Goal: Task Accomplishment & Management: Manage account settings

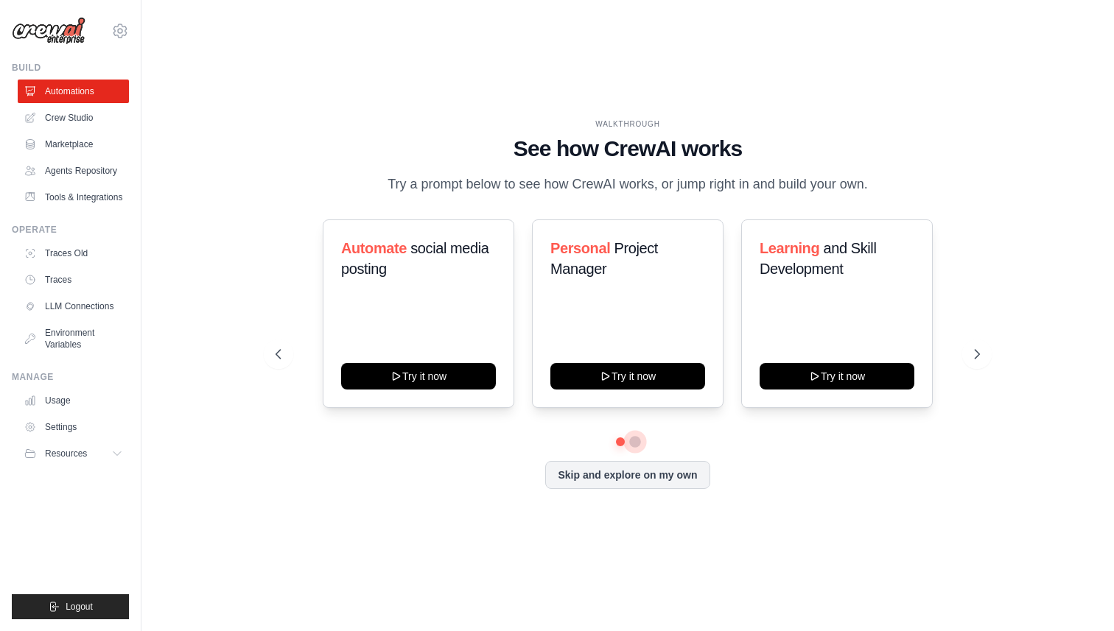
click at [637, 441] on button at bounding box center [635, 442] width 12 height 12
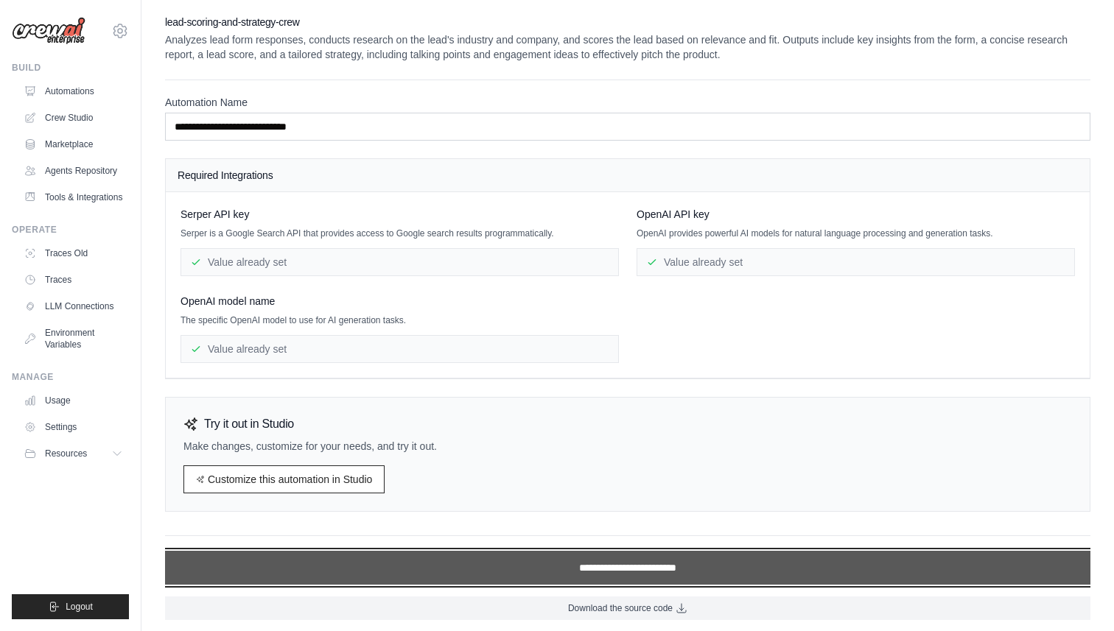
click at [548, 562] on input "**********" at bounding box center [627, 568] width 925 height 34
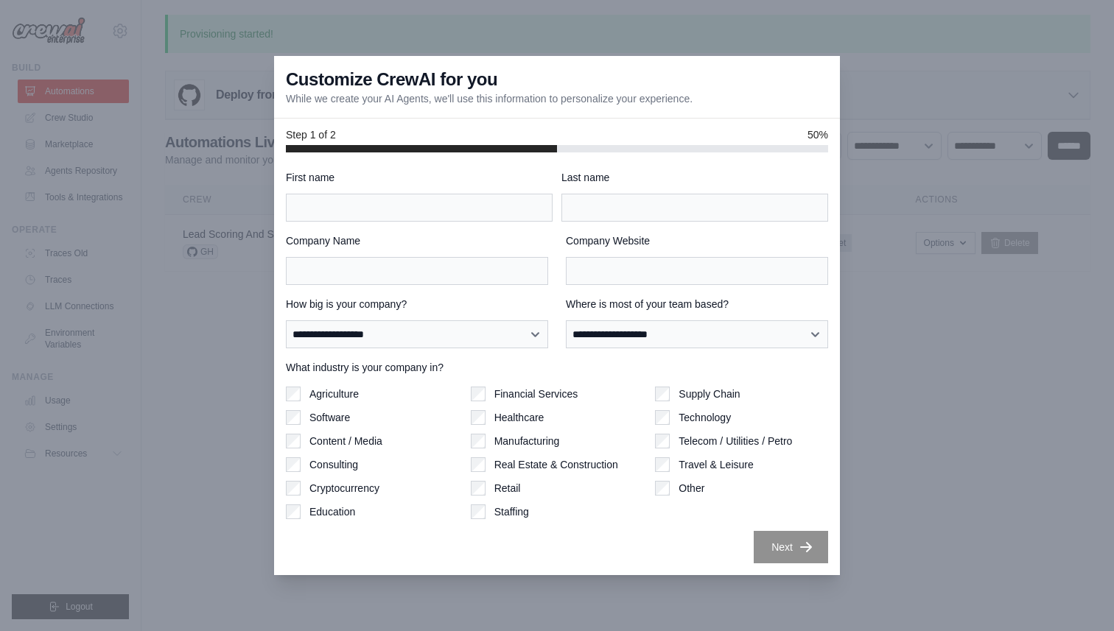
click at [449, 185] on div "First name" at bounding box center [419, 196] width 267 height 52
click at [447, 210] on input "First name" at bounding box center [419, 208] width 267 height 28
click at [315, 391] on label "Agriculture" at bounding box center [333, 394] width 49 height 15
click at [375, 197] on input "First name" at bounding box center [419, 208] width 267 height 28
type input "******"
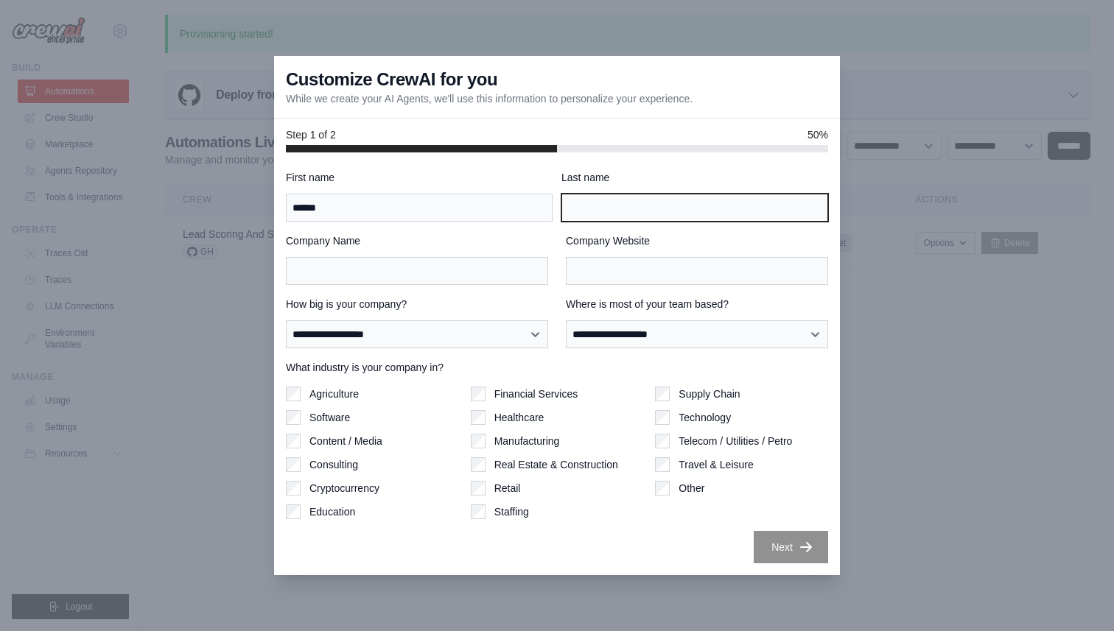
click at [693, 197] on input "Last name" at bounding box center [694, 208] width 267 height 28
type input "****"
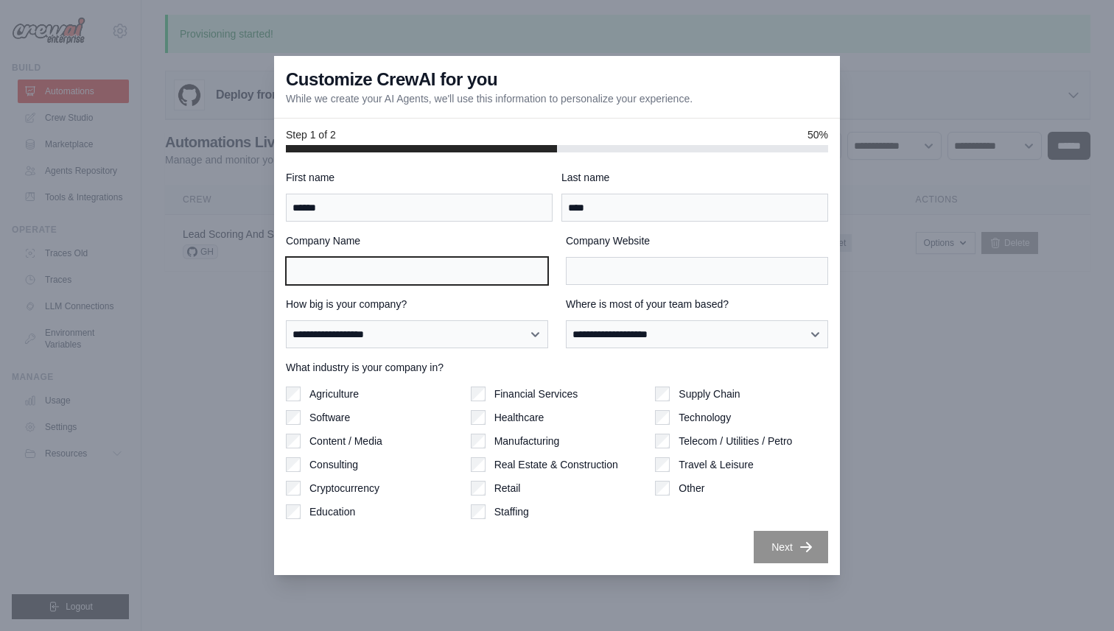
click at [418, 275] on input "Company Name" at bounding box center [417, 271] width 262 height 28
type input "********"
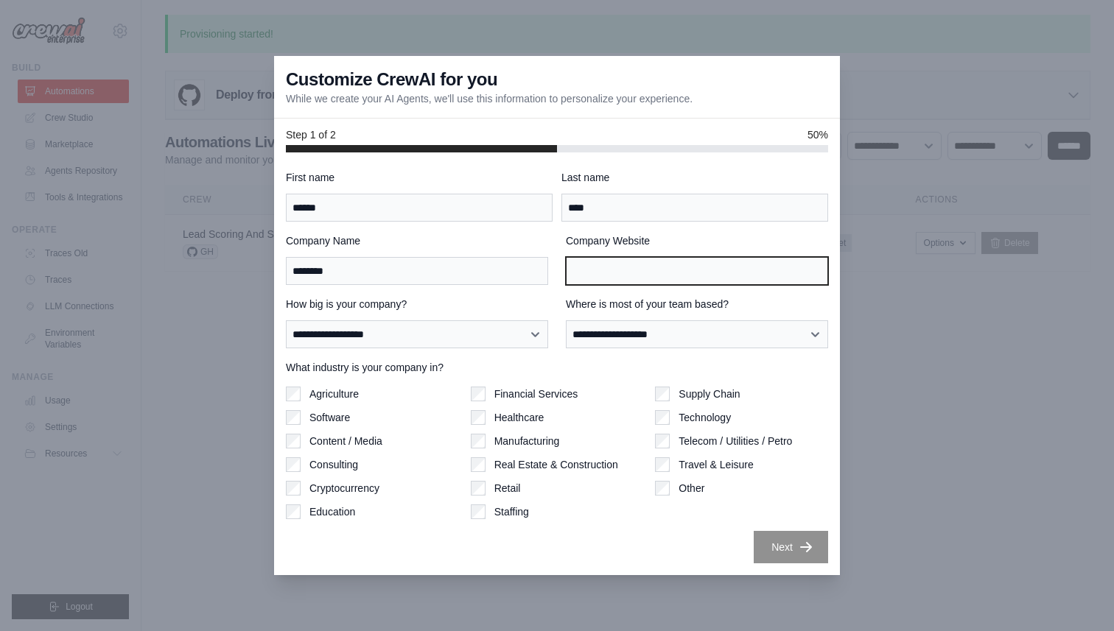
type input "*"
type input "**********"
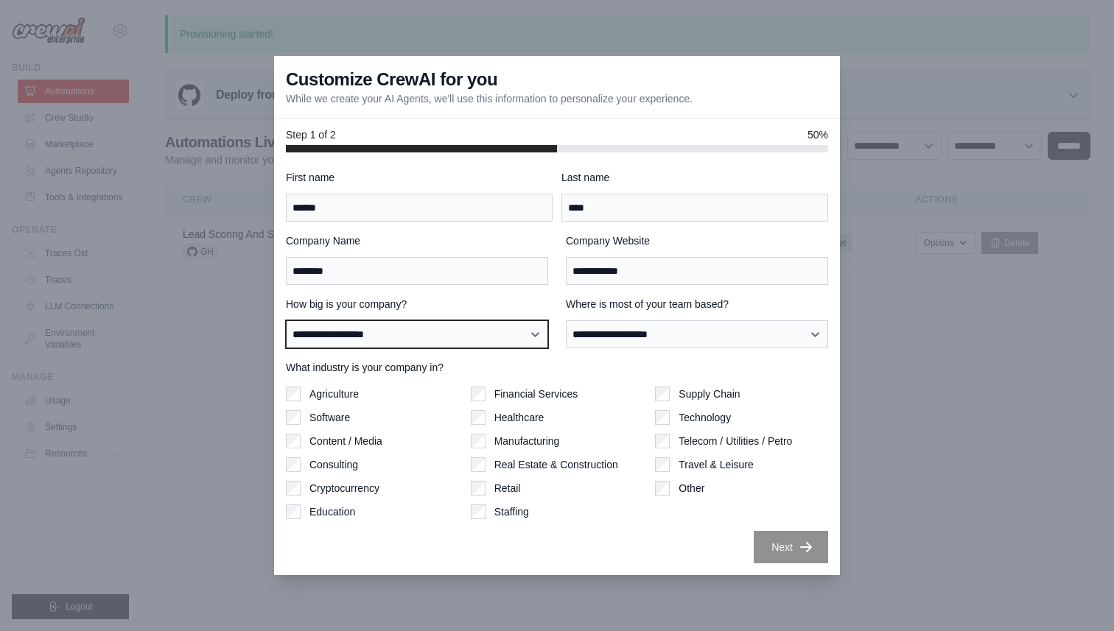
click at [411, 329] on select "**********" at bounding box center [417, 334] width 262 height 28
select select "**********"
click at [286, 320] on select "**********" at bounding box center [417, 334] width 262 height 28
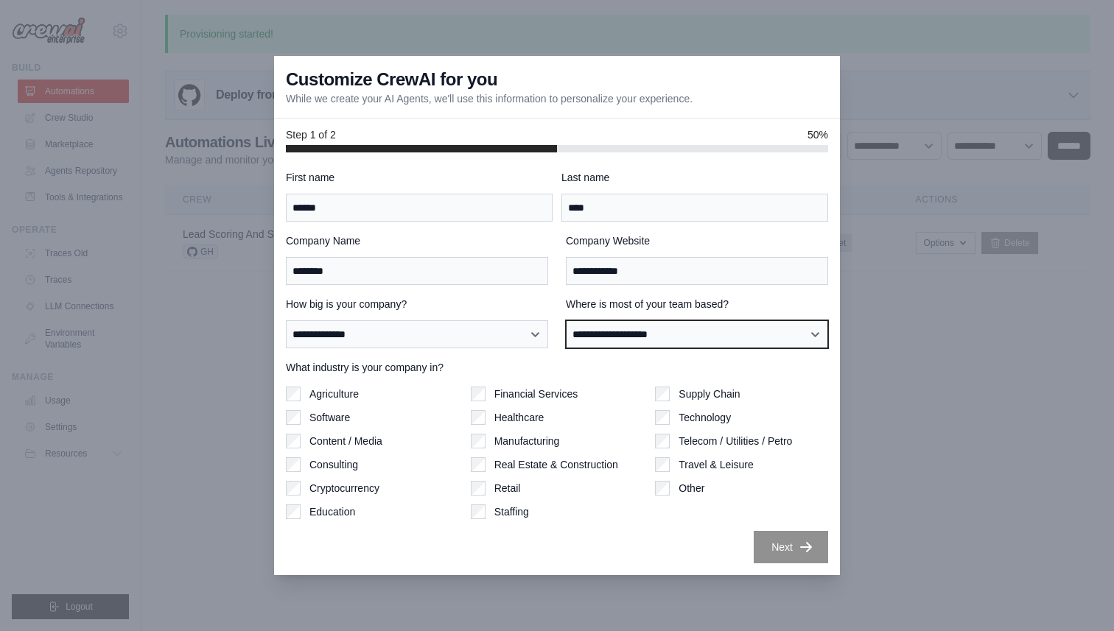
click at [668, 341] on select "**********" at bounding box center [697, 334] width 262 height 28
select select "**********"
click at [566, 320] on select "**********" at bounding box center [697, 334] width 262 height 28
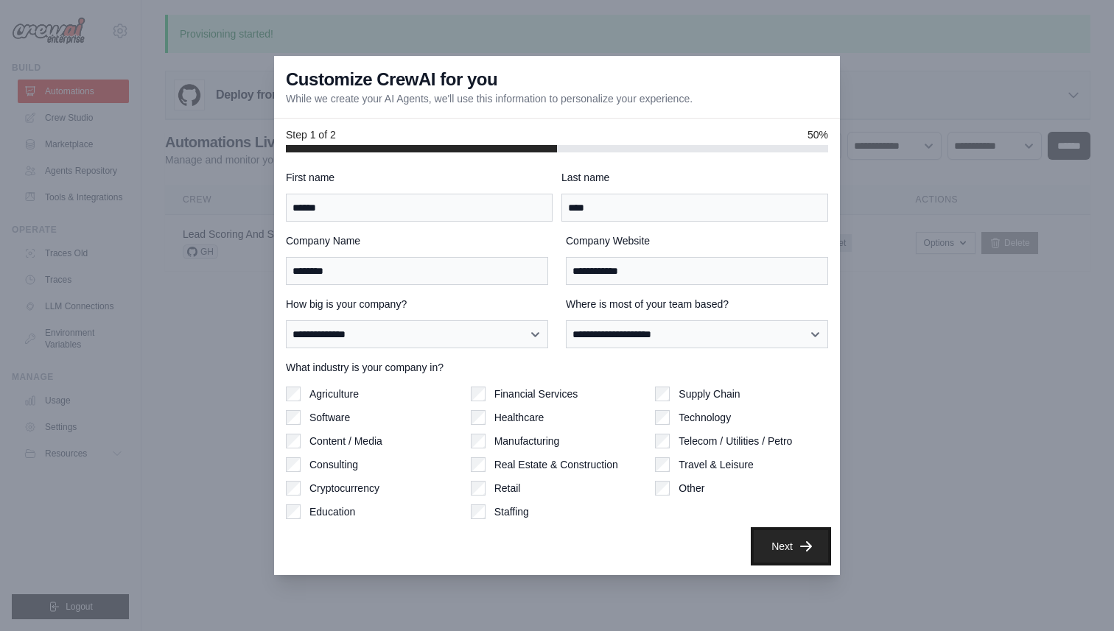
click at [807, 537] on button "Next" at bounding box center [791, 546] width 74 height 32
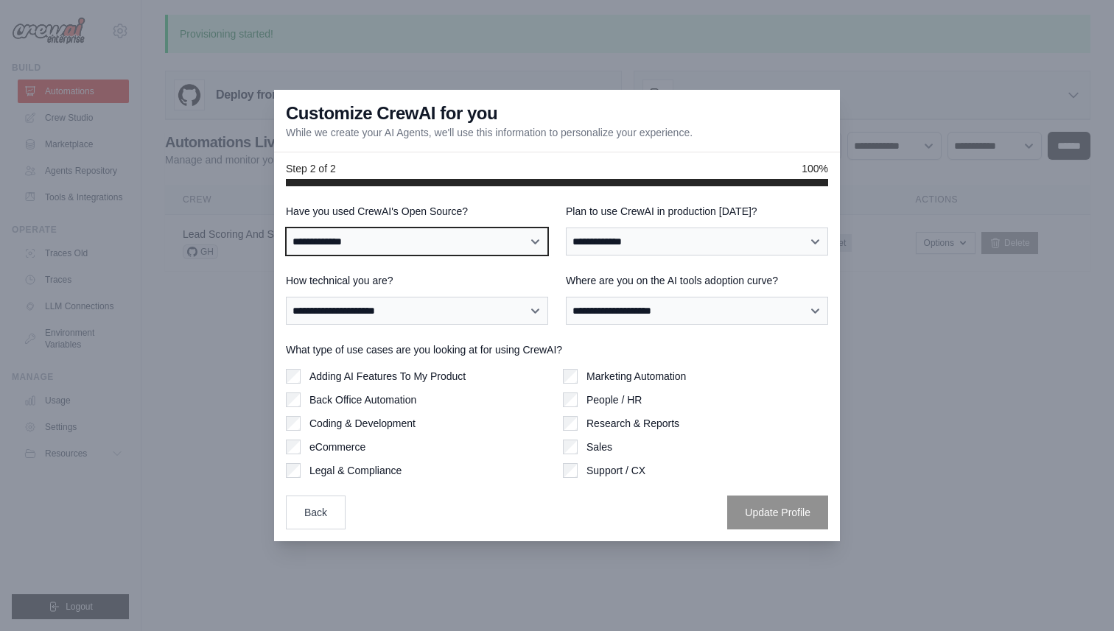
click at [491, 253] on select "**********" at bounding box center [417, 242] width 262 height 28
select select "**********"
click at [286, 228] on select "**********" at bounding box center [417, 242] width 262 height 28
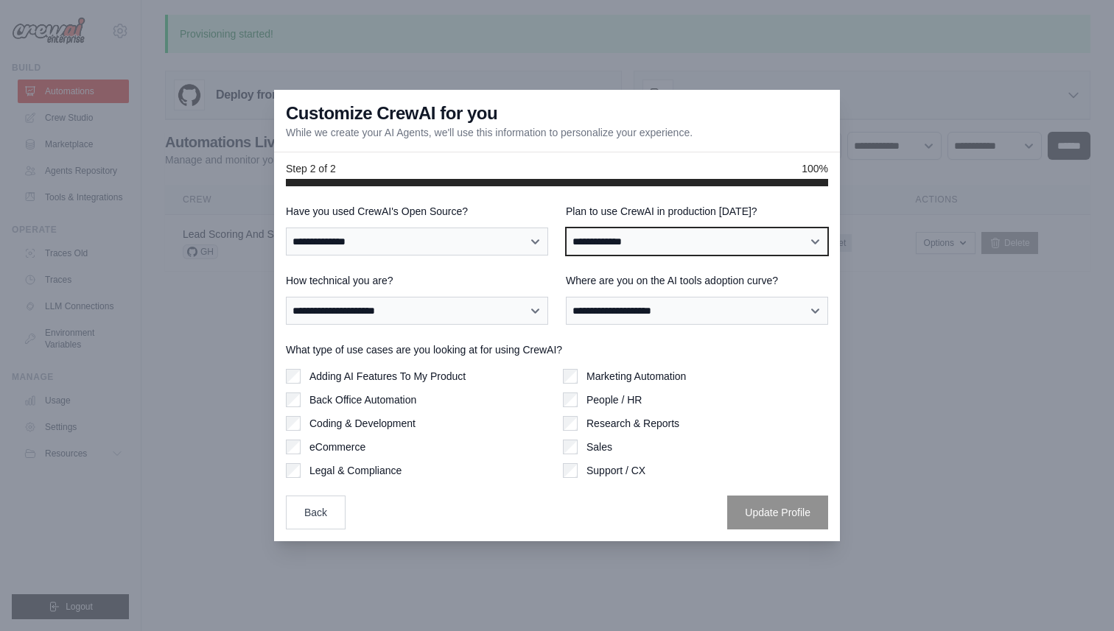
click at [637, 232] on select "**********" at bounding box center [697, 242] width 262 height 28
select select "****"
click at [566, 228] on select "**********" at bounding box center [697, 242] width 262 height 28
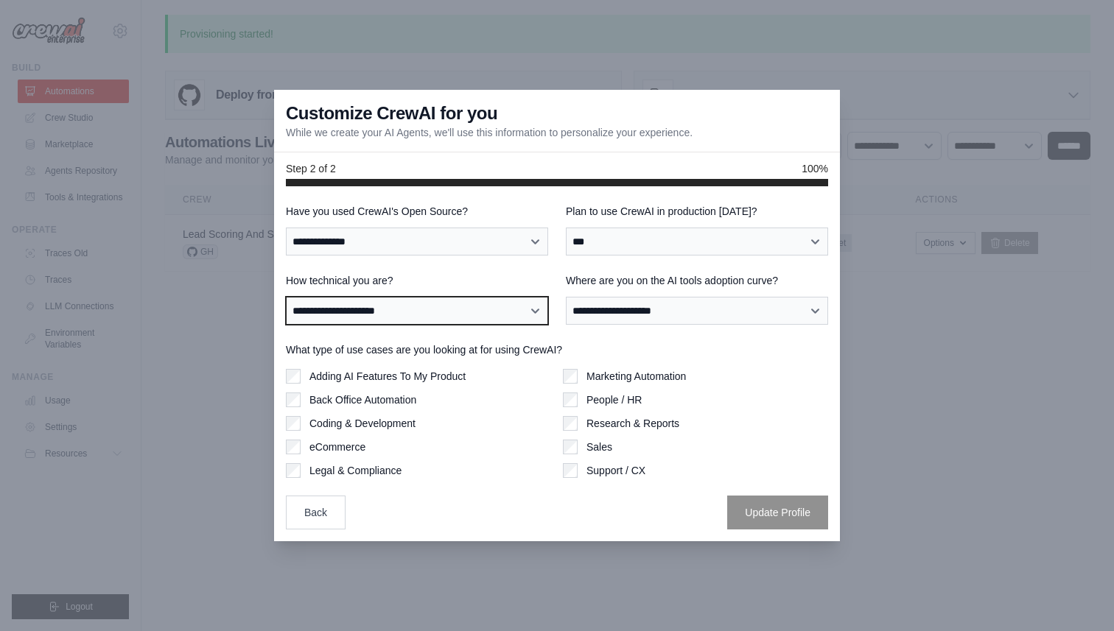
click at [477, 320] on select "**********" at bounding box center [417, 311] width 262 height 28
select select "**********"
click at [286, 297] on select "**********" at bounding box center [417, 311] width 262 height 28
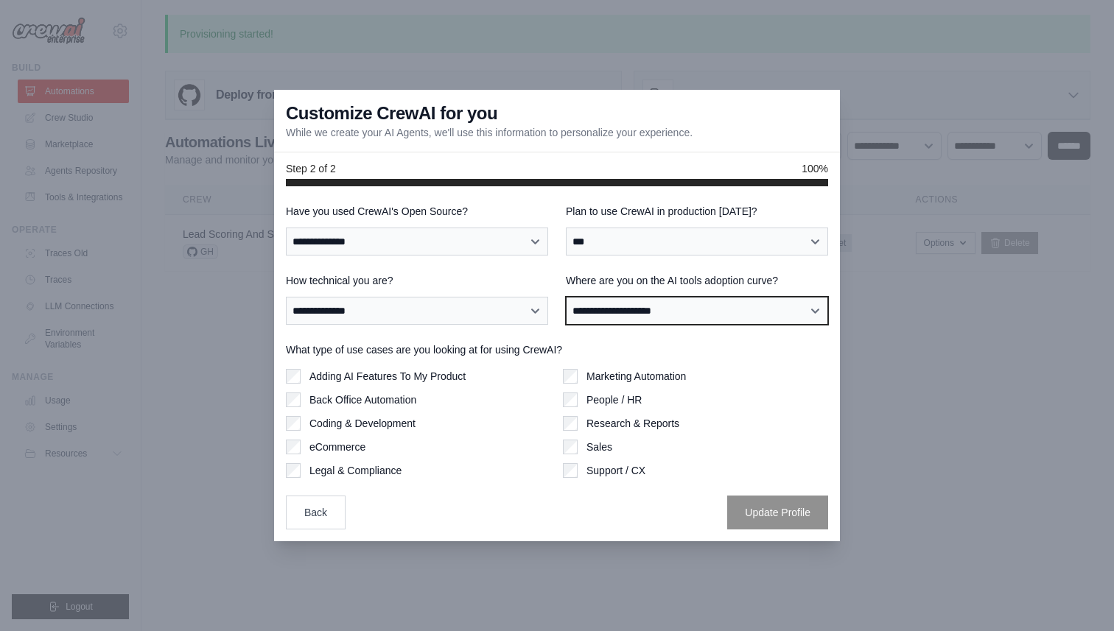
click at [619, 316] on select "**********" at bounding box center [697, 311] width 262 height 28
select select "**********"
click at [566, 297] on select "**********" at bounding box center [697, 311] width 262 height 28
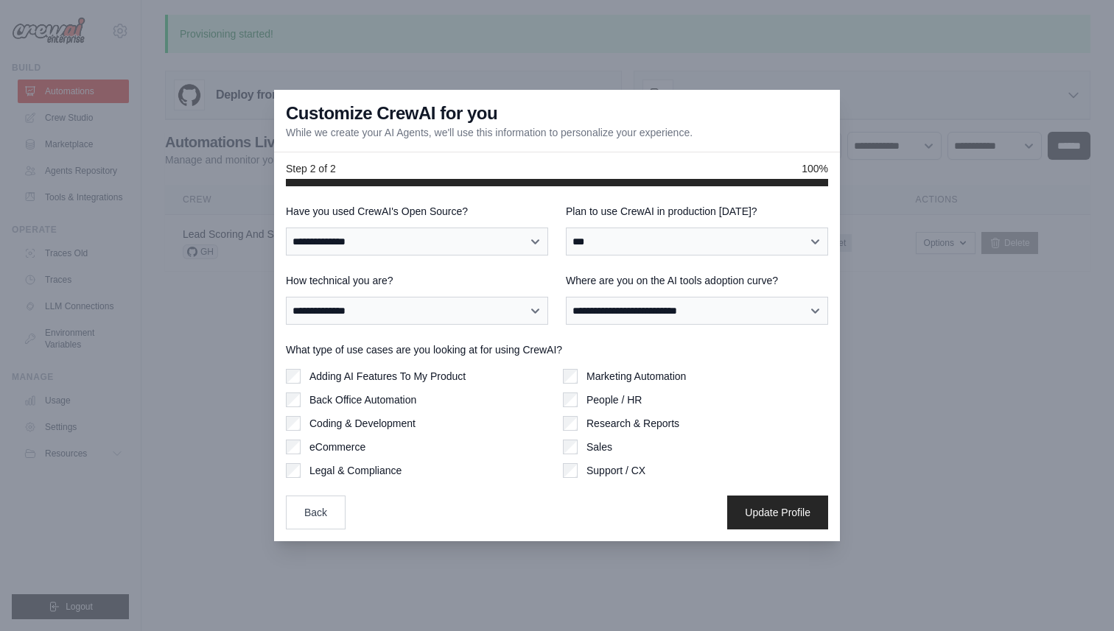
click at [634, 374] on label "Marketing Automation" at bounding box center [635, 376] width 99 height 15
click at [799, 514] on button "Update Profile" at bounding box center [777, 512] width 101 height 34
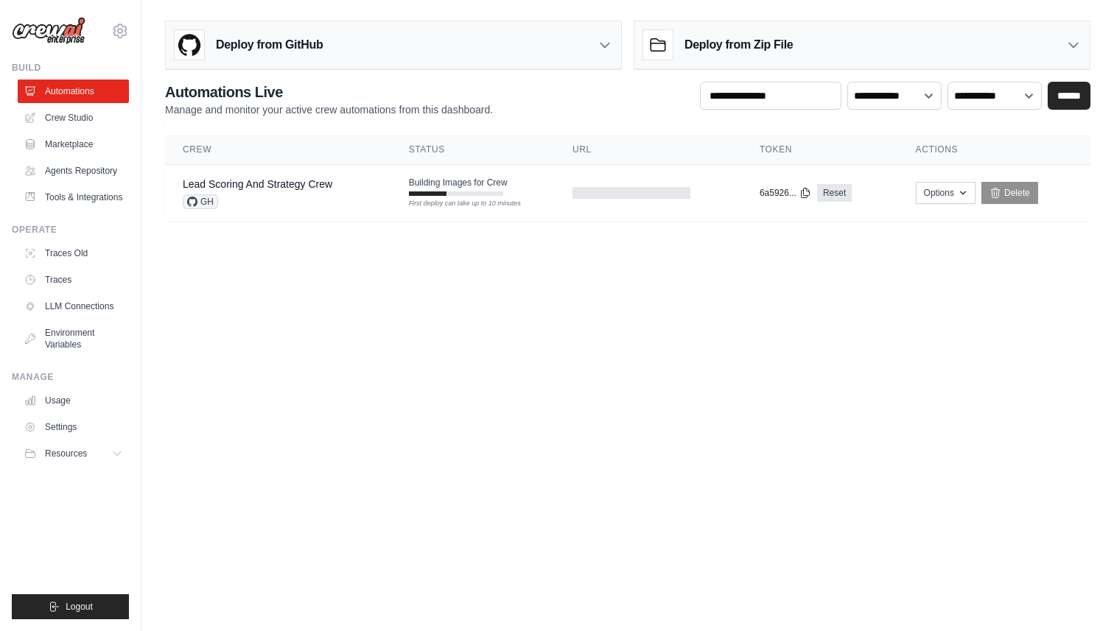
click at [324, 43] on div "Deploy from GitHub" at bounding box center [393, 45] width 455 height 48
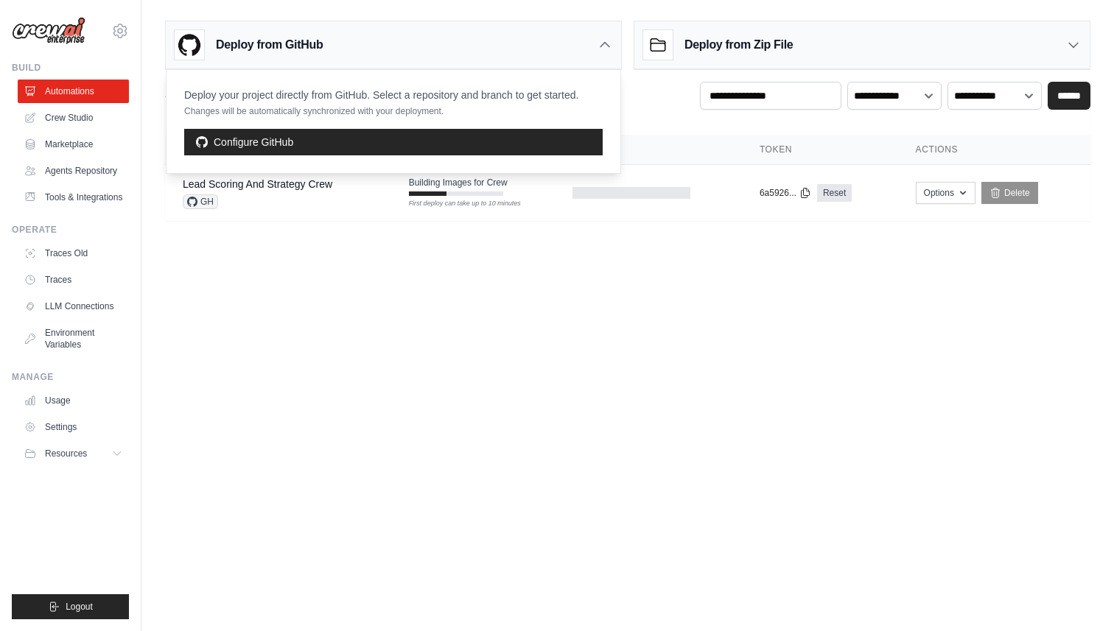
click at [515, 368] on body "[EMAIL_ADDRESS][DOMAIN_NAME] Settings Build Automations" at bounding box center [557, 315] width 1114 height 631
click at [563, 313] on body "[EMAIL_ADDRESS][DOMAIN_NAME] Settings Build Automations" at bounding box center [557, 315] width 1114 height 631
click at [604, 48] on icon at bounding box center [604, 45] width 15 height 15
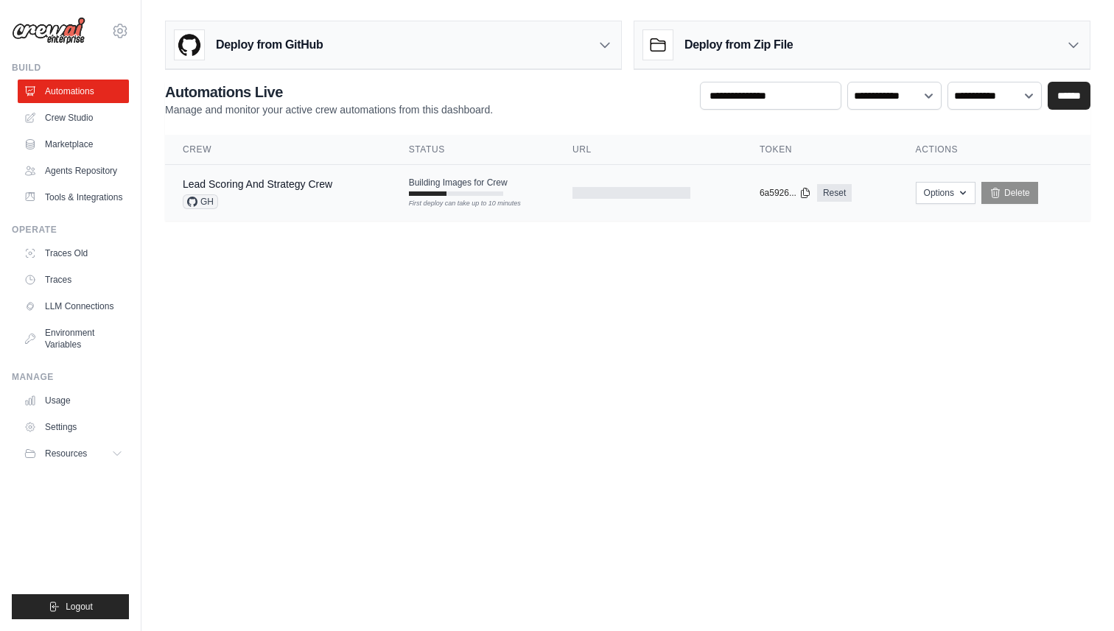
click at [308, 190] on div "Lead Scoring And Strategy Crew" at bounding box center [258, 184] width 150 height 15
click at [948, 197] on button "Options" at bounding box center [946, 192] width 60 height 22
click at [728, 437] on body "gauravrana.dce@gmail.com Settings Build Automations" at bounding box center [557, 315] width 1114 height 631
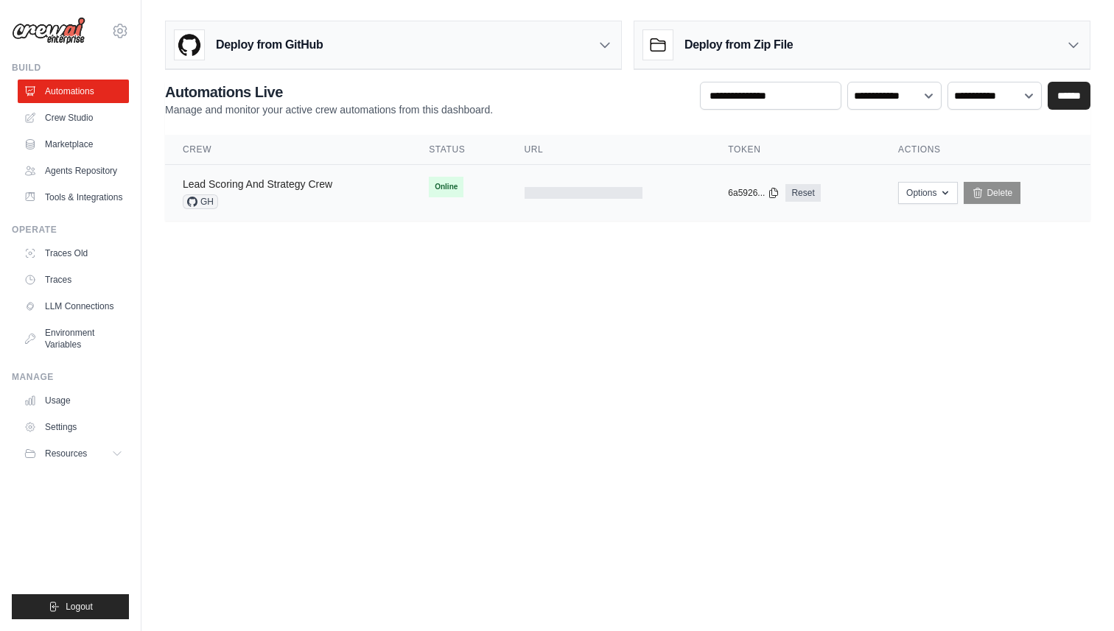
click at [326, 178] on link "Lead Scoring And Strategy Crew" at bounding box center [258, 184] width 150 height 12
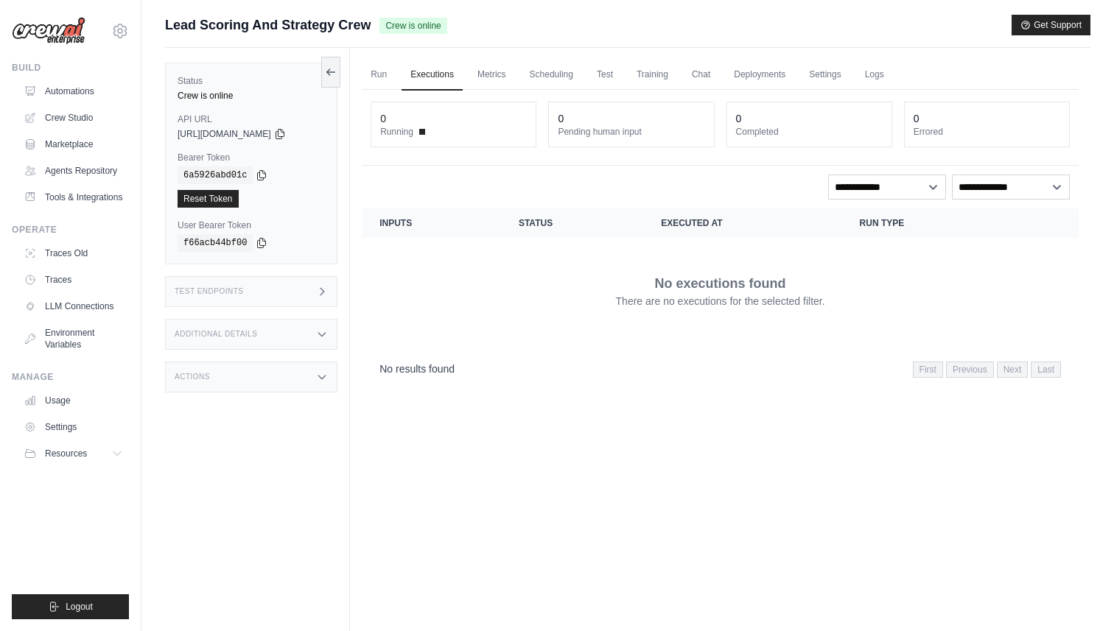
click at [256, 286] on div "Test Endpoints" at bounding box center [251, 291] width 172 height 31
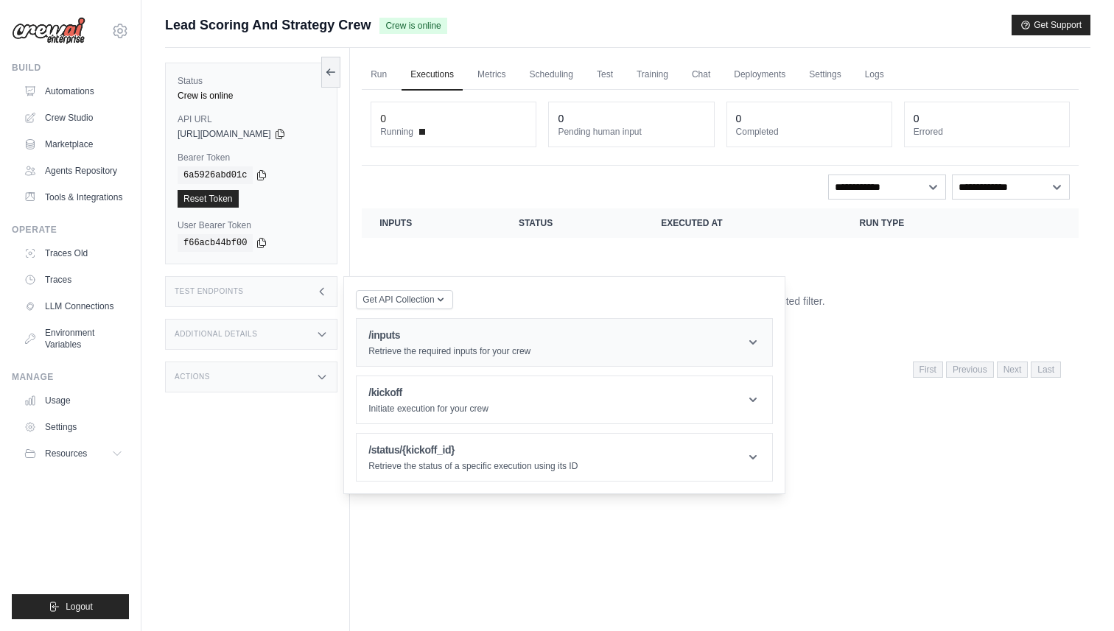
click at [385, 337] on h1 "/inputs" at bounding box center [449, 335] width 162 height 15
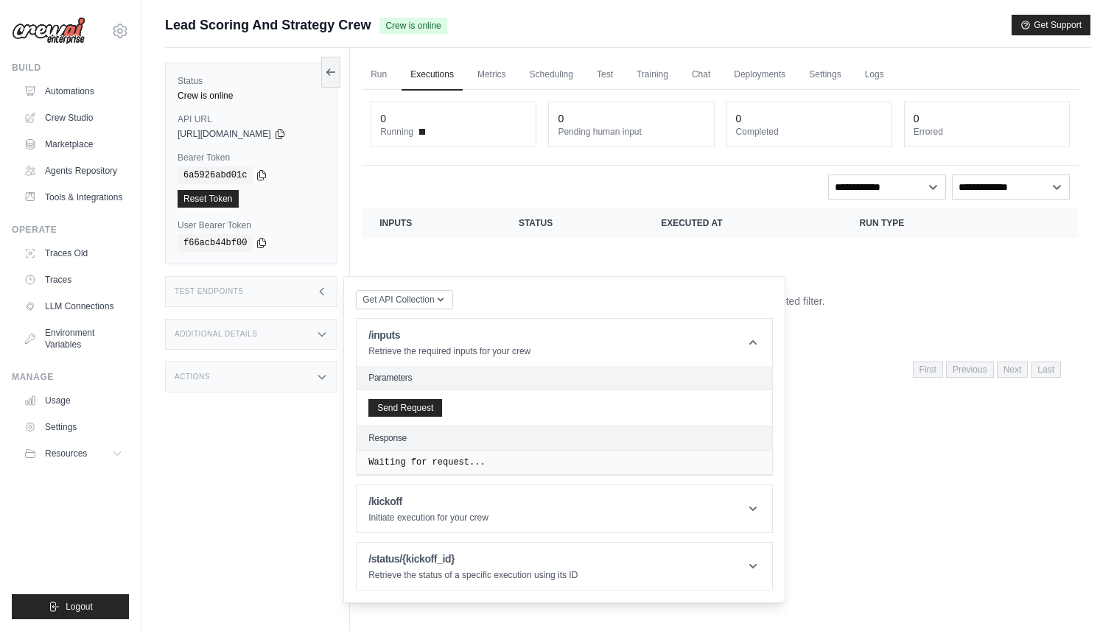
click at [392, 382] on h2 "Parameters" at bounding box center [564, 378] width 392 height 12
click at [410, 366] on header "Parameters" at bounding box center [565, 378] width 416 height 24
click at [404, 376] on h2 "Parameters" at bounding box center [564, 378] width 392 height 12
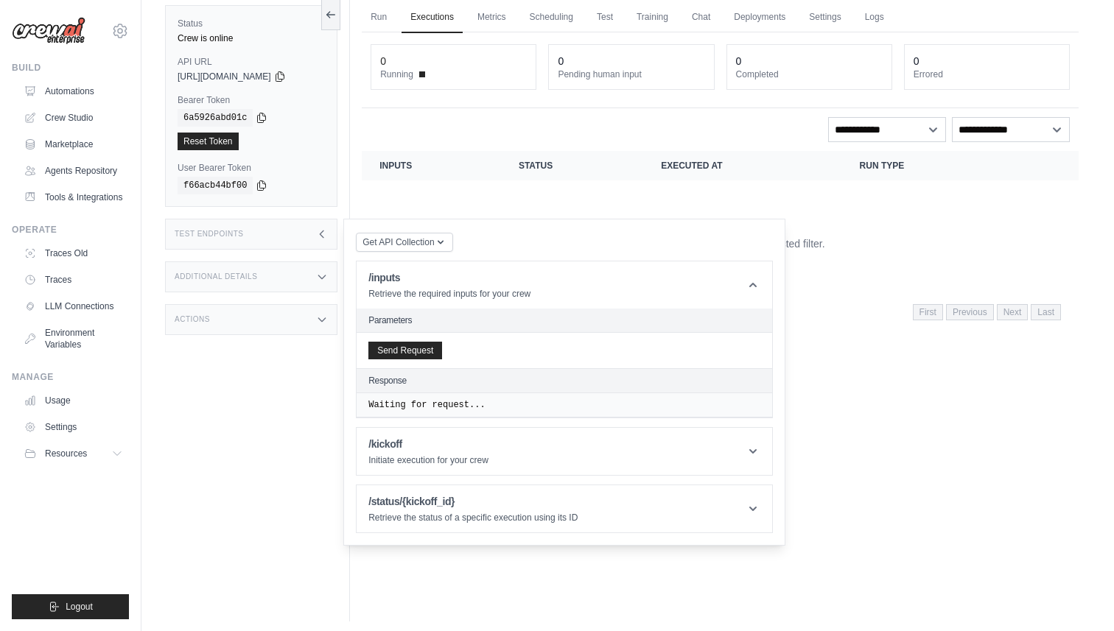
scroll to position [63, 0]
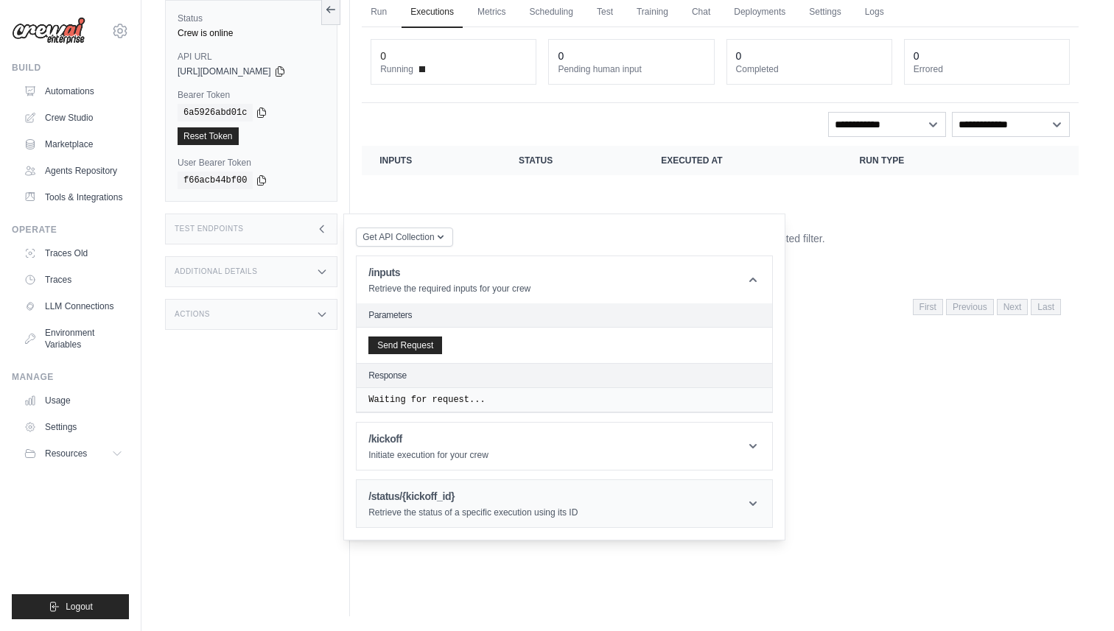
click at [496, 497] on h1 "/status/{kickoff_id}" at bounding box center [472, 496] width 209 height 15
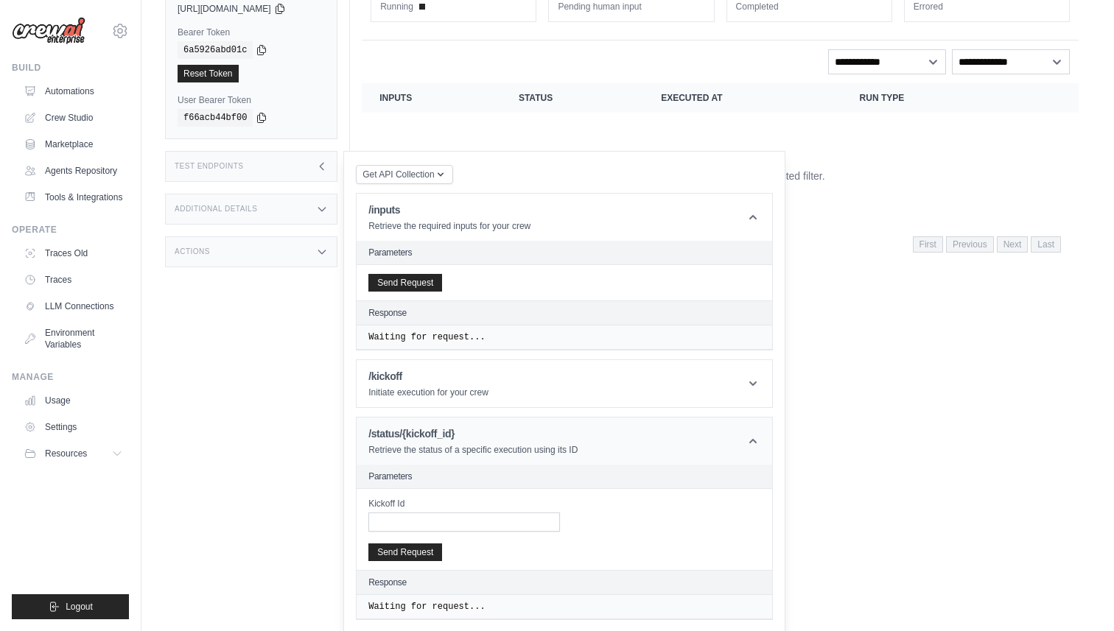
scroll to position [127, 0]
click at [455, 373] on h1 "/kickoff" at bounding box center [428, 375] width 120 height 15
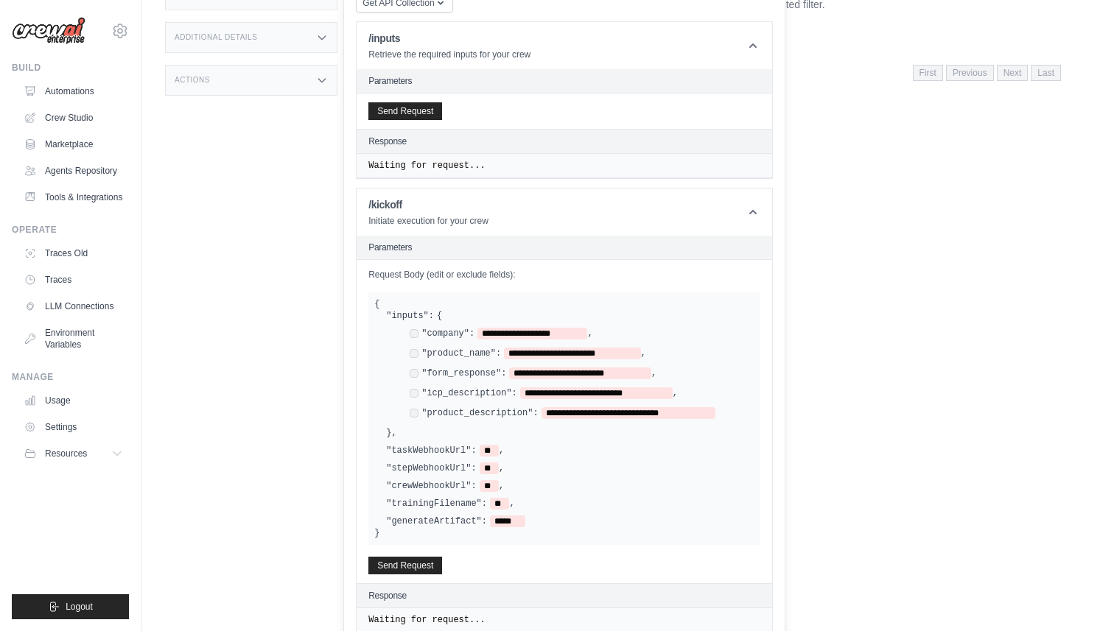
scroll to position [299, 0]
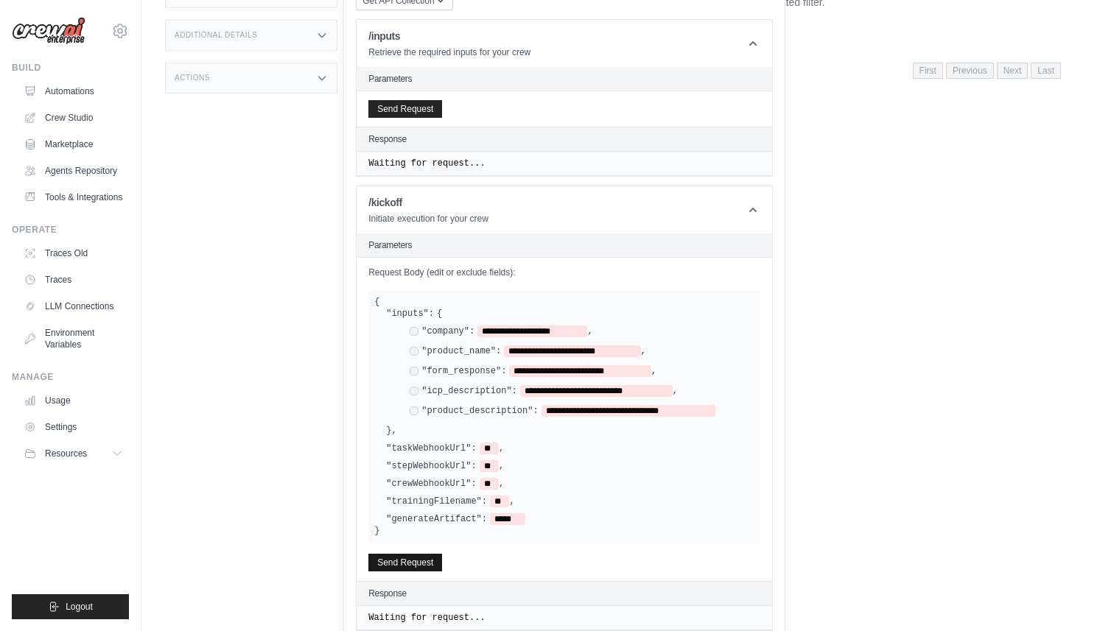
click at [414, 559] on button "Send Request" at bounding box center [405, 563] width 74 height 18
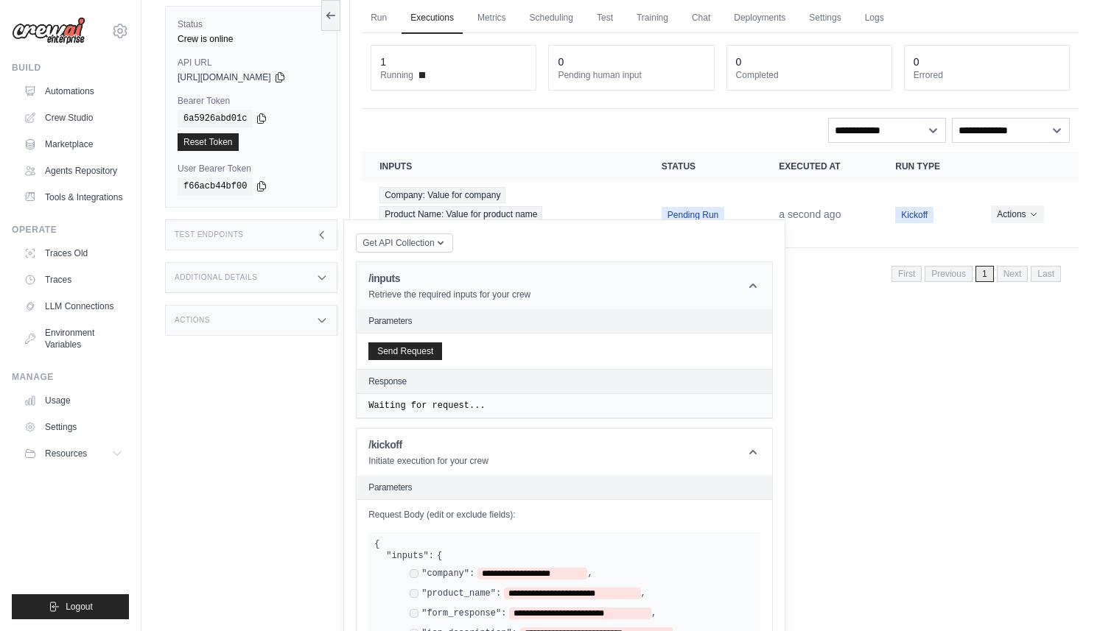
scroll to position [0, 0]
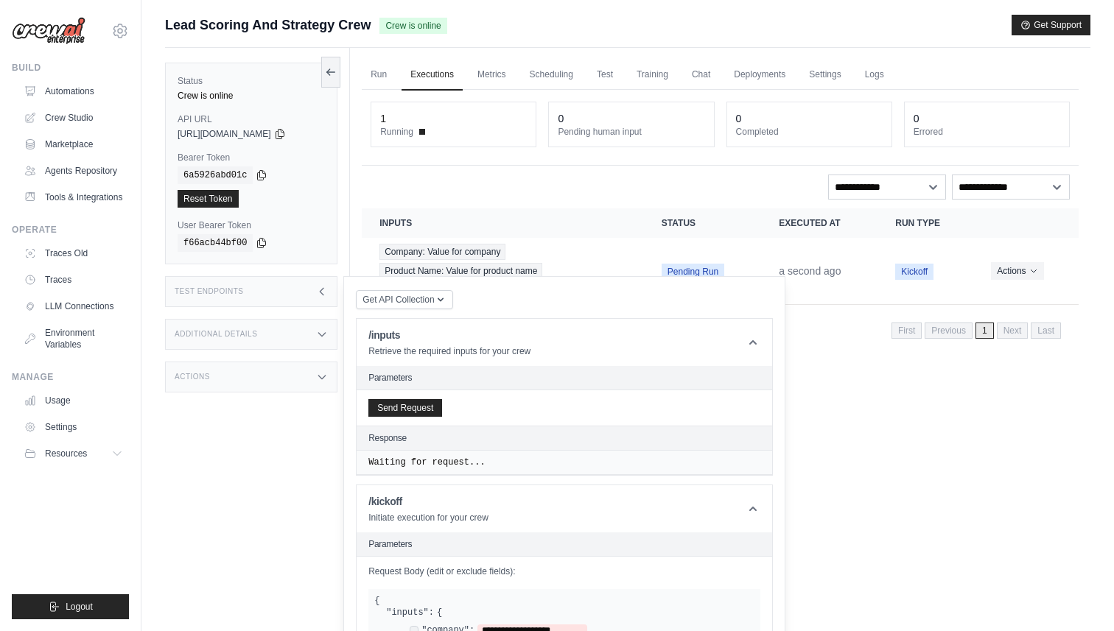
click at [910, 402] on div "Run Executions Metrics Scheduling Test Training Chat Deployments Settings Logs …" at bounding box center [720, 363] width 740 height 631
click at [751, 340] on icon at bounding box center [753, 342] width 15 height 15
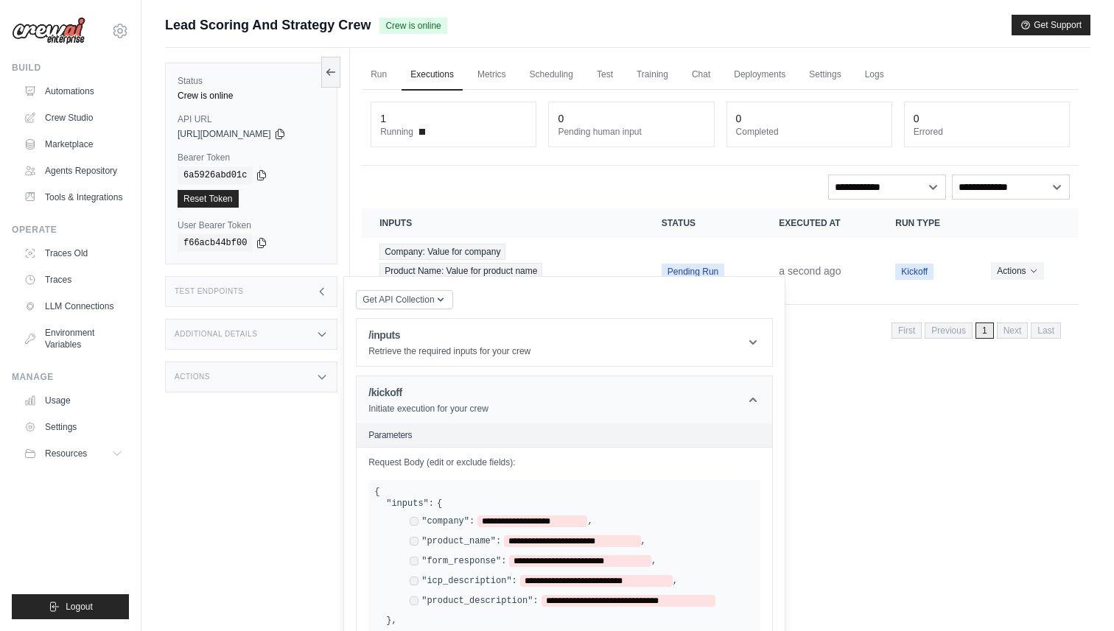
click at [756, 400] on icon at bounding box center [753, 400] width 15 height 15
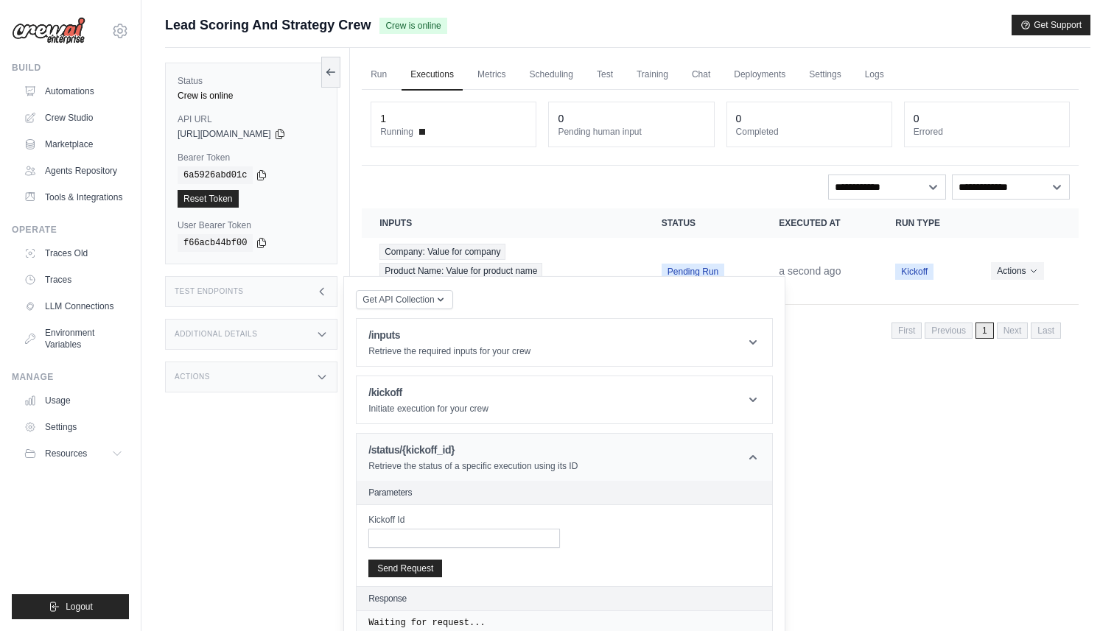
click at [757, 458] on icon at bounding box center [753, 457] width 15 height 15
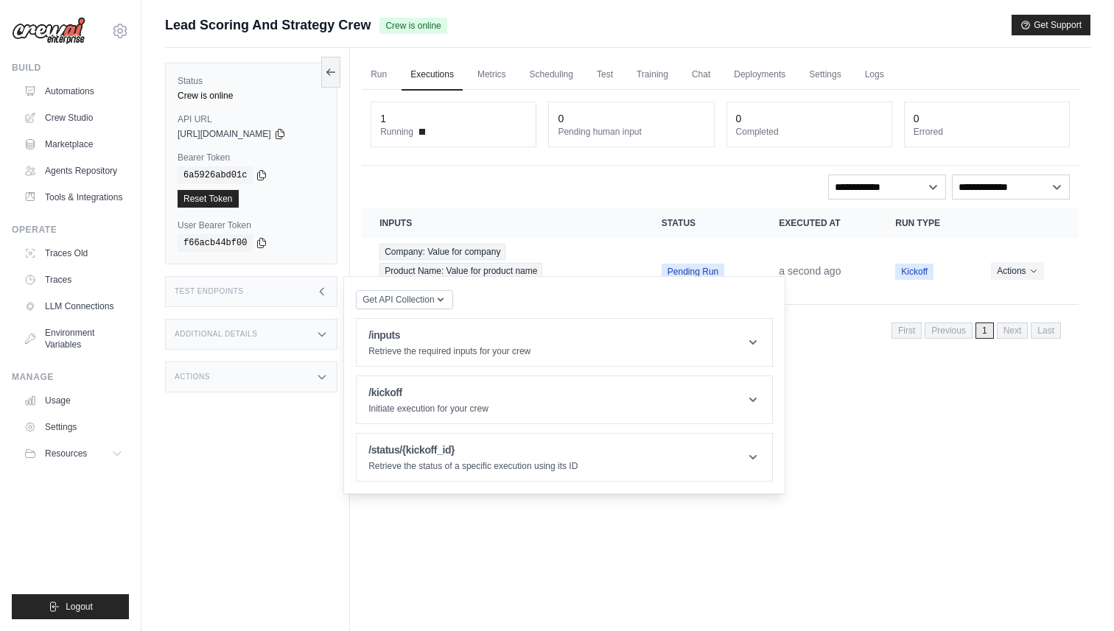
click at [819, 513] on div "Run Executions Metrics Scheduling Test Training Chat Deployments Settings Logs …" at bounding box center [720, 363] width 740 height 631
click at [562, 256] on div "Company: Value for company Product Name: Value for product name Form Response: …" at bounding box center [502, 271] width 247 height 55
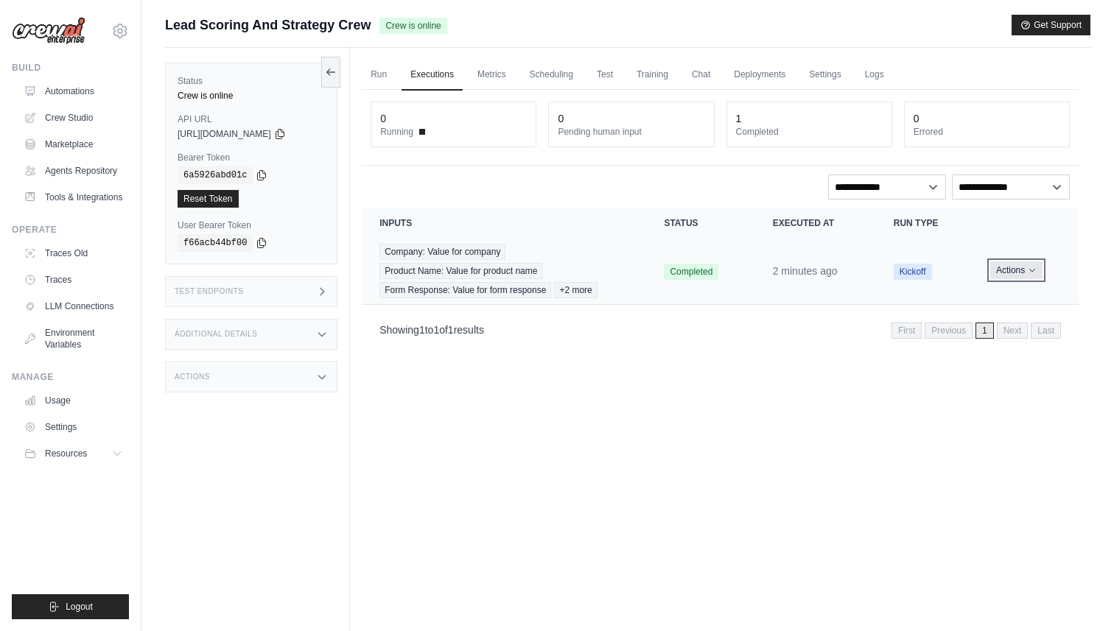
click at [1022, 277] on button "Actions" at bounding box center [1016, 271] width 52 height 18
click at [786, 362] on div "Run Executions Metrics Scheduling Test Training Chat Deployments Settings Logs …" at bounding box center [720, 363] width 740 height 631
click at [548, 264] on div "Company: Value for company Product Name: Value for product name Form Response: …" at bounding box center [503, 271] width 249 height 55
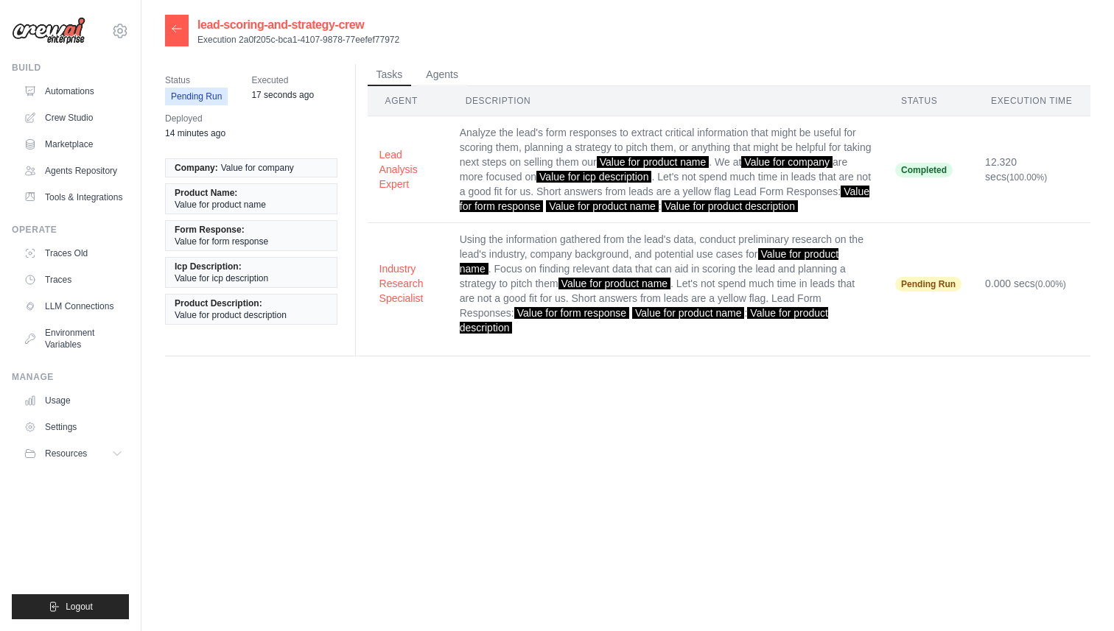
click at [533, 368] on div "Status Pending Run Executed 17 seconds ago Deployed 14 minutes ago Company: Val…" at bounding box center [627, 216] width 925 height 304
click at [438, 82] on button "Agents" at bounding box center [442, 74] width 50 height 22
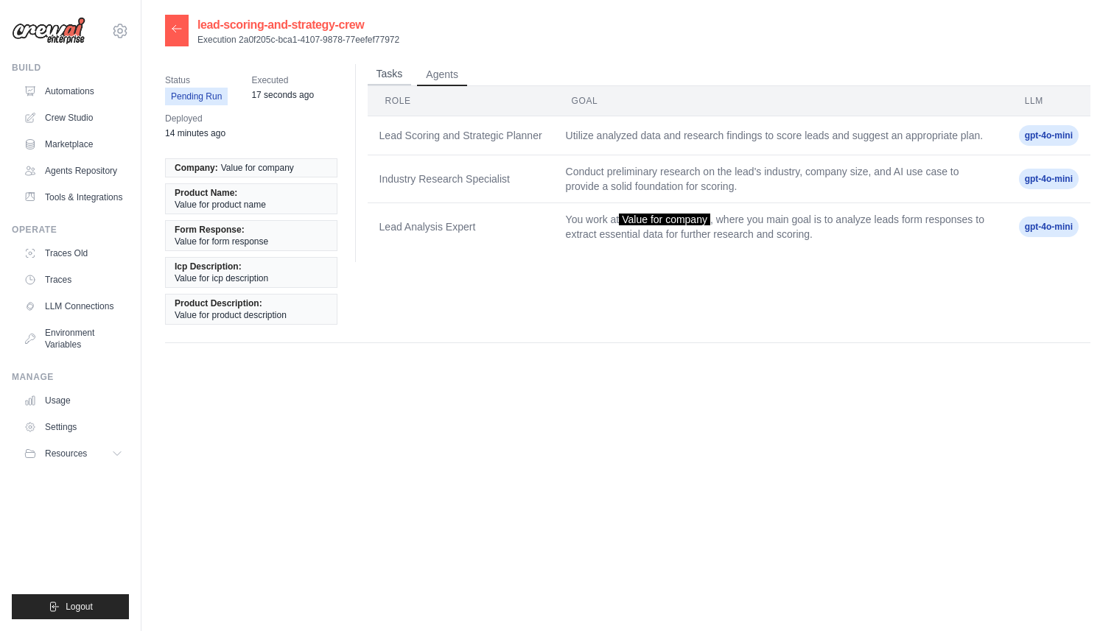
click at [368, 84] on button "Tasks" at bounding box center [390, 74] width 44 height 22
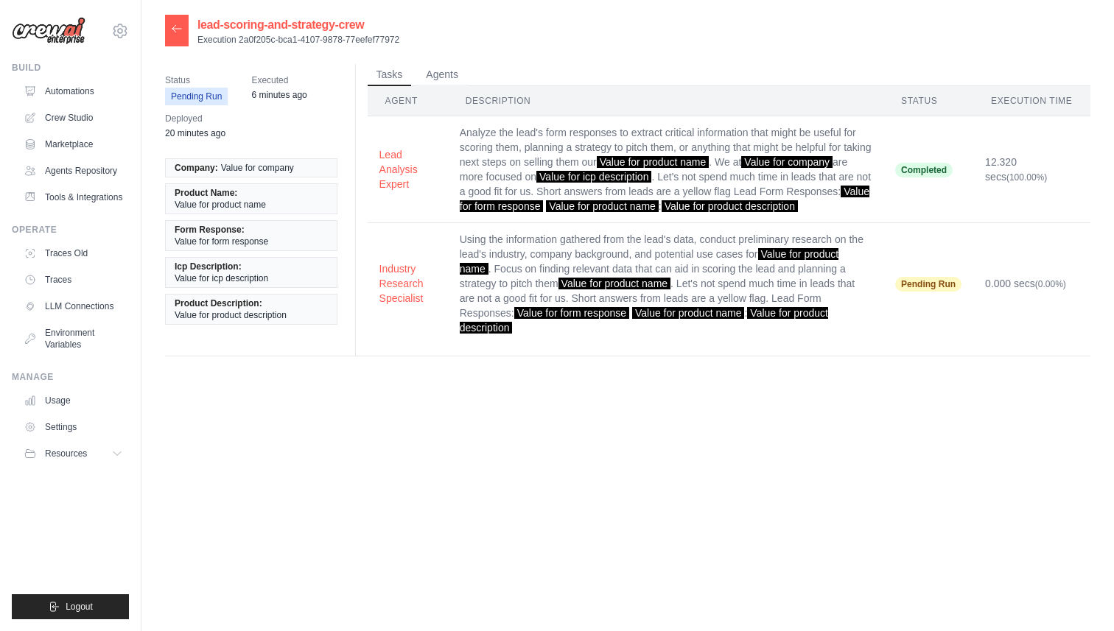
click at [179, 30] on icon at bounding box center [177, 29] width 12 height 12
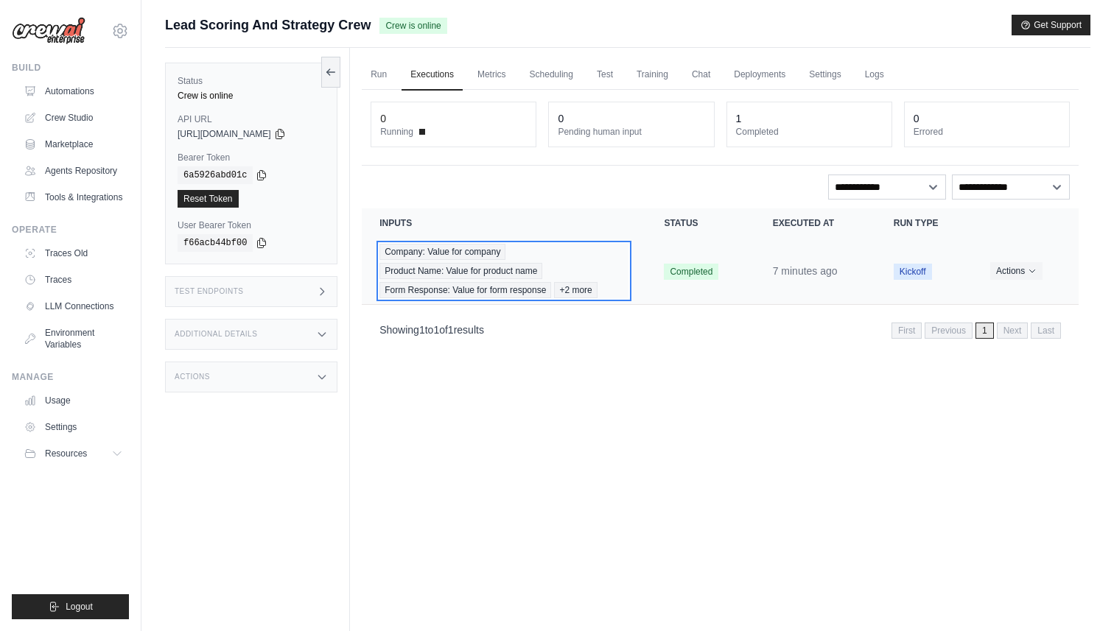
click at [443, 290] on span "Form Response: Value for form response" at bounding box center [465, 290] width 172 height 16
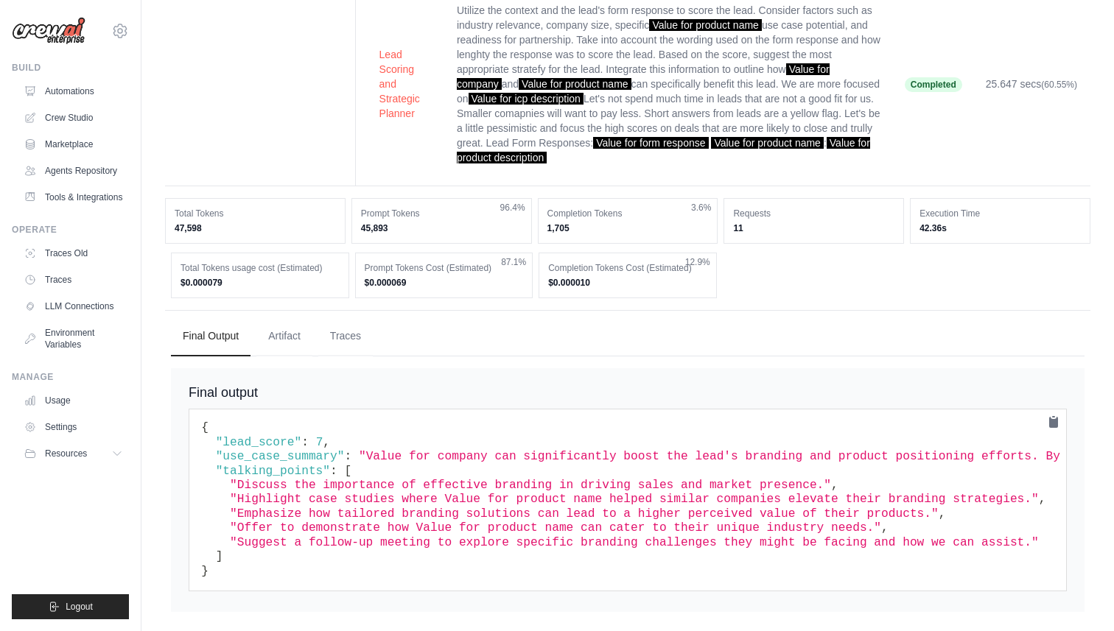
scroll to position [337, 0]
click at [551, 464] on pre "{ "lead_score" : 7 , "use_case_summary" : "Value for company can significantly …" at bounding box center [628, 499] width 878 height 183
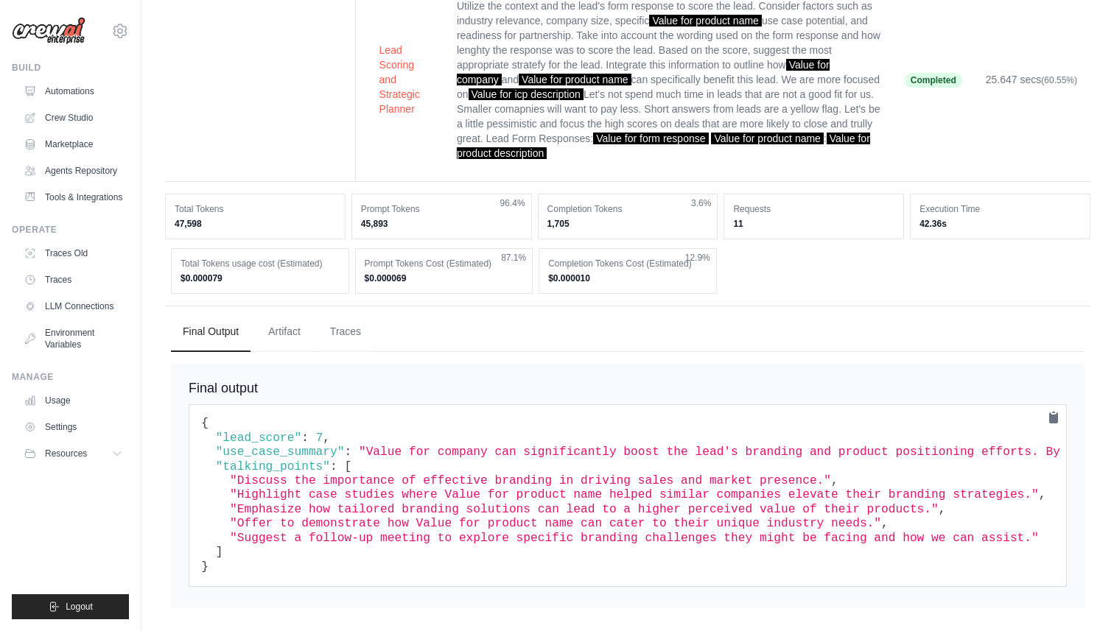
click at [538, 487] on span ""Discuss the importance of effective branding in driving sales and market prese…" at bounding box center [530, 480] width 601 height 13
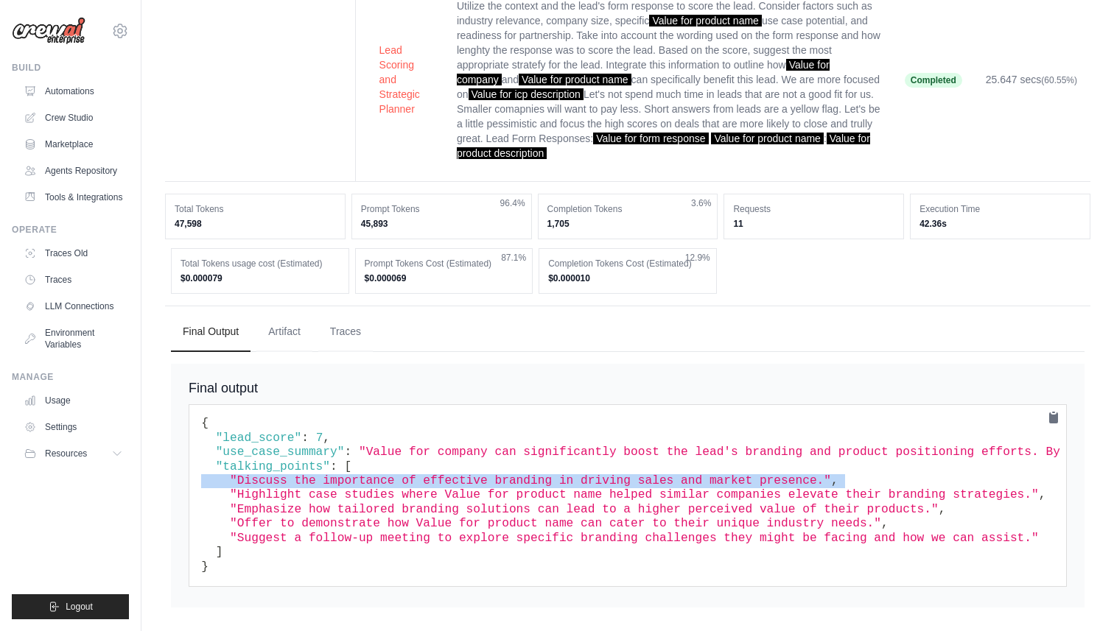
click at [538, 487] on span ""Discuss the importance of effective branding in driving sales and market prese…" at bounding box center [530, 480] width 601 height 13
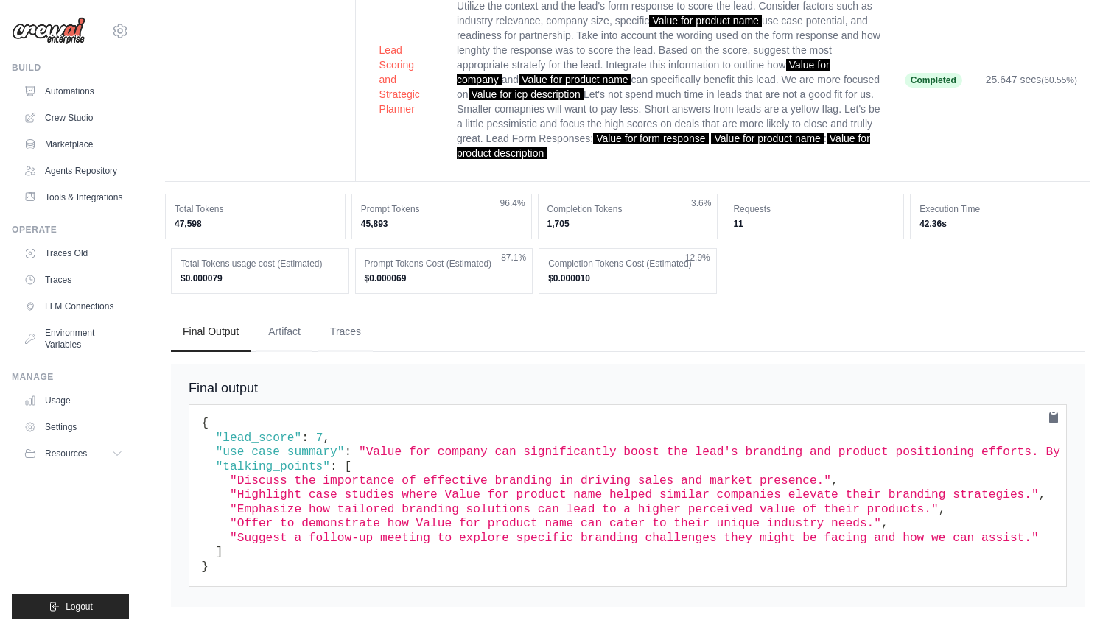
click at [538, 499] on span ""Highlight case studies where Value for product name helped similar companies e…" at bounding box center [634, 494] width 809 height 13
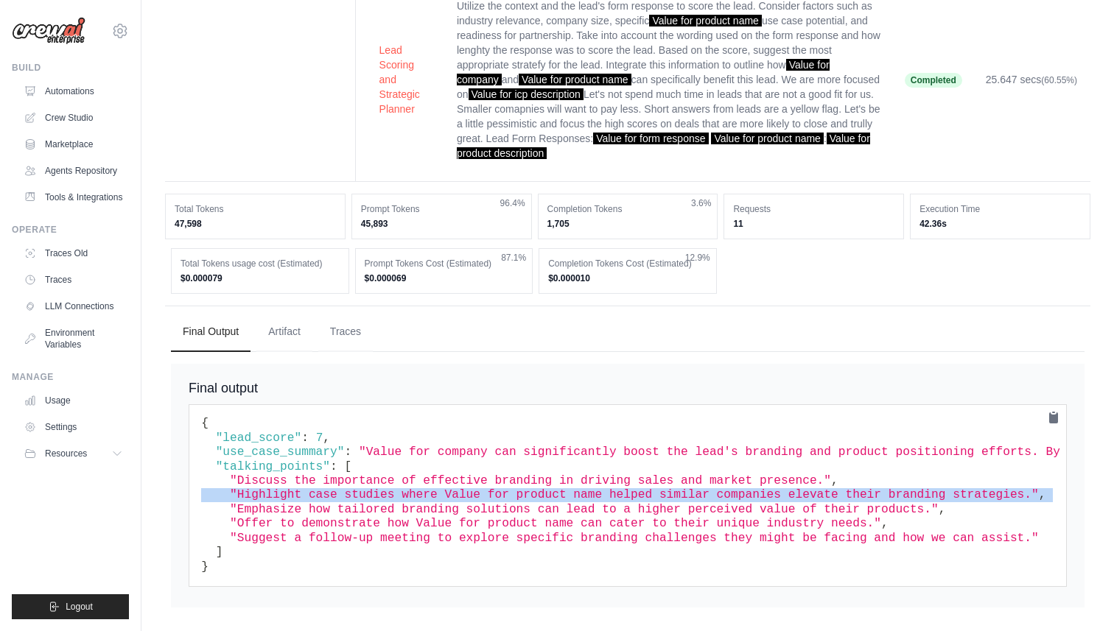
click at [541, 522] on span ""Offer to demonstrate how Value for product name can cater to their unique indu…" at bounding box center [555, 523] width 651 height 13
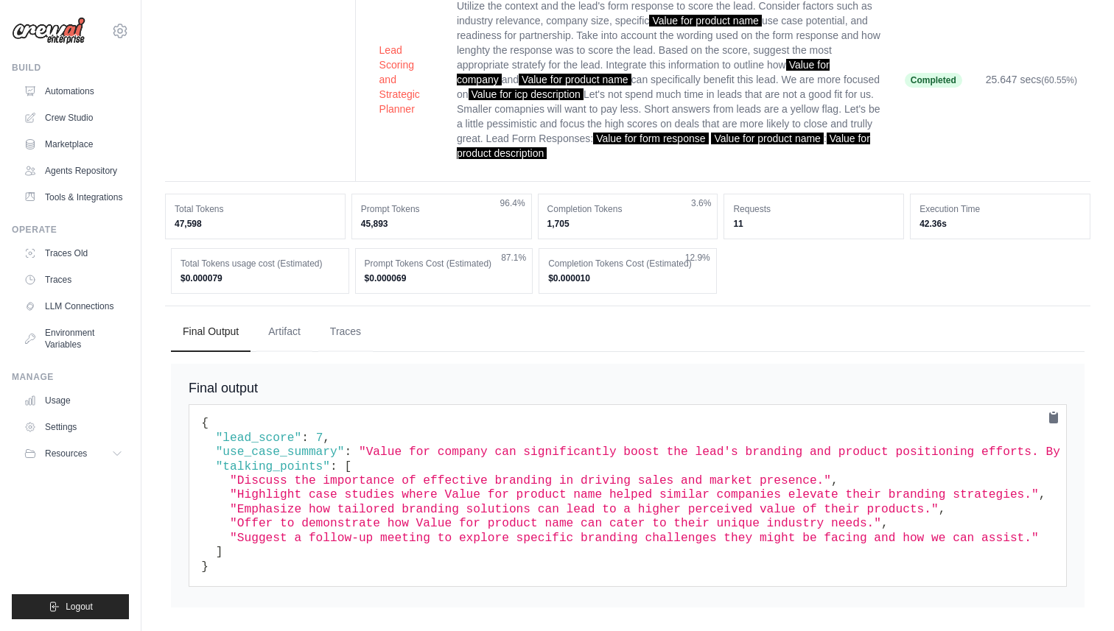
click at [541, 522] on span ""Offer to demonstrate how Value for product name can cater to their unique indu…" at bounding box center [555, 523] width 651 height 13
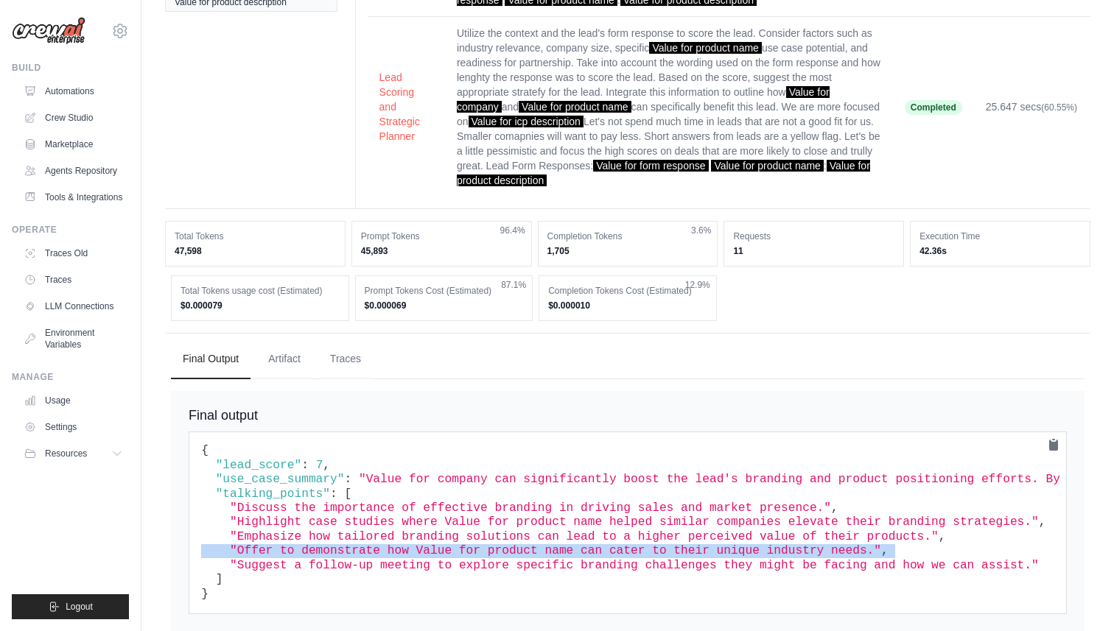
scroll to position [300, 0]
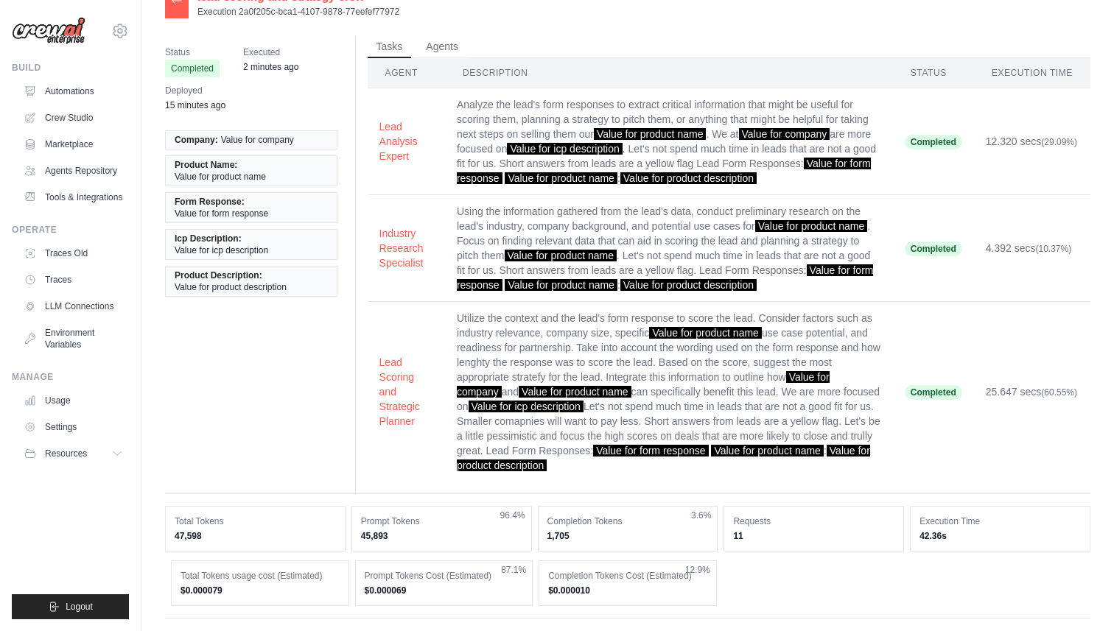
scroll to position [0, 0]
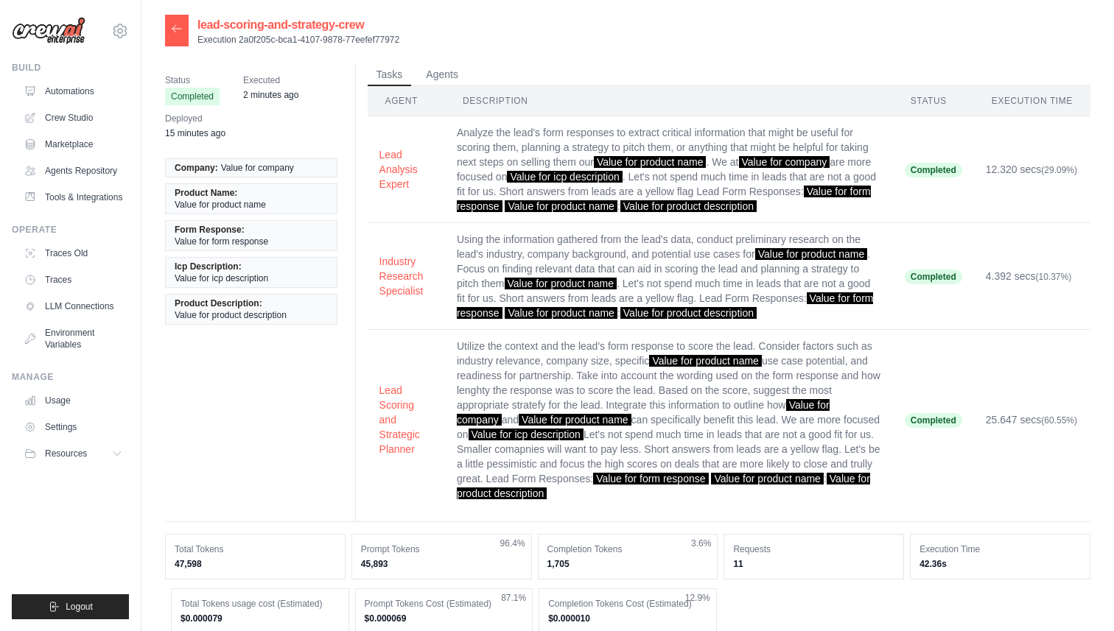
click at [472, 246] on td "Using the information gathered from the lead's data, conduct preliminary resear…" at bounding box center [669, 276] width 448 height 107
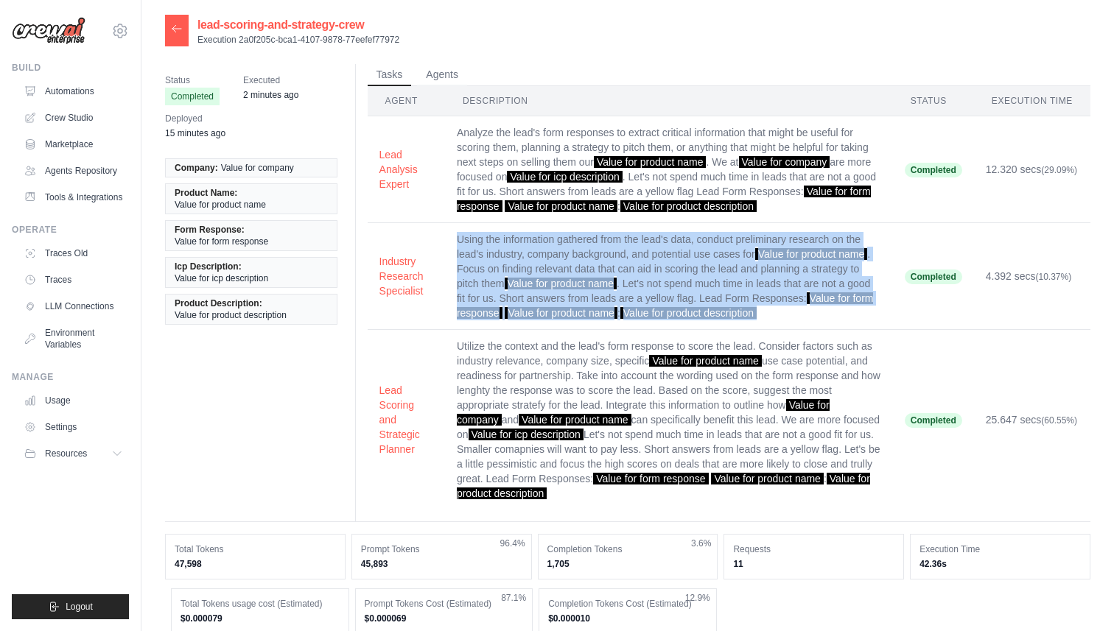
click at [472, 246] on td "Using the information gathered from the lead's data, conduct preliminary resear…" at bounding box center [669, 276] width 448 height 107
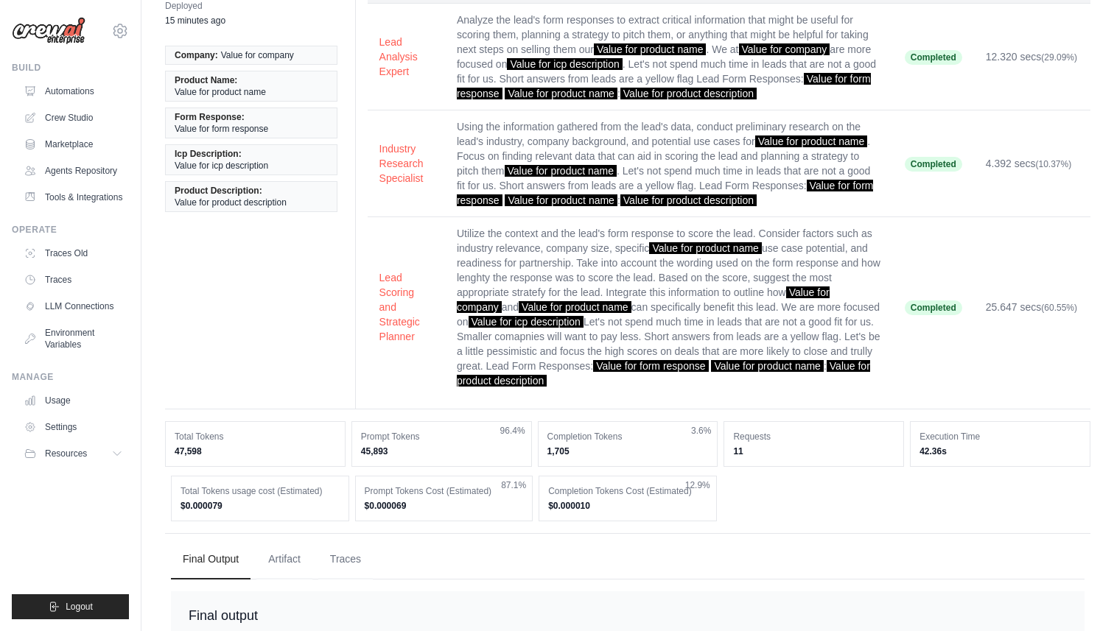
scroll to position [114, 0]
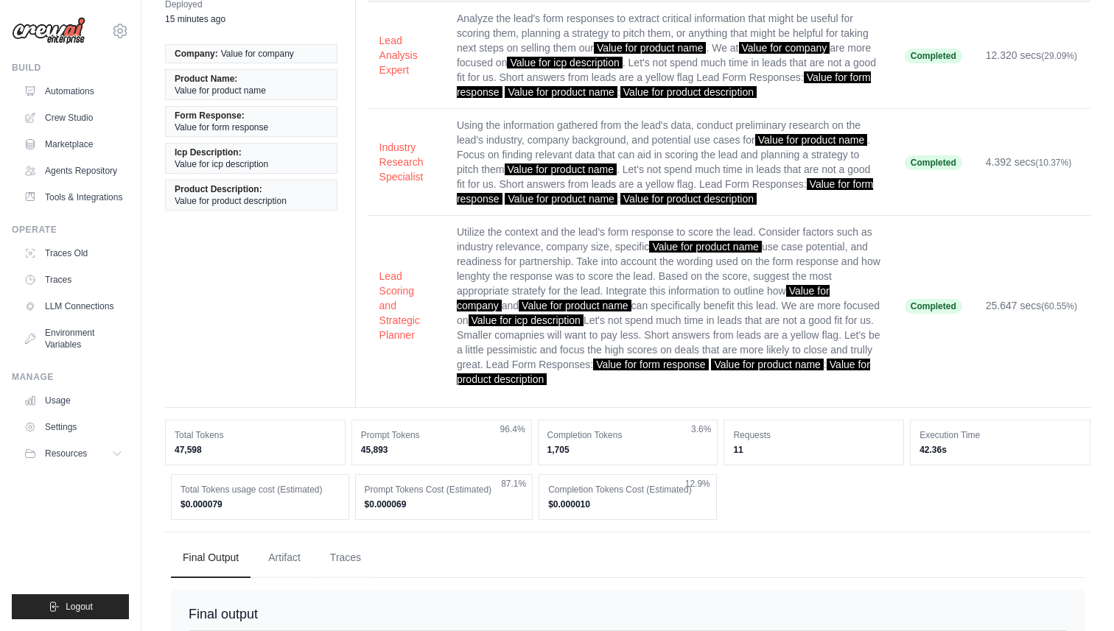
click at [424, 449] on dd "45,893" at bounding box center [441, 450] width 161 height 12
click at [440, 508] on dd "$0.000069" at bounding box center [444, 505] width 159 height 12
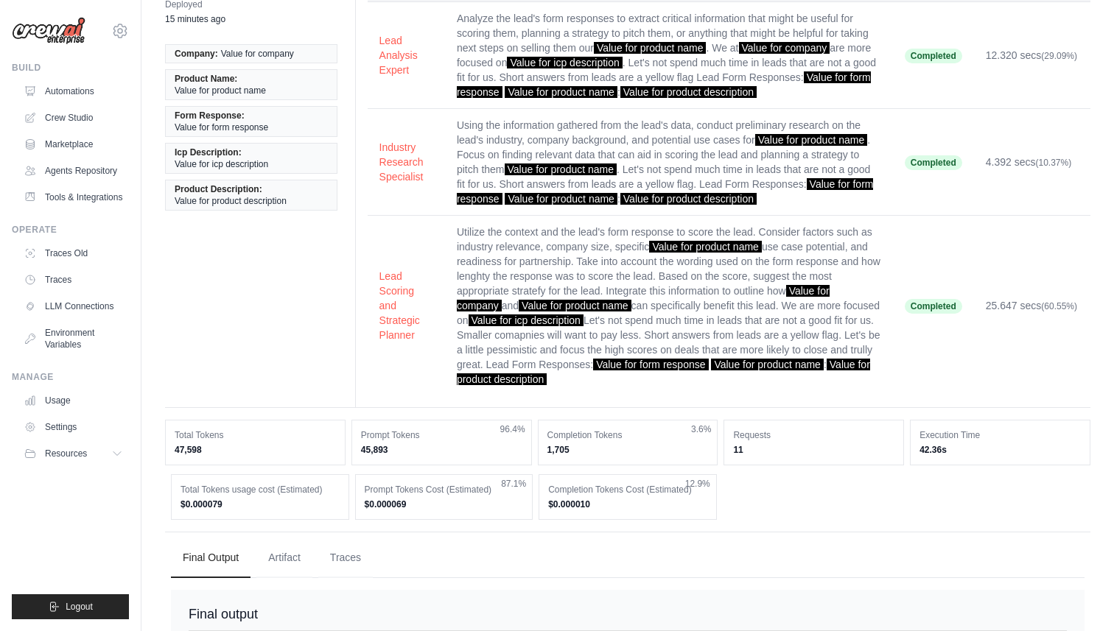
click at [440, 508] on dd "$0.000069" at bounding box center [444, 505] width 159 height 12
click at [451, 548] on ul "Final Output Artifact Traces" at bounding box center [628, 559] width 914 height 40
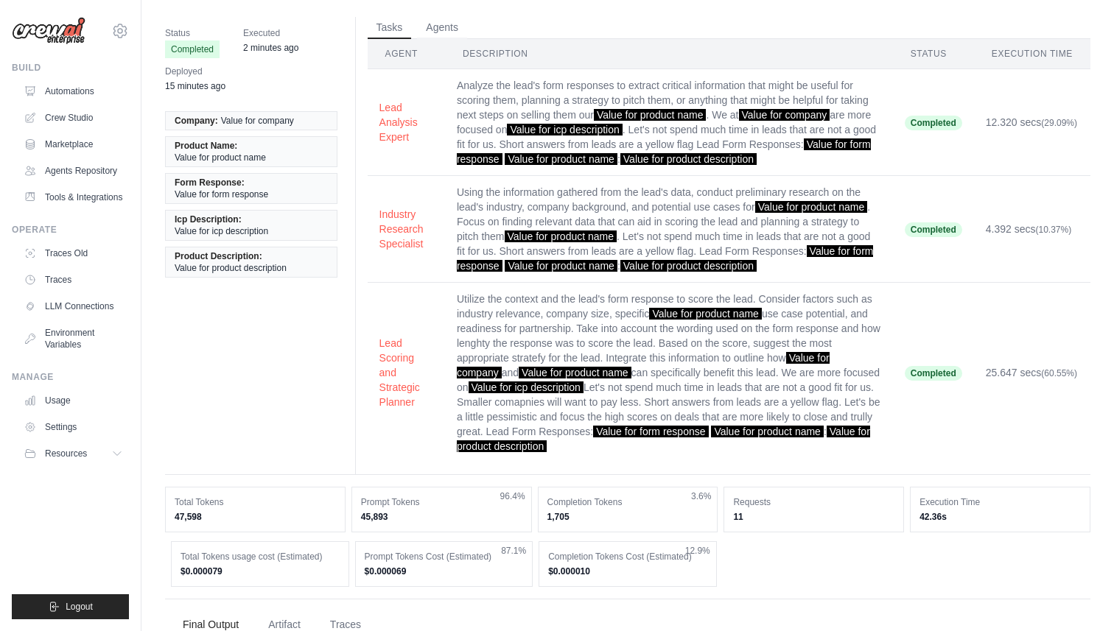
scroll to position [0, 0]
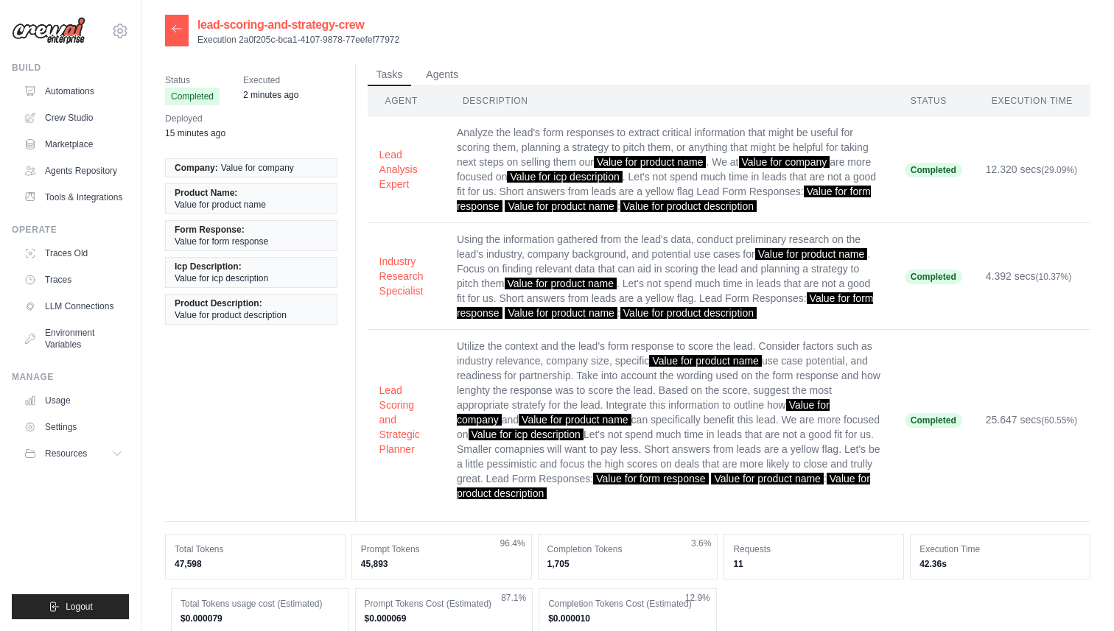
click at [175, 29] on icon at bounding box center [176, 28] width 9 height 7
click at [163, 31] on div "lead-scoring-and-strategy-crew Execution 2a0f205c-bca1-4107-9878-77eefef77972 S…" at bounding box center [627, 486] width 972 height 942
click at [180, 32] on icon at bounding box center [177, 29] width 12 height 12
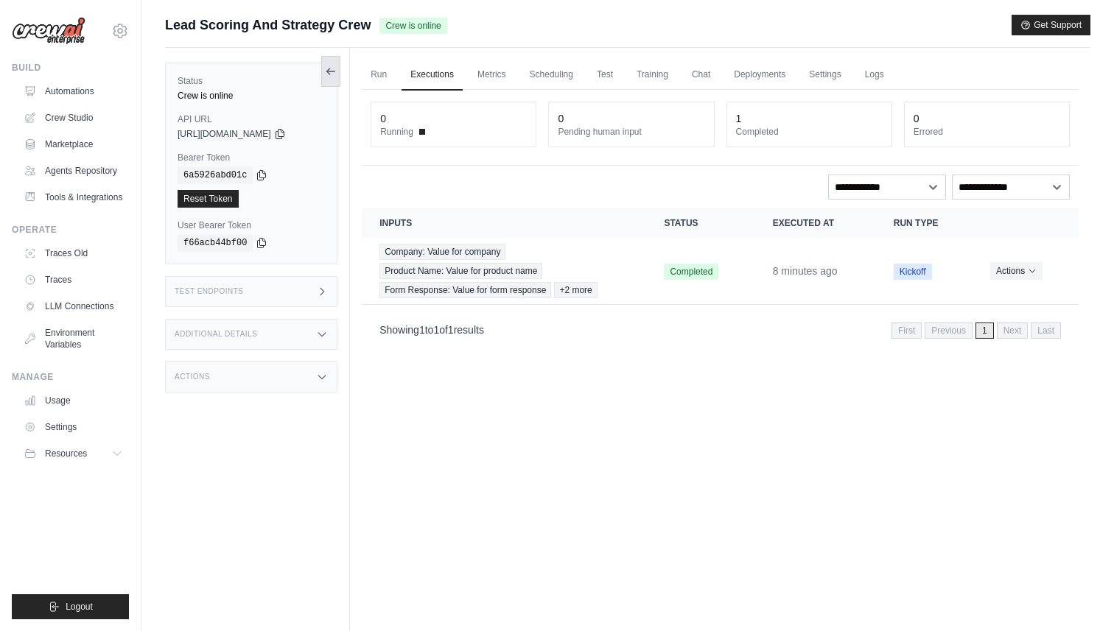
click at [336, 71] on icon at bounding box center [331, 72] width 12 height 12
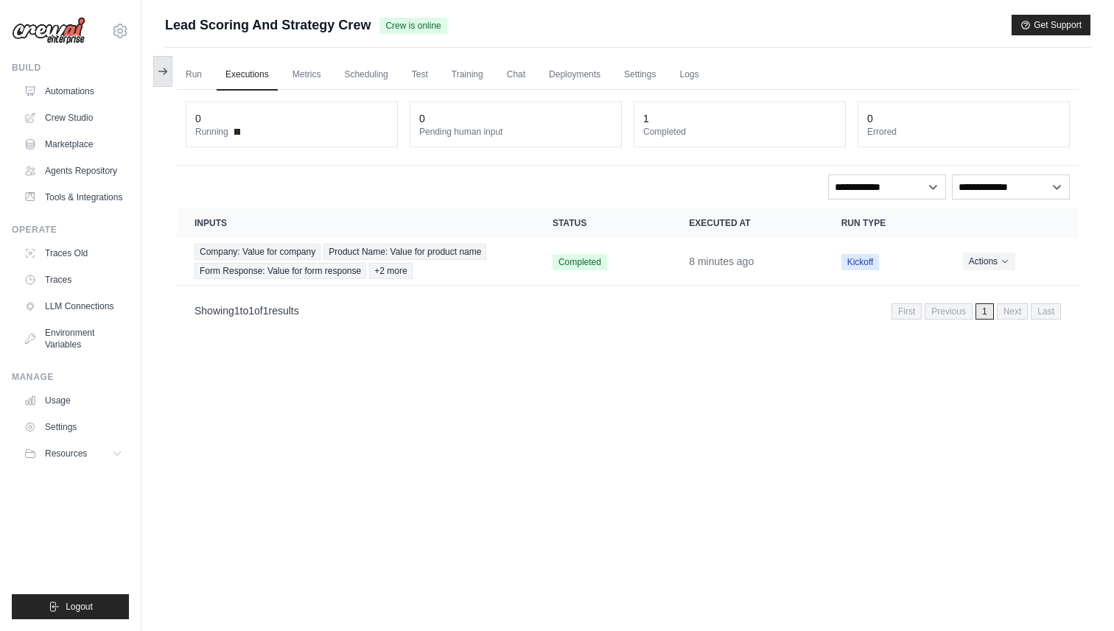
click at [154, 70] on button at bounding box center [162, 71] width 19 height 31
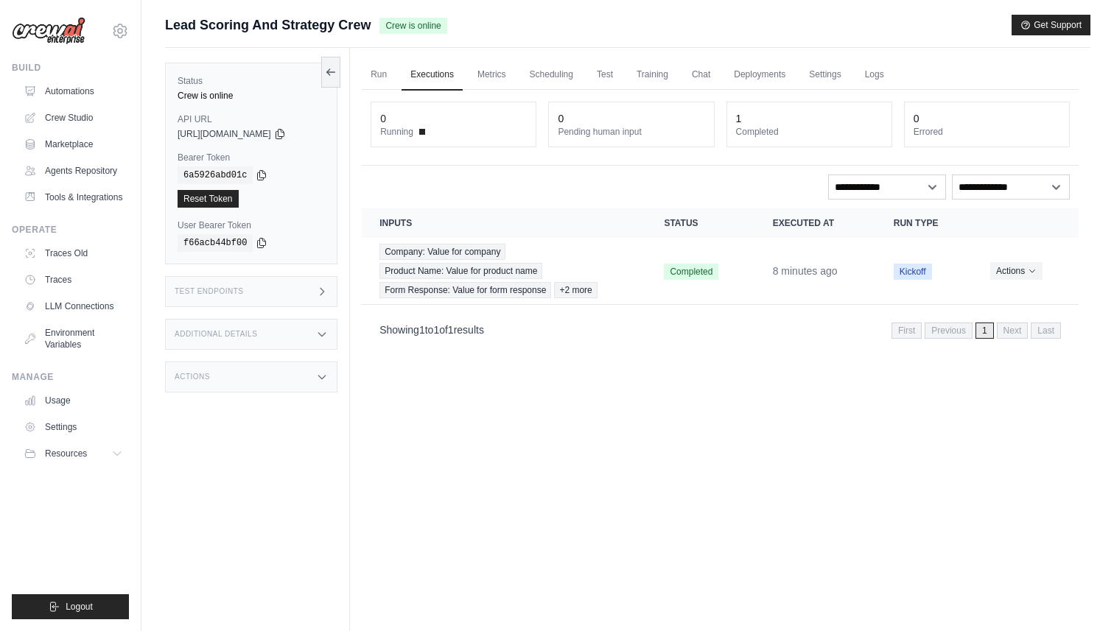
click at [217, 24] on span "Lead Scoring And Strategy Crew" at bounding box center [268, 25] width 206 height 21
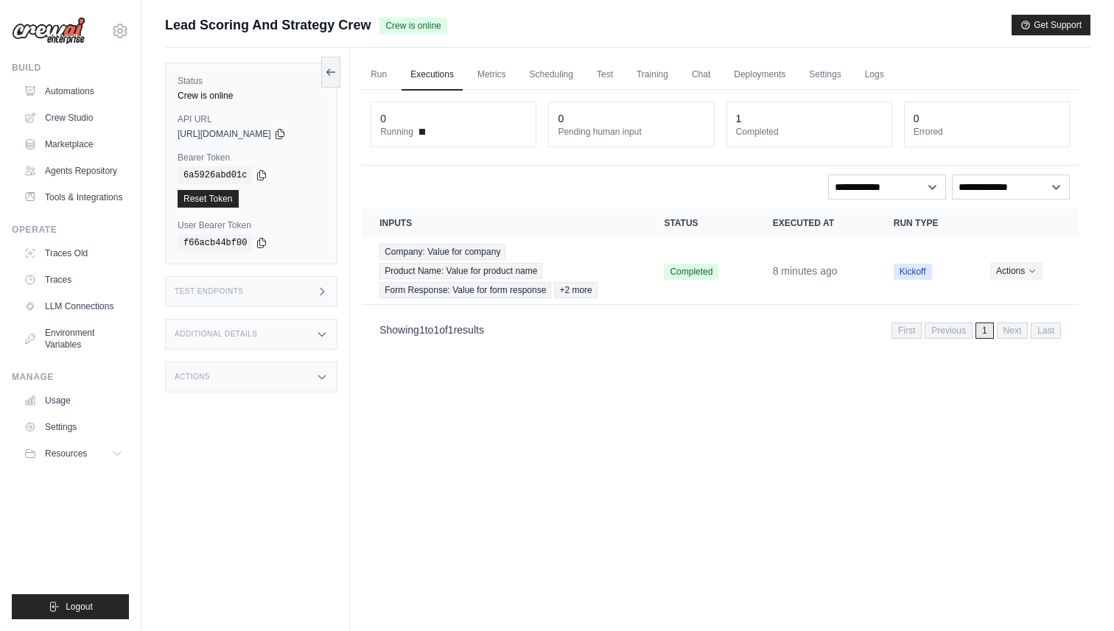
click at [217, 24] on span "Lead Scoring And Strategy Crew" at bounding box center [268, 25] width 206 height 21
click at [283, 292] on div "Test Endpoints" at bounding box center [251, 291] width 172 height 31
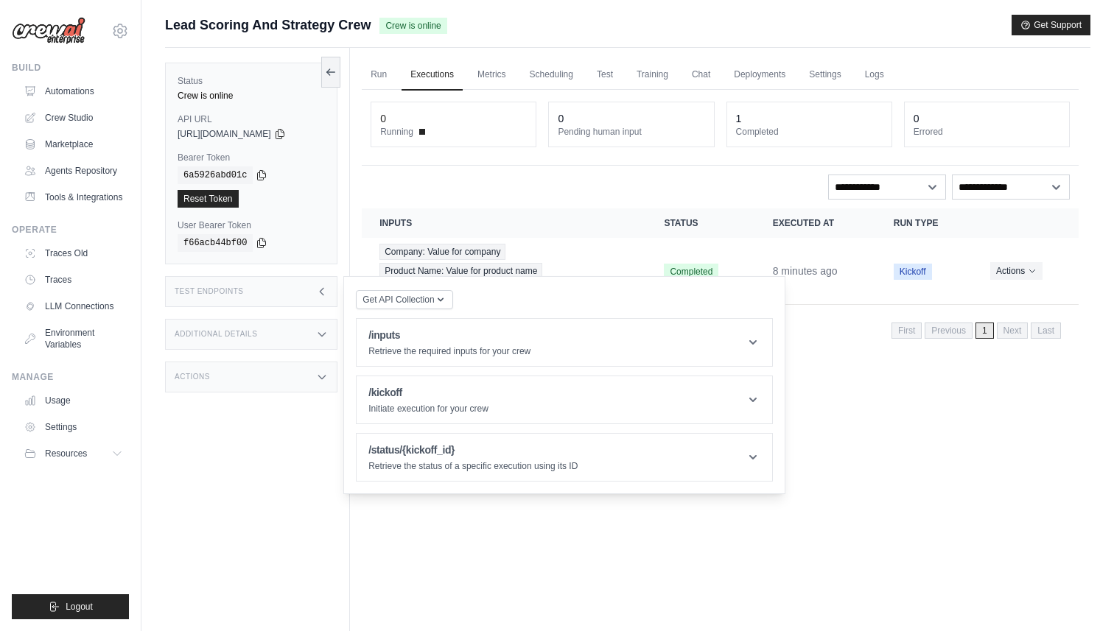
click at [297, 330] on div "Additional Details" at bounding box center [251, 334] width 172 height 31
click at [303, 477] on div "Actions" at bounding box center [251, 464] width 172 height 31
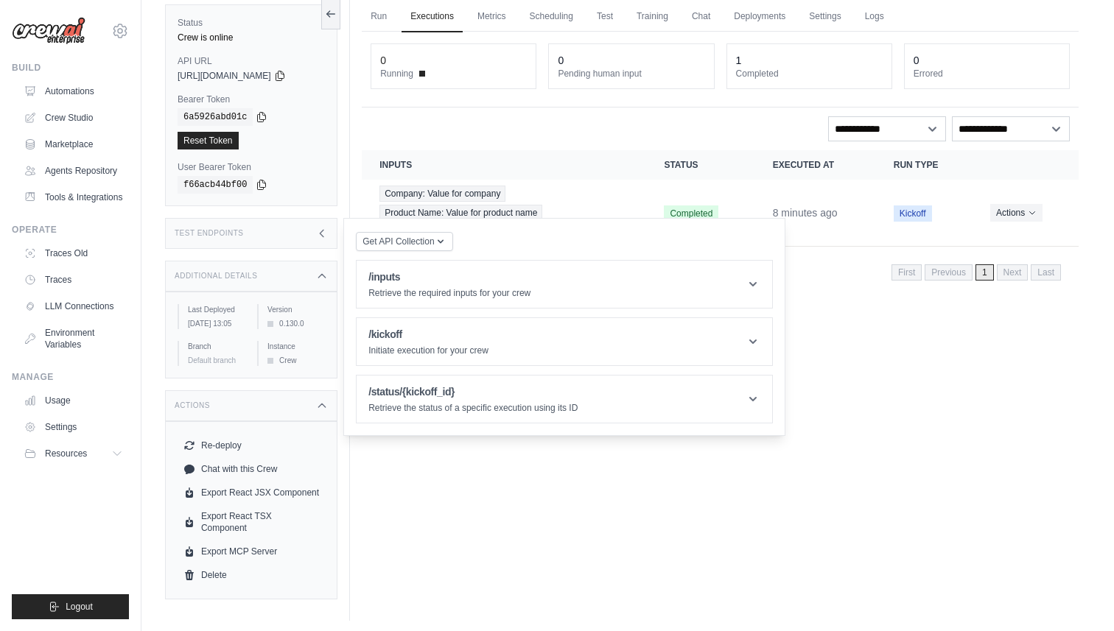
scroll to position [63, 0]
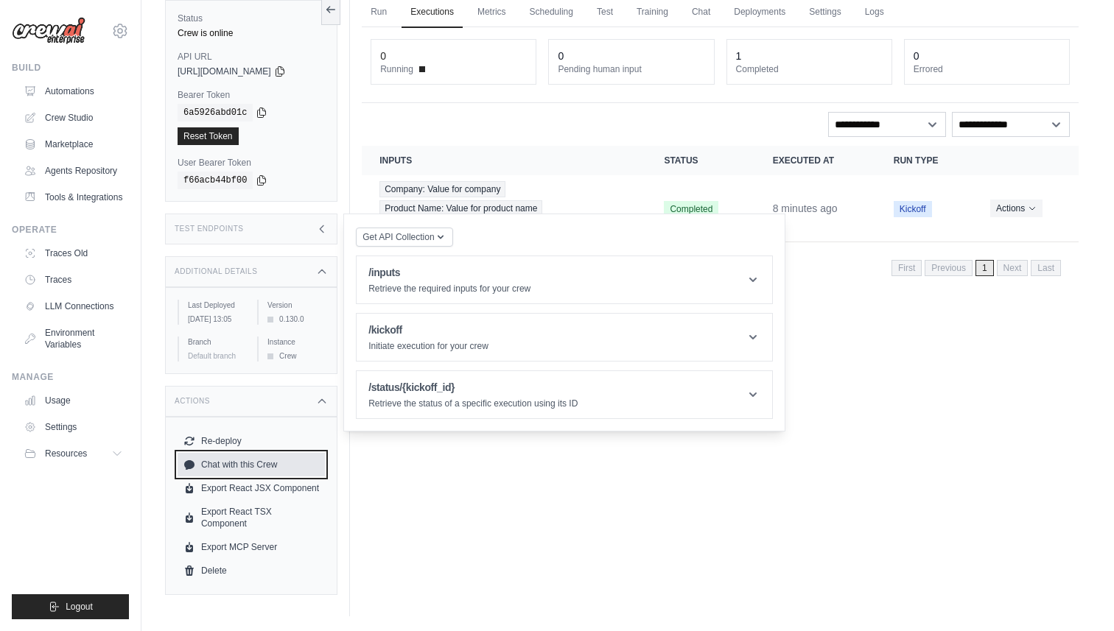
click at [242, 474] on link "Chat with this Crew" at bounding box center [251, 465] width 147 height 24
click at [268, 407] on div "Actions" at bounding box center [251, 401] width 172 height 31
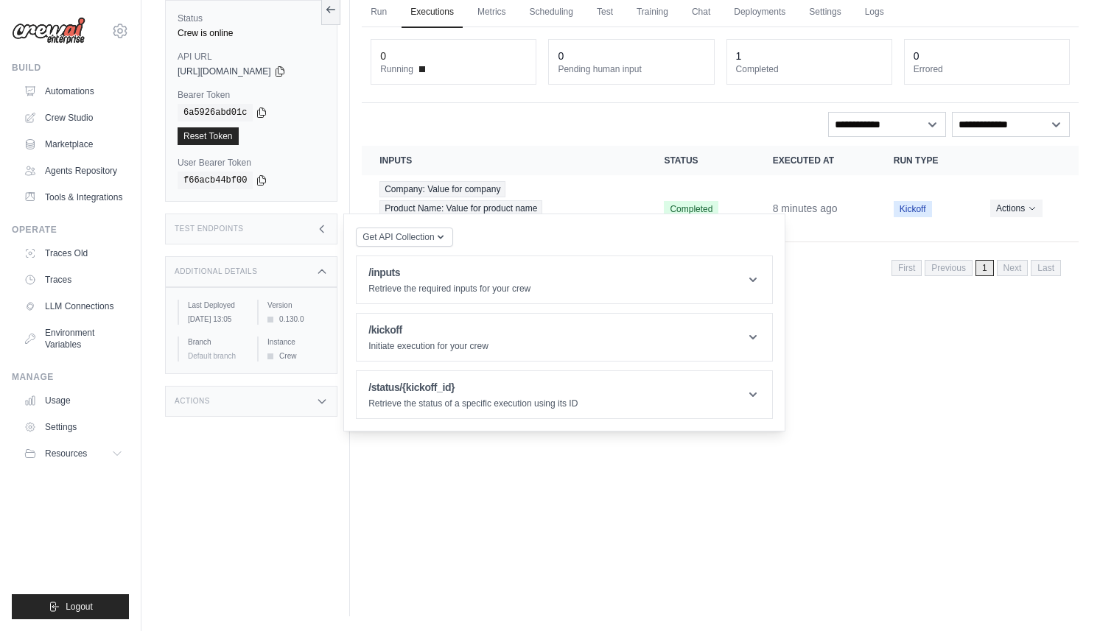
click at [238, 234] on div "Test Endpoints" at bounding box center [251, 229] width 172 height 31
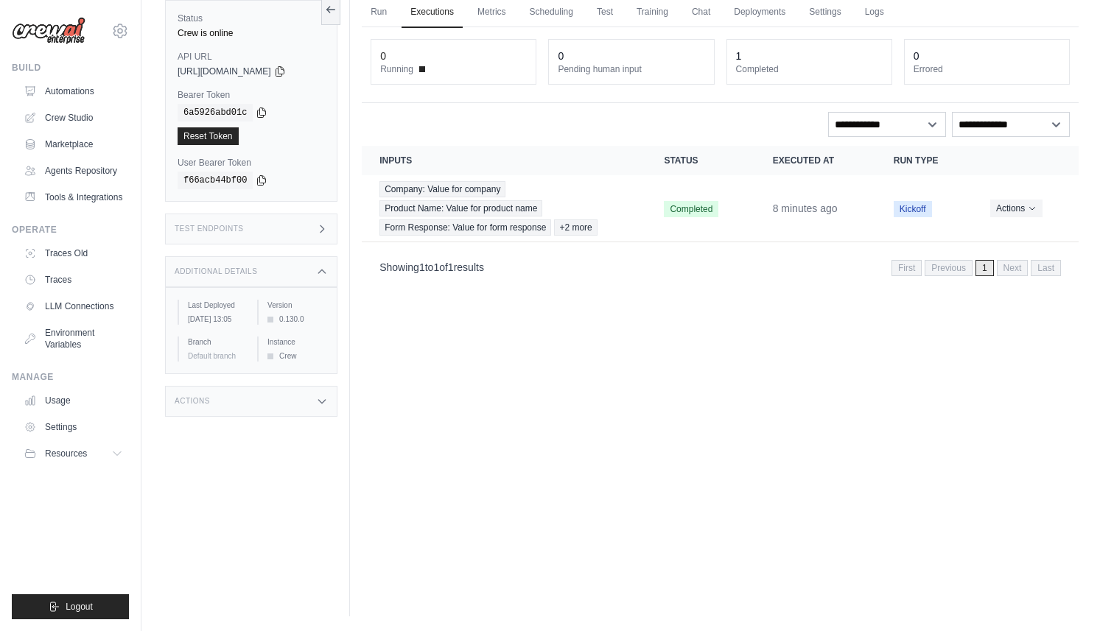
click at [238, 234] on div "Test Endpoints" at bounding box center [251, 229] width 172 height 31
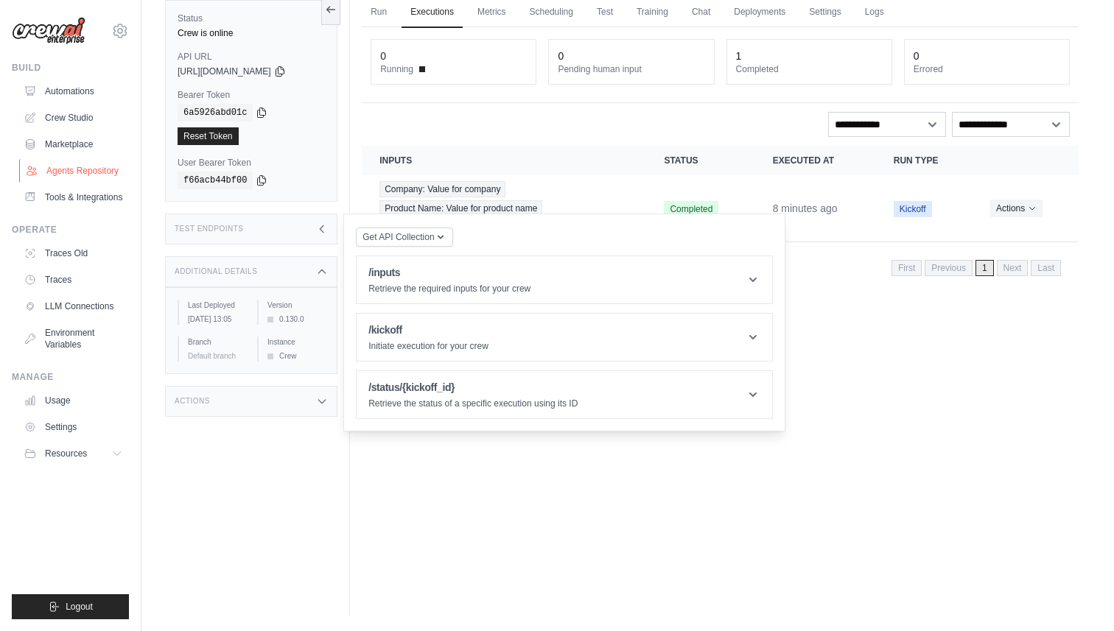
click at [99, 169] on link "Agents Repository" at bounding box center [74, 171] width 111 height 24
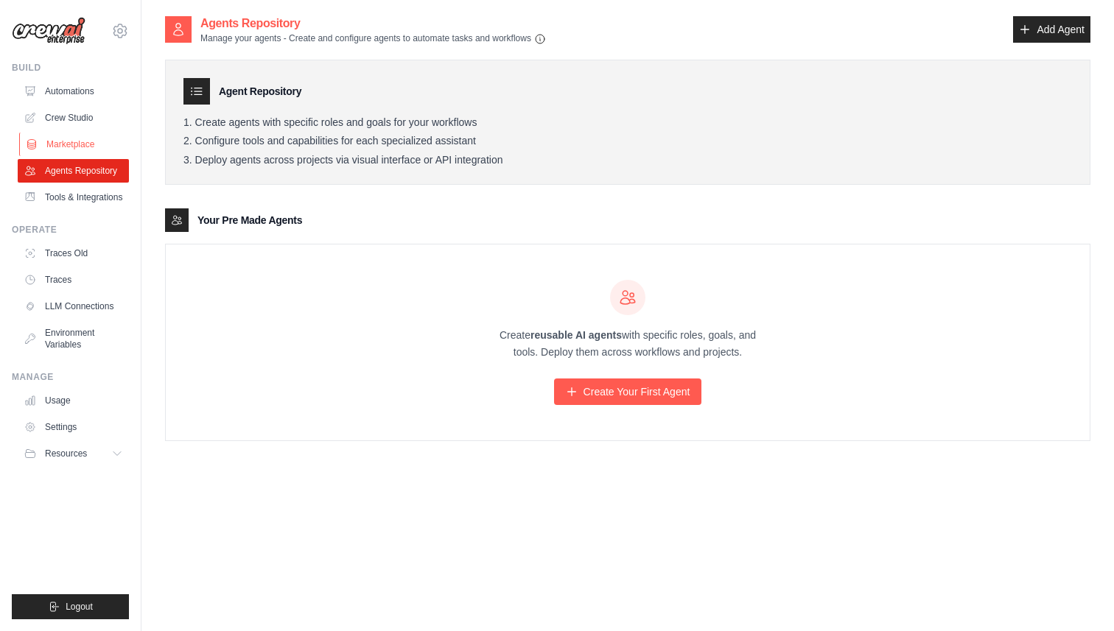
click at [83, 144] on link "Marketplace" at bounding box center [74, 145] width 111 height 24
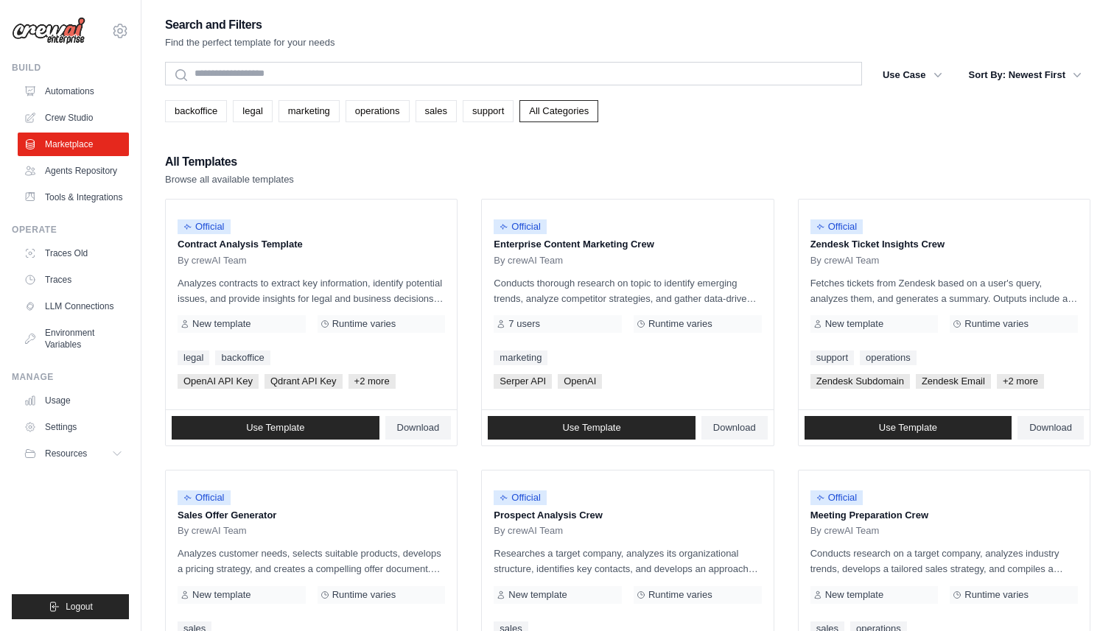
click at [88, 105] on ul "Automations Crew Studio Marketplace Agents Repository Tools & Integrations" at bounding box center [73, 145] width 111 height 130
click at [83, 117] on link "Crew Studio" at bounding box center [74, 118] width 111 height 24
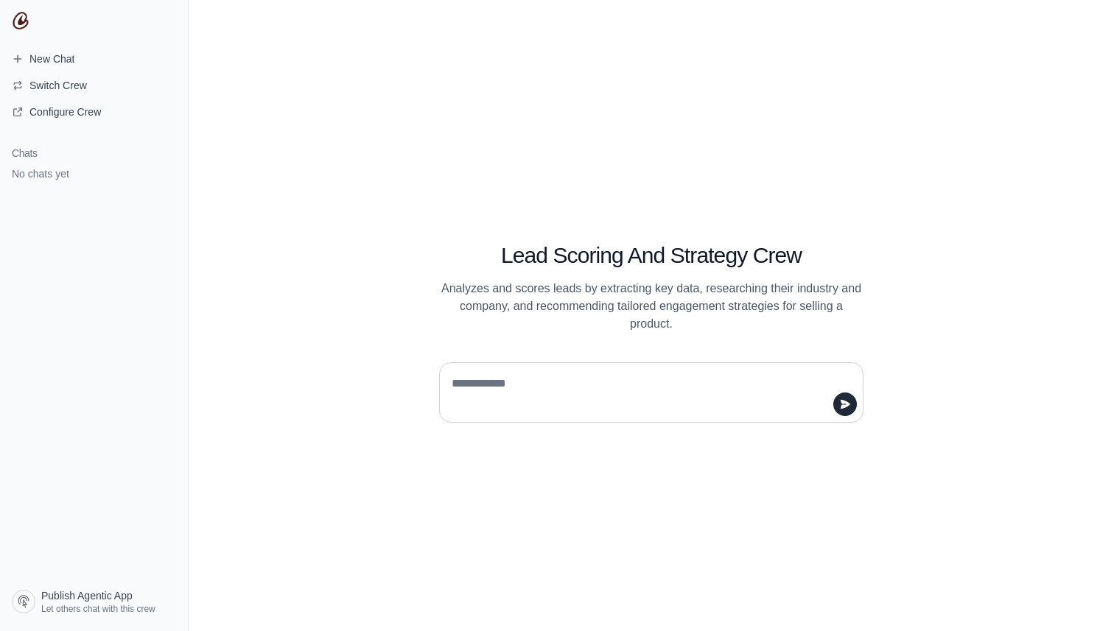
click at [749, 388] on textarea at bounding box center [647, 392] width 396 height 41
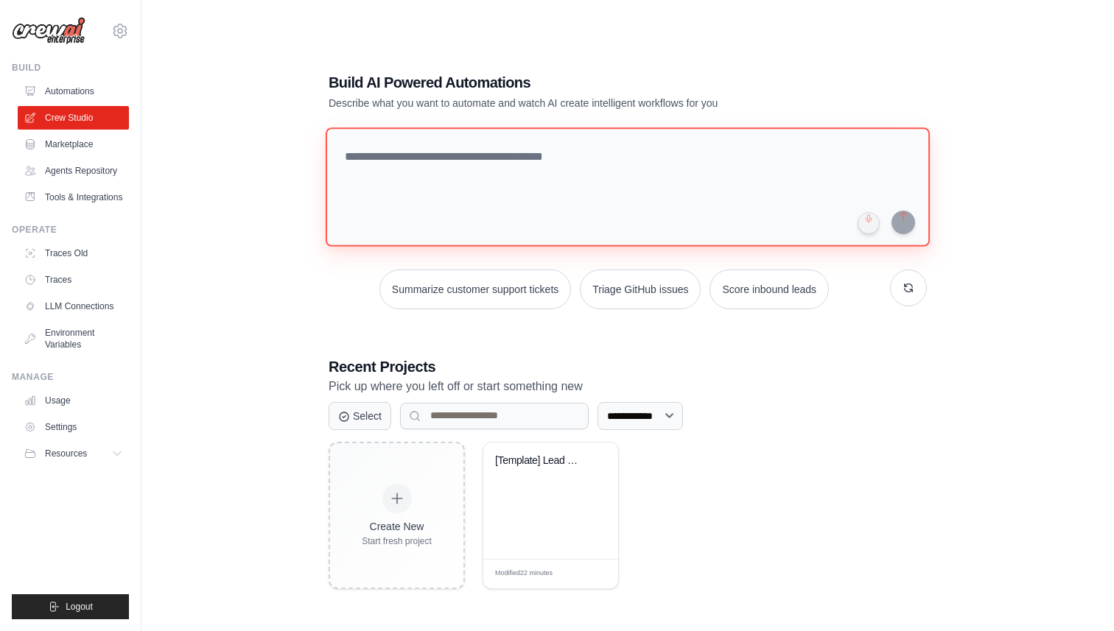
click at [414, 139] on textarea at bounding box center [628, 186] width 604 height 119
click at [47, 91] on link "Automations" at bounding box center [74, 92] width 111 height 24
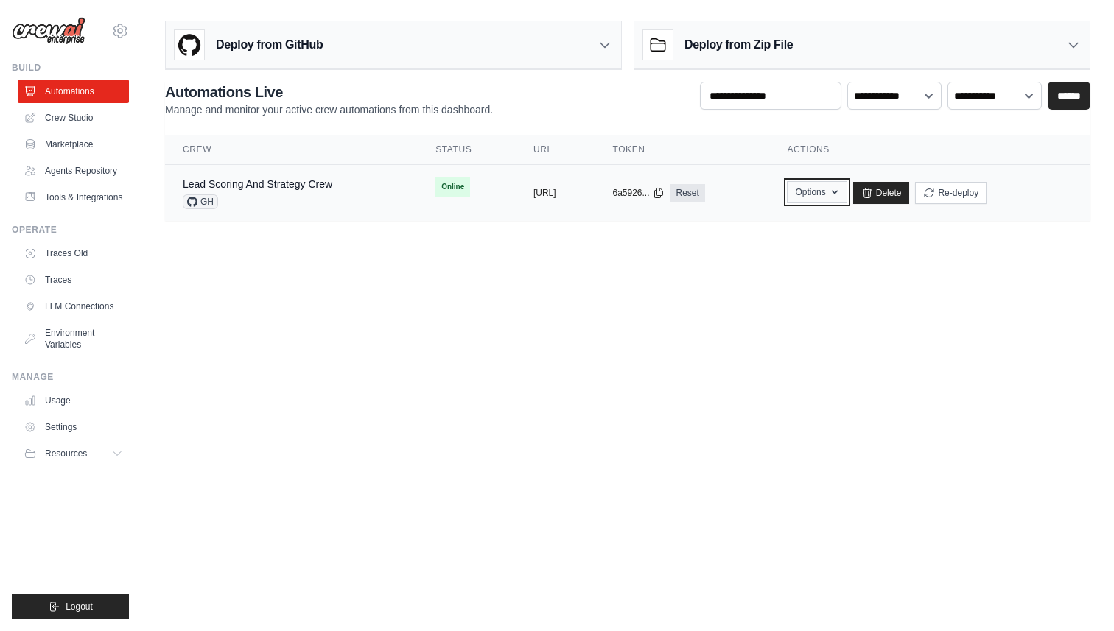
click at [841, 189] on icon "button" at bounding box center [835, 192] width 12 height 12
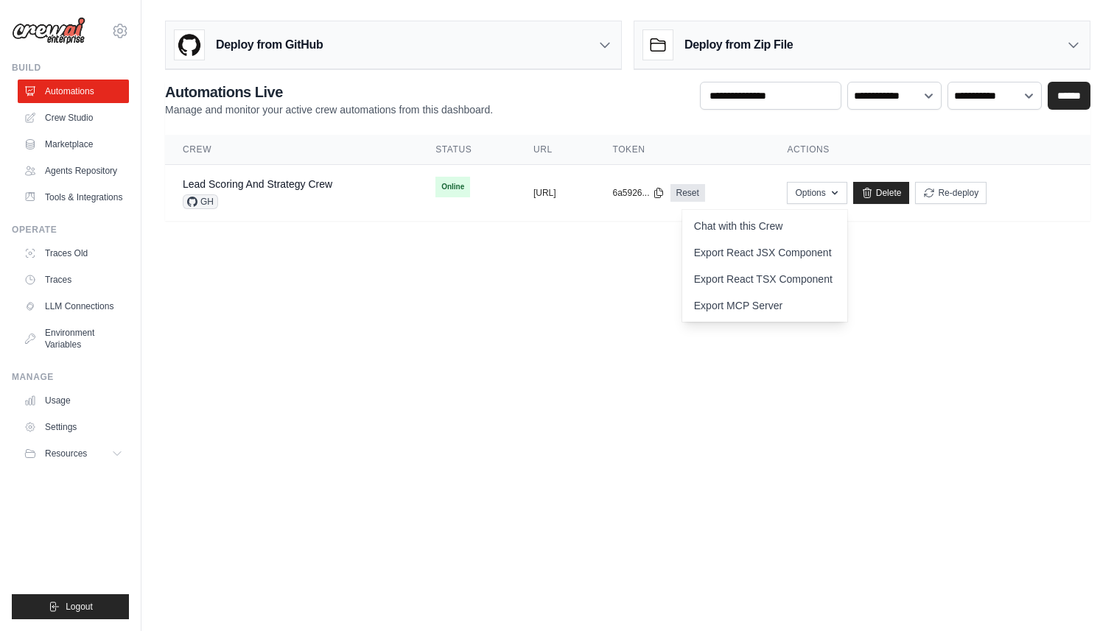
click at [975, 316] on body "[EMAIL_ADDRESS][DOMAIN_NAME] Settings Build Automations" at bounding box center [557, 315] width 1114 height 631
click at [803, 56] on div "Deploy from Zip File" at bounding box center [861, 45] width 455 height 48
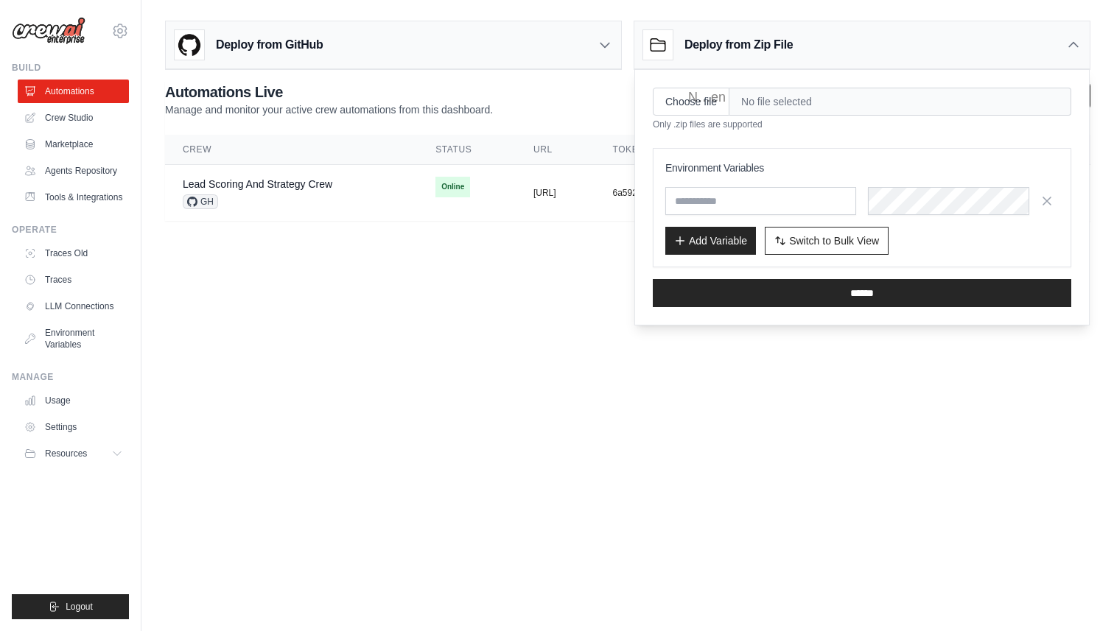
click at [834, 393] on body "[EMAIL_ADDRESS][DOMAIN_NAME] Settings Build Automations" at bounding box center [557, 315] width 1114 height 631
click at [522, 56] on div "Deploy from GitHub" at bounding box center [393, 45] width 455 height 48
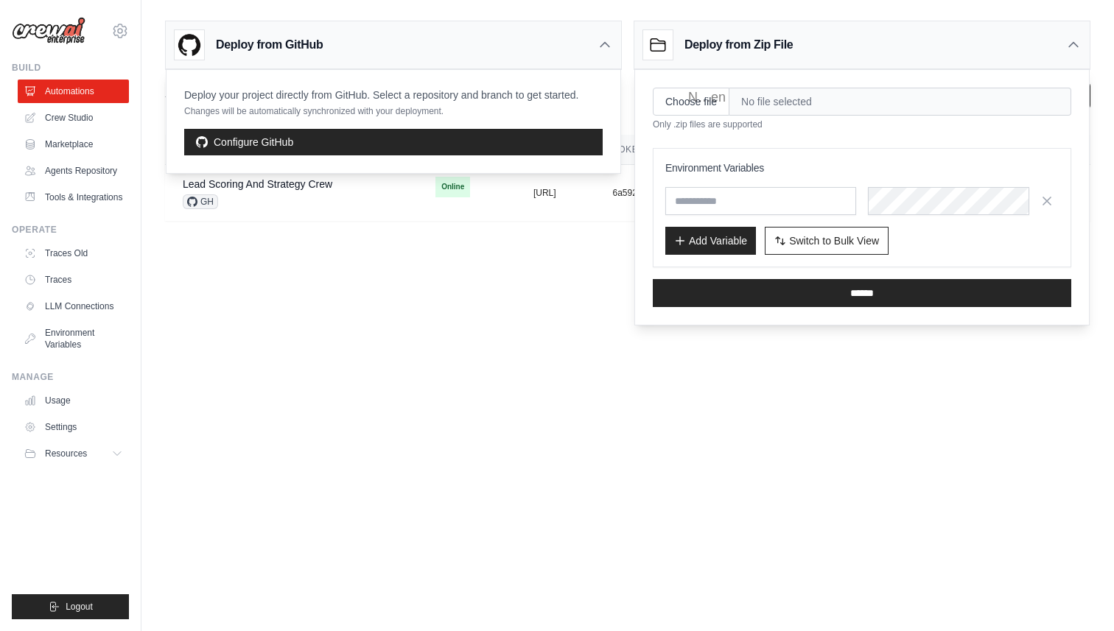
click at [469, 334] on body "gauravrana.dce@gmail.com Settings Build Automations" at bounding box center [557, 315] width 1114 height 631
click at [200, 203] on span "GH" at bounding box center [200, 201] width 35 height 15
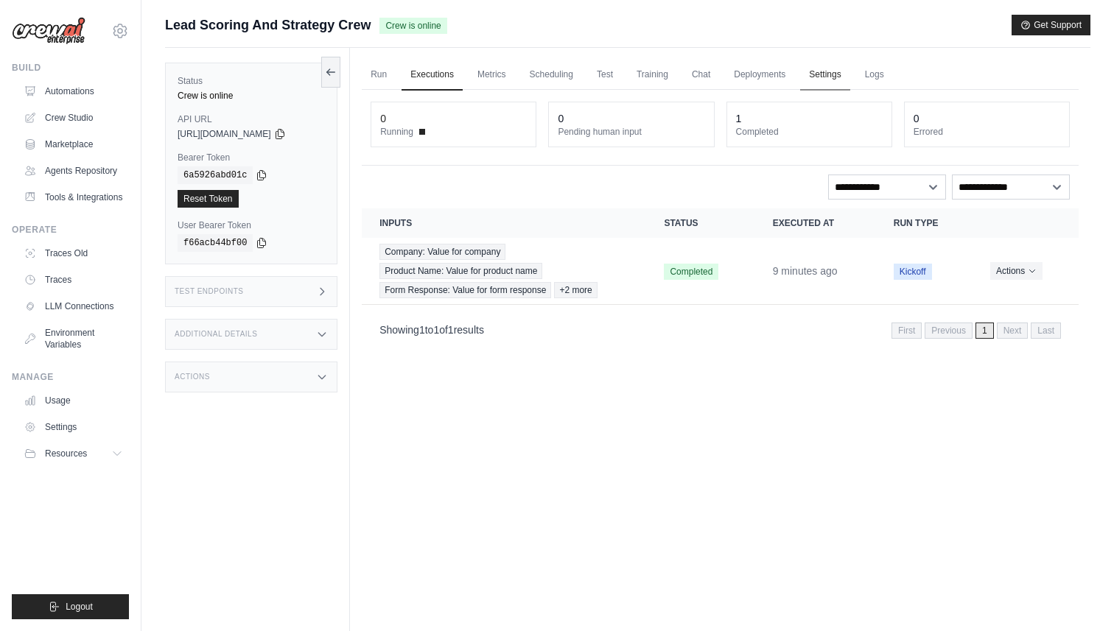
click at [824, 74] on link "Settings" at bounding box center [824, 75] width 49 height 31
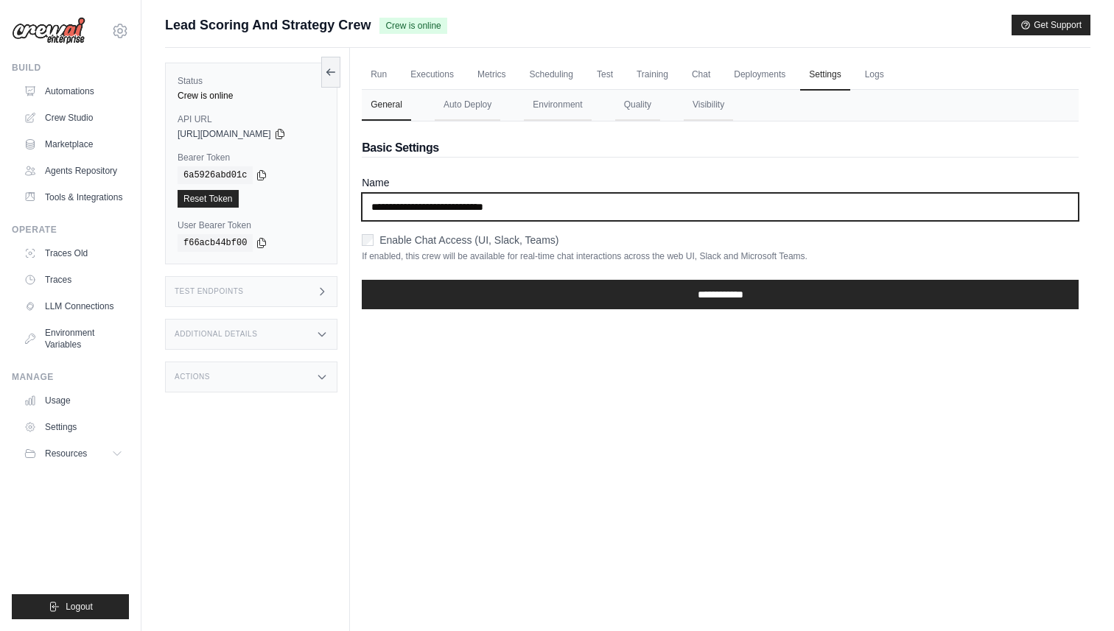
click at [578, 212] on input "**********" at bounding box center [720, 207] width 717 height 28
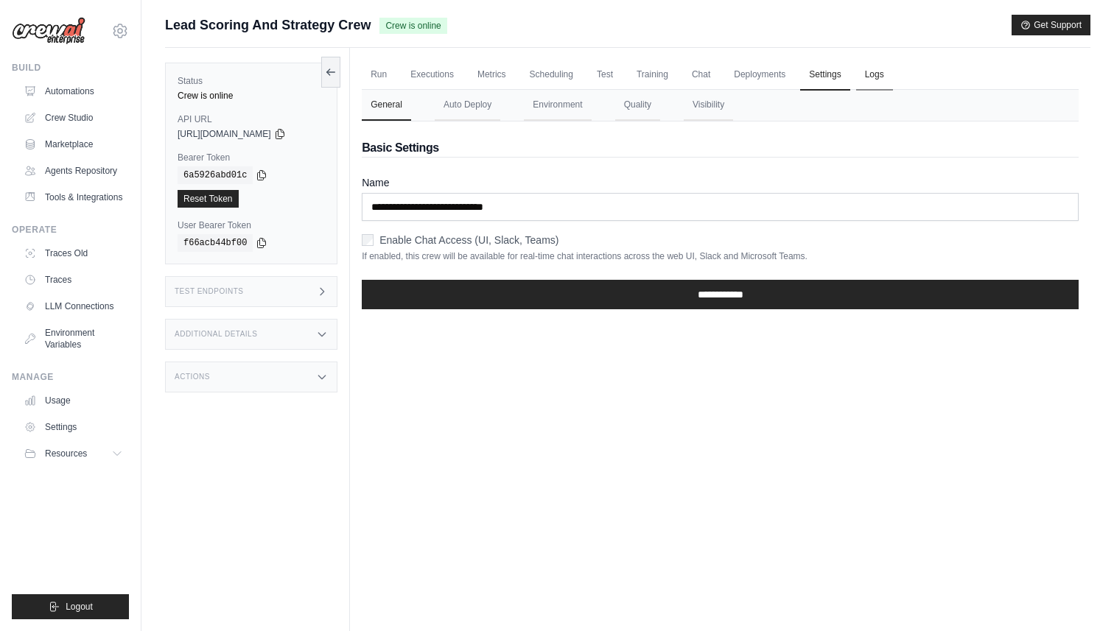
click at [858, 83] on link "Logs" at bounding box center [874, 75] width 37 height 31
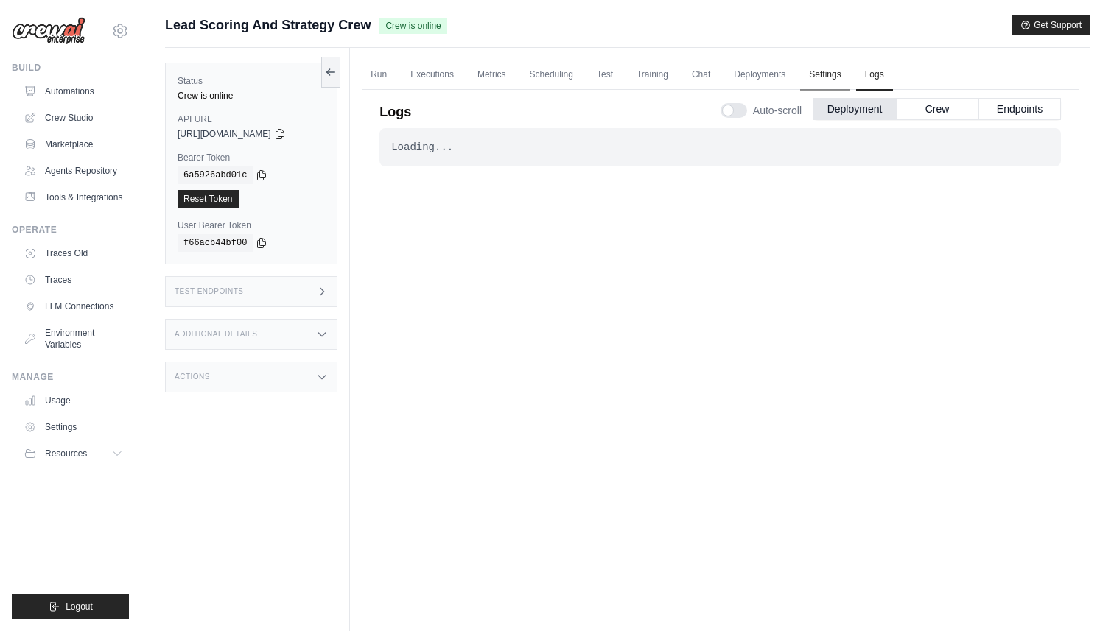
click at [809, 73] on link "Settings" at bounding box center [824, 75] width 49 height 31
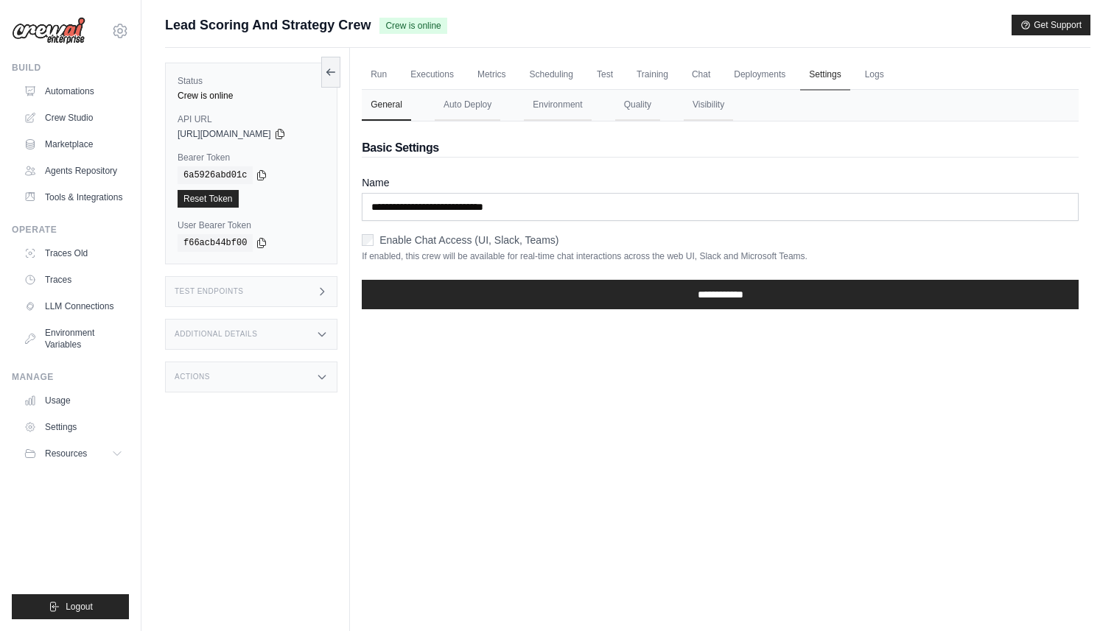
click at [847, 75] on link "Settings" at bounding box center [824, 75] width 49 height 31
click at [810, 74] on link "Settings" at bounding box center [824, 75] width 49 height 31
click at [774, 74] on link "Deployments" at bounding box center [759, 75] width 69 height 31
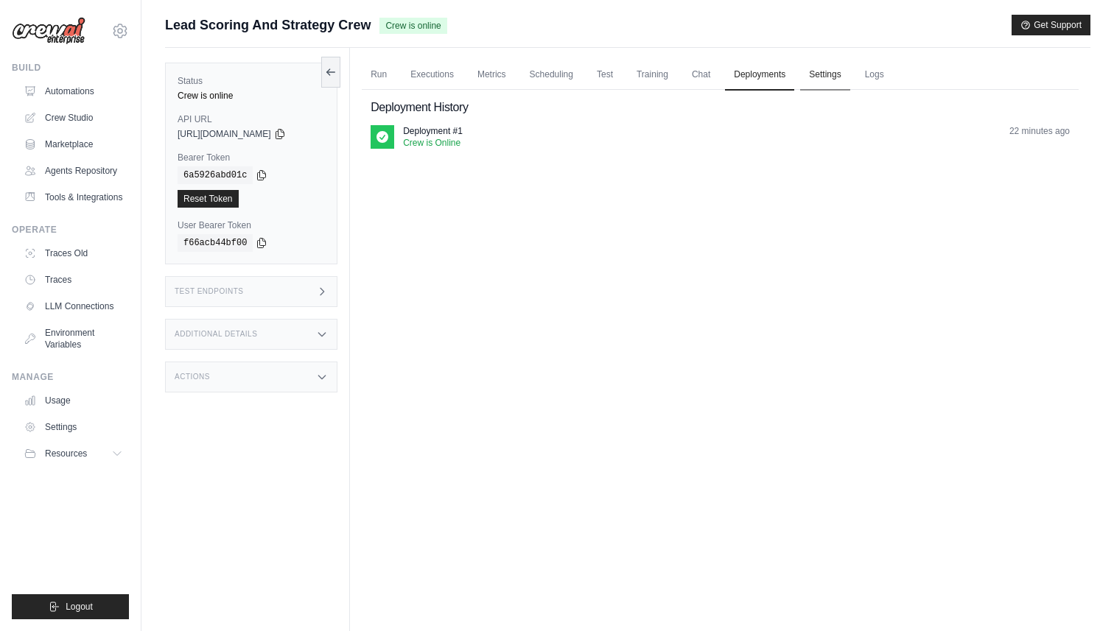
click at [835, 71] on link "Settings" at bounding box center [824, 75] width 49 height 31
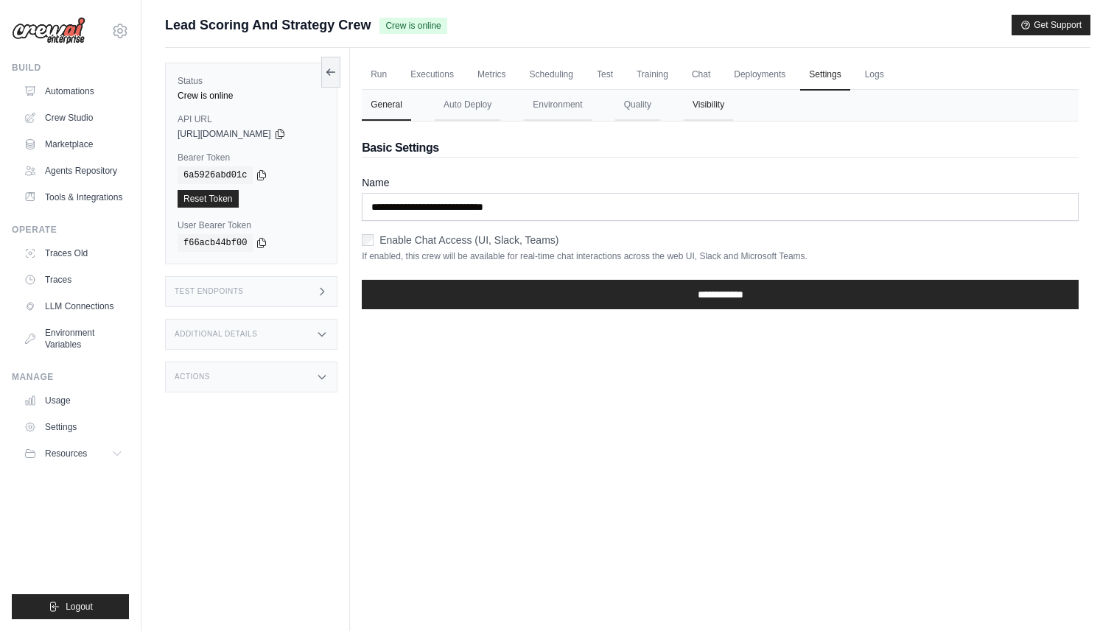
click at [717, 104] on button "Visibility" at bounding box center [708, 105] width 49 height 31
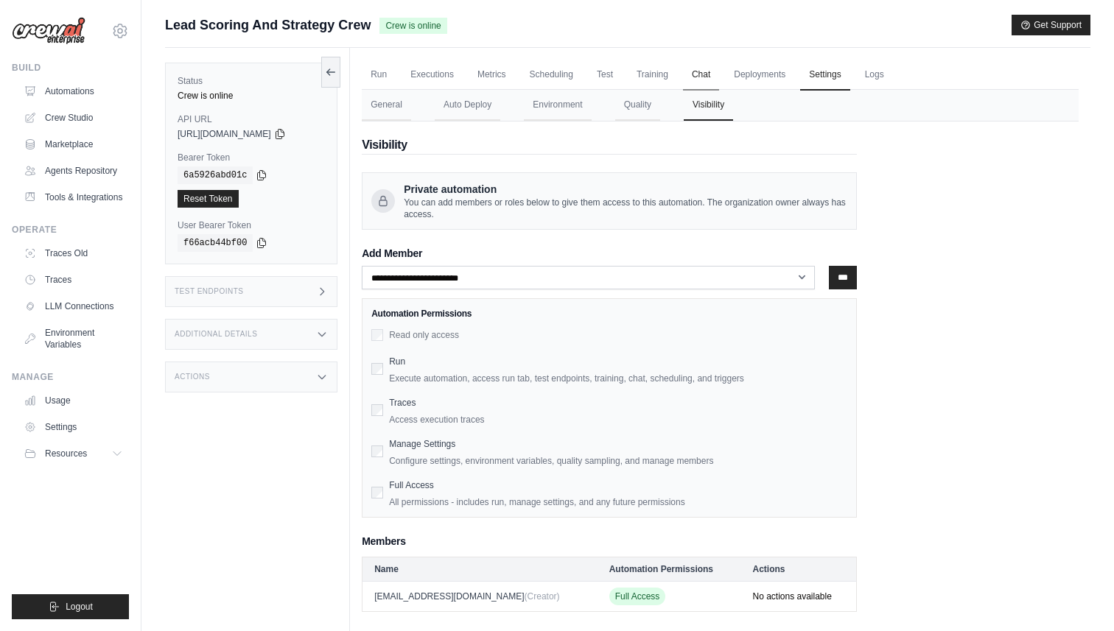
click at [688, 72] on link "Chat" at bounding box center [701, 75] width 36 height 31
click at [639, 117] on button "Quality" at bounding box center [637, 105] width 45 height 31
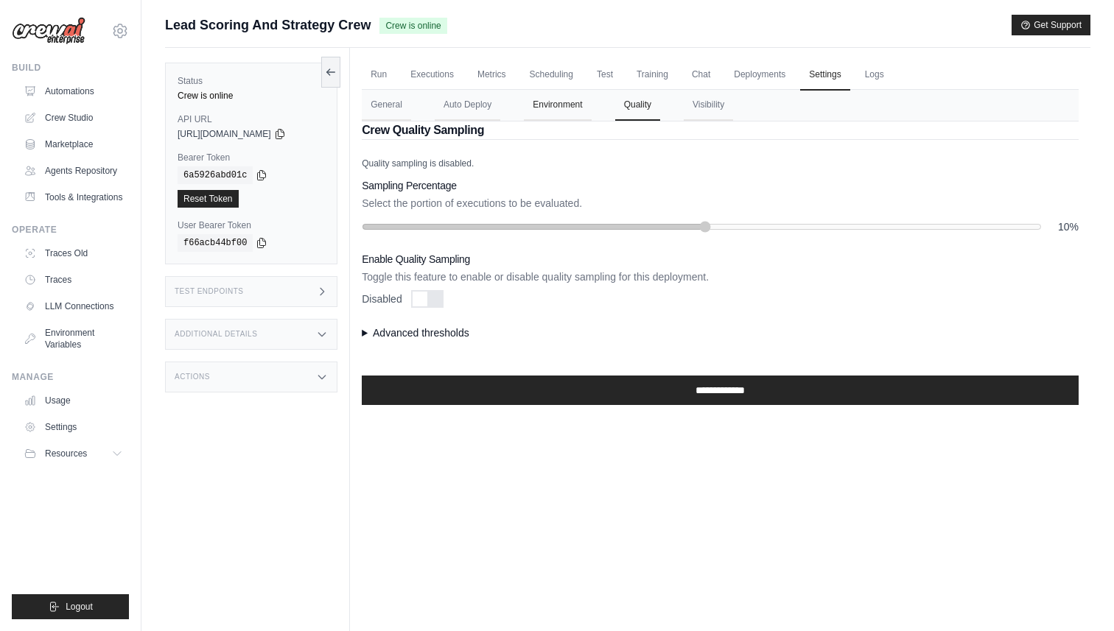
click at [579, 97] on button "Environment" at bounding box center [557, 105] width 67 height 31
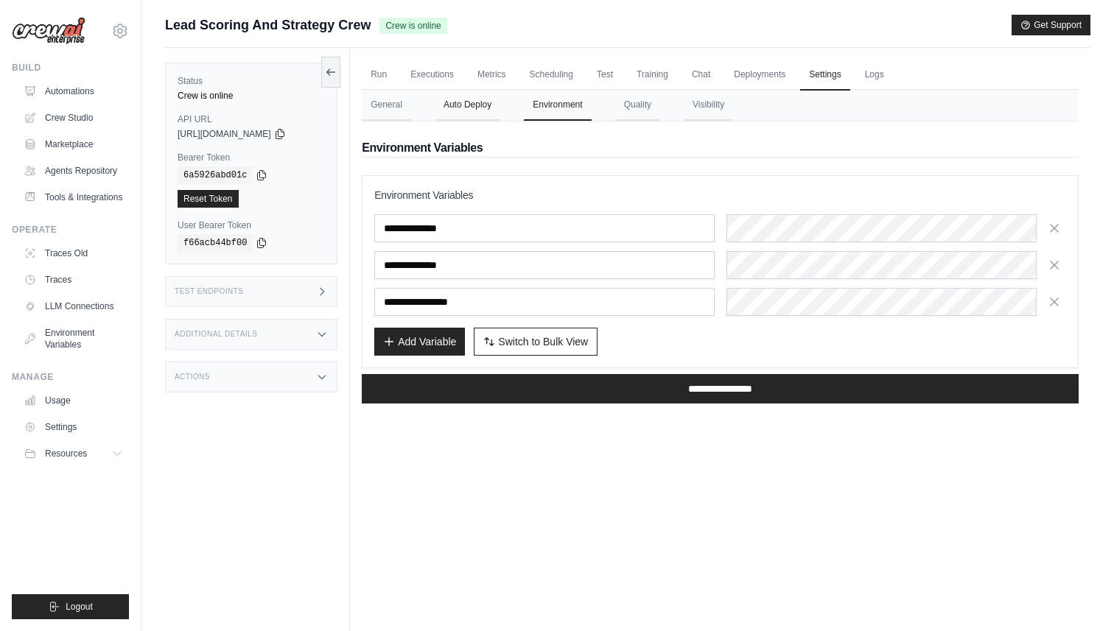
click at [480, 98] on button "Auto Deploy" at bounding box center [468, 105] width 66 height 31
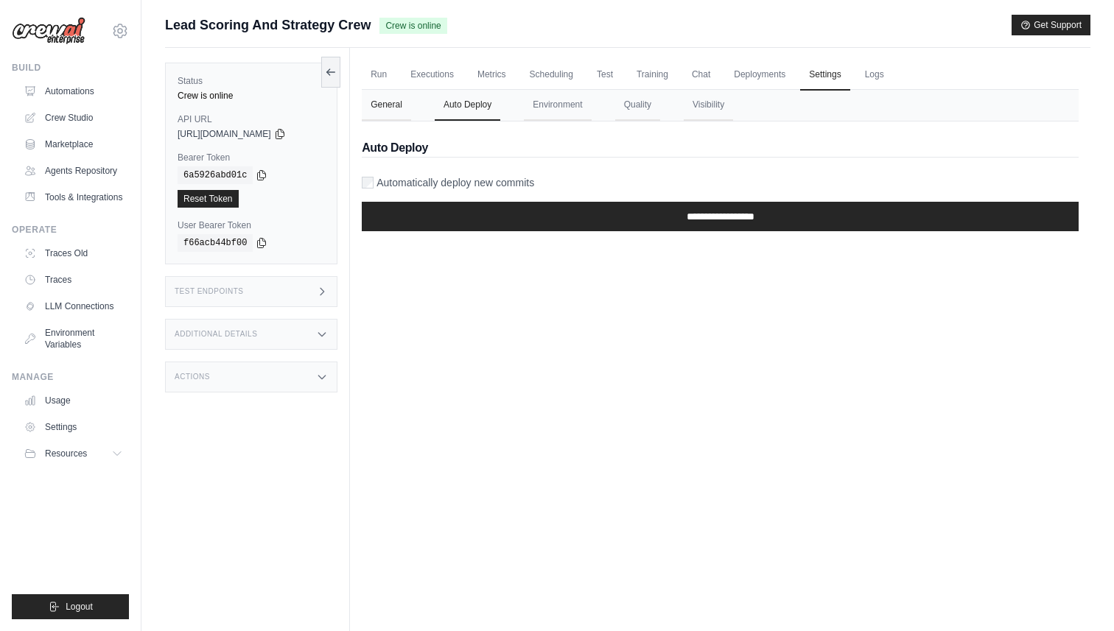
click at [394, 119] on button "General" at bounding box center [386, 105] width 49 height 31
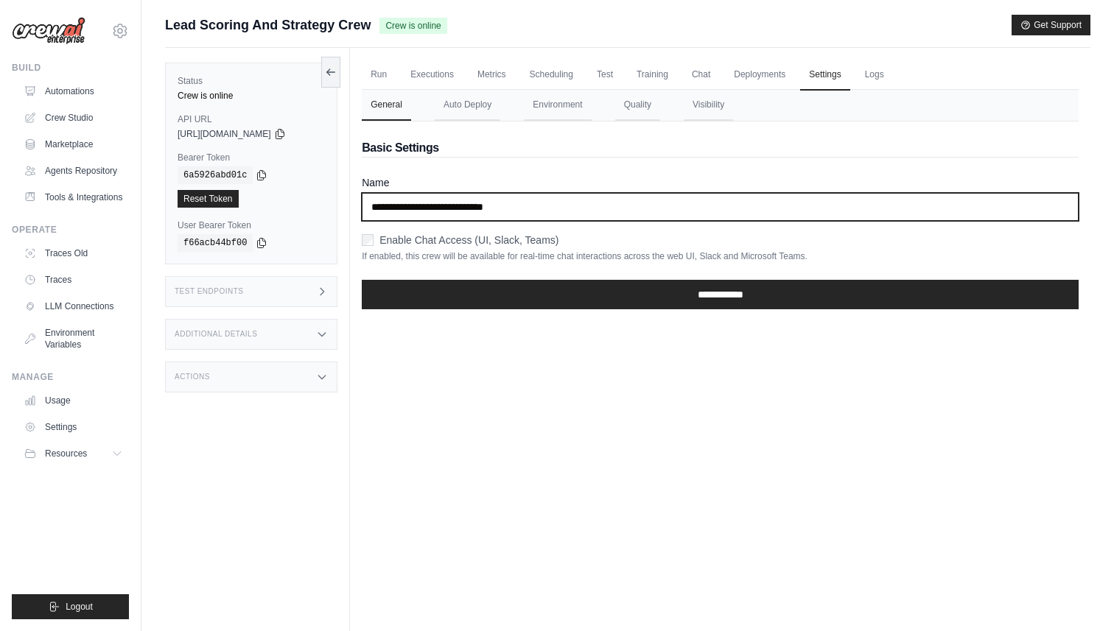
click at [539, 211] on input "**********" at bounding box center [720, 207] width 717 height 28
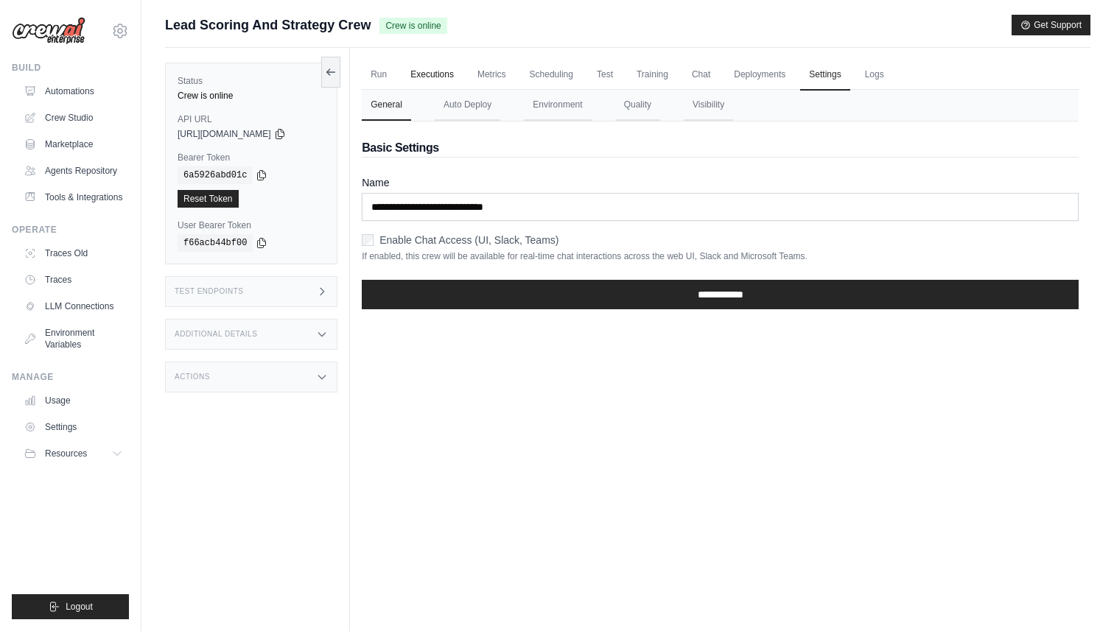
click at [441, 74] on link "Executions" at bounding box center [432, 75] width 61 height 31
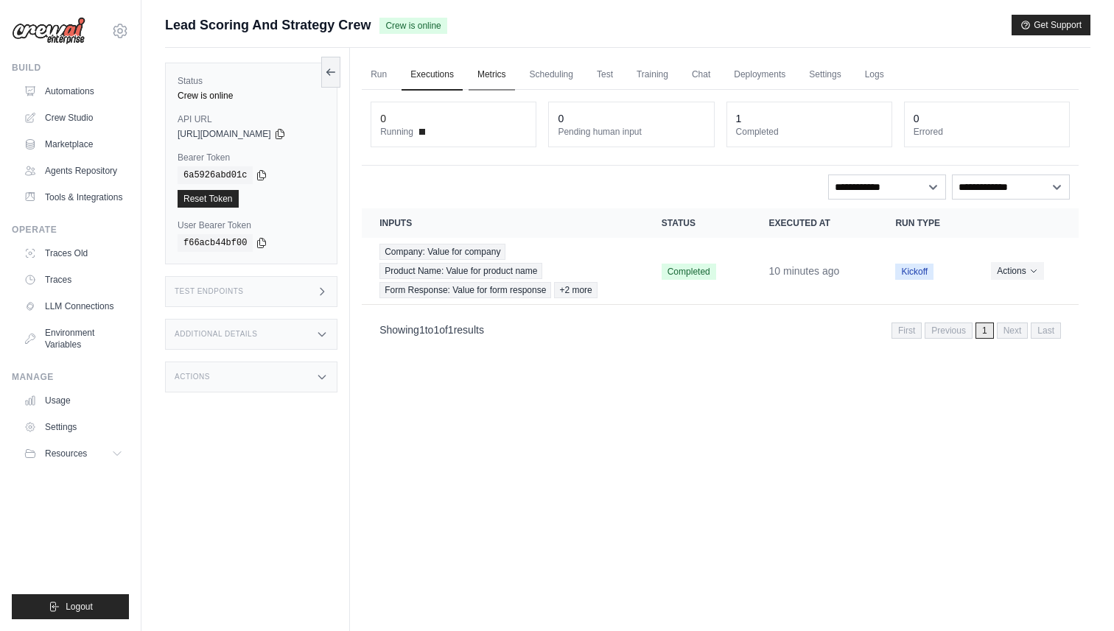
click at [487, 67] on link "Metrics" at bounding box center [492, 75] width 46 height 31
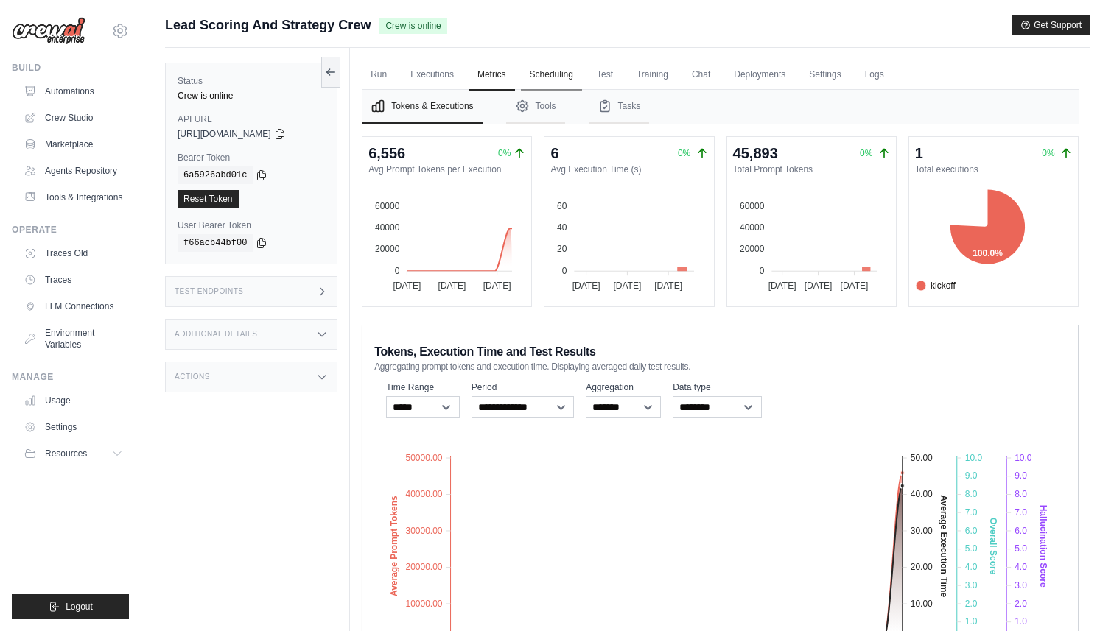
click at [558, 63] on link "Scheduling" at bounding box center [551, 75] width 61 height 31
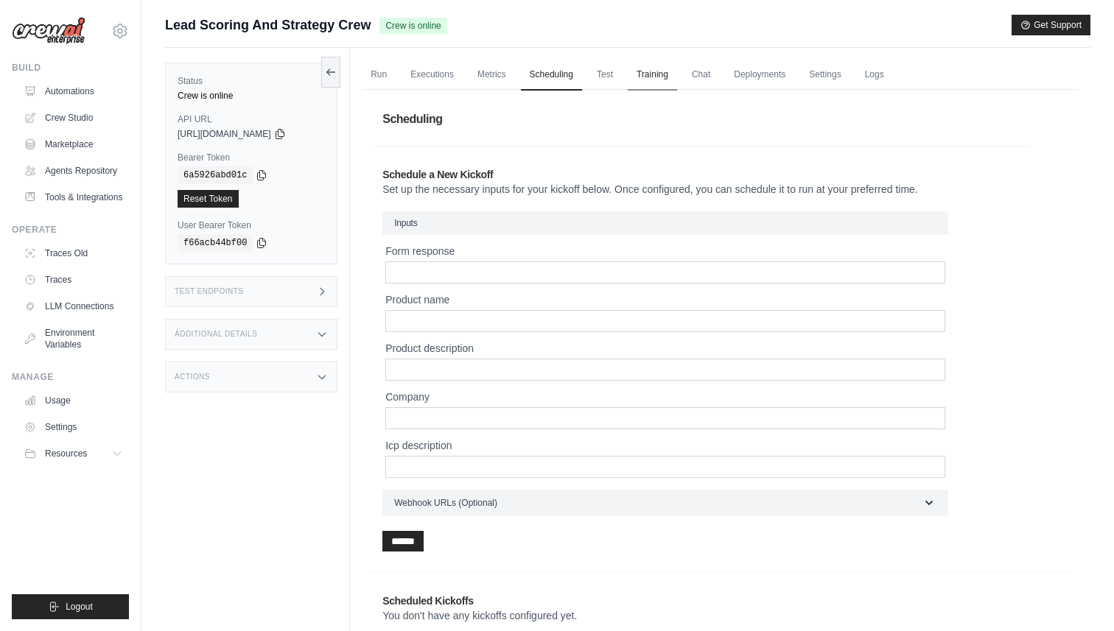
click at [631, 83] on link "Training" at bounding box center [652, 75] width 49 height 31
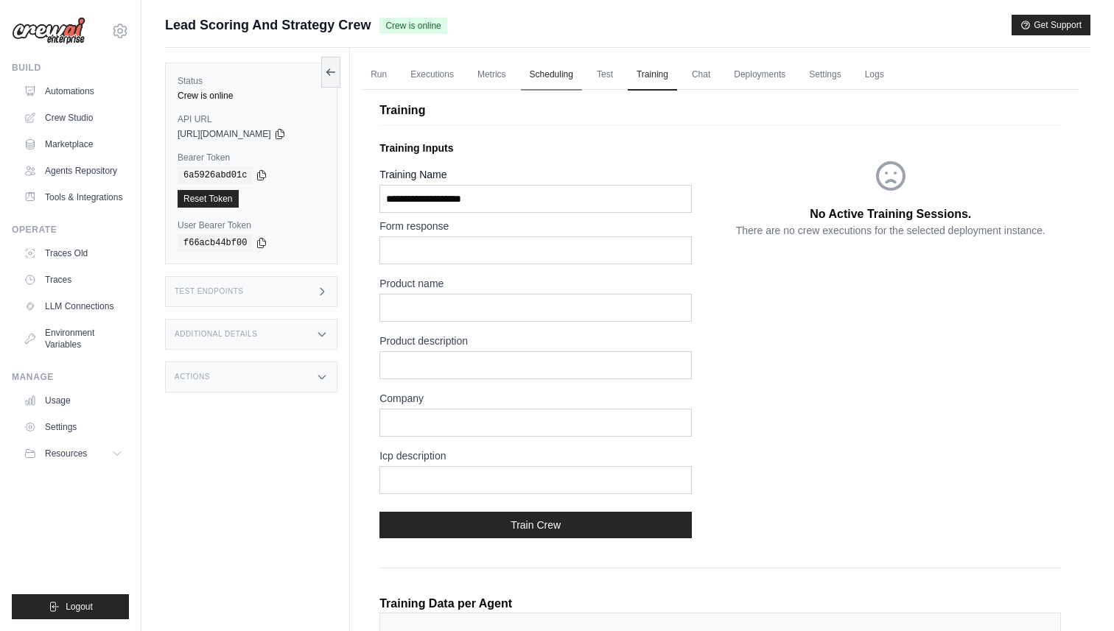
click at [578, 80] on link "Scheduling" at bounding box center [551, 75] width 61 height 31
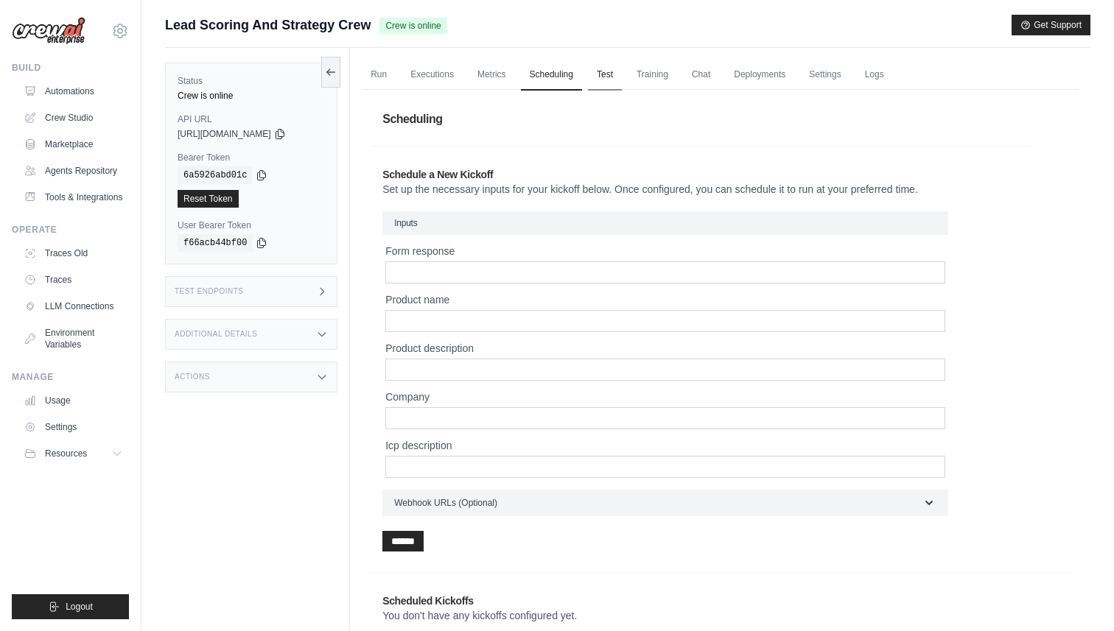
click at [606, 77] on link "Test" at bounding box center [605, 75] width 34 height 31
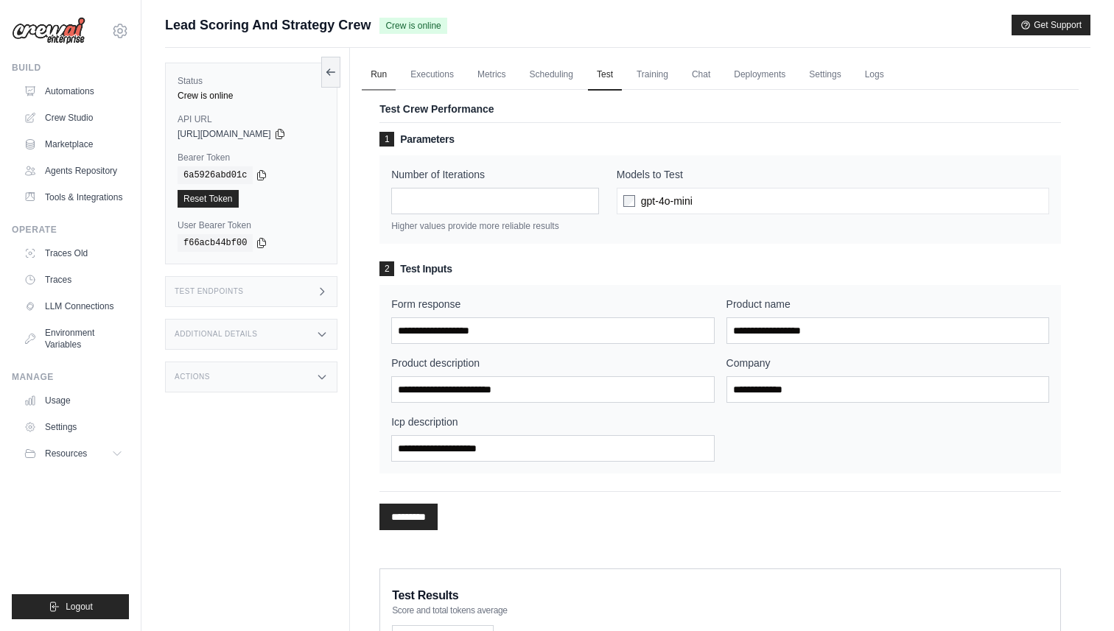
click at [375, 69] on link "Run" at bounding box center [379, 75] width 34 height 31
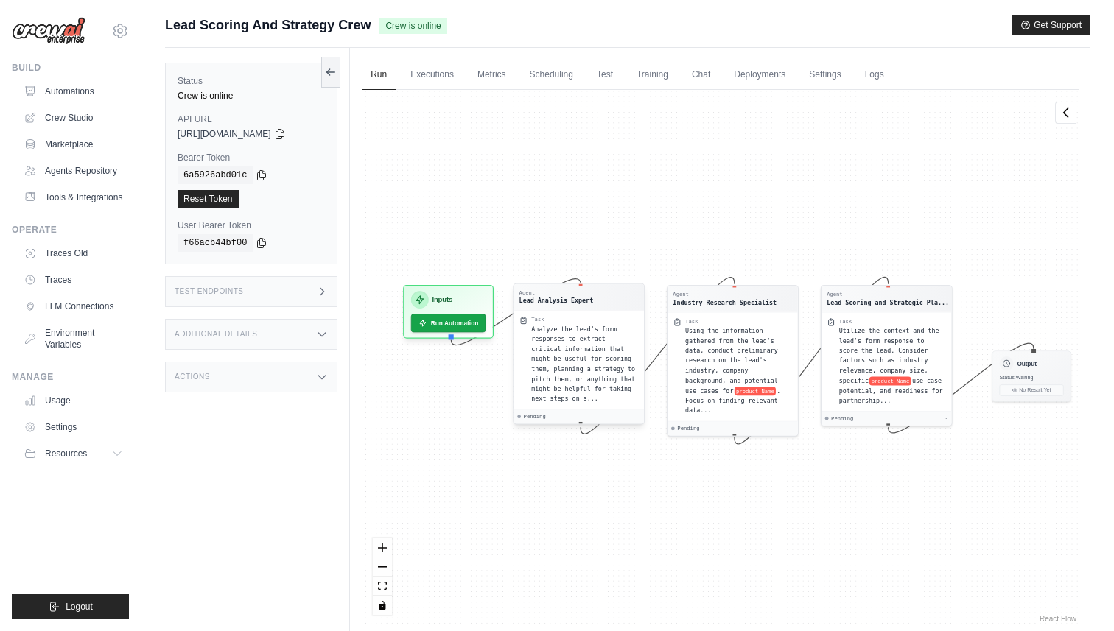
click at [571, 317] on div "Task" at bounding box center [586, 319] width 108 height 7
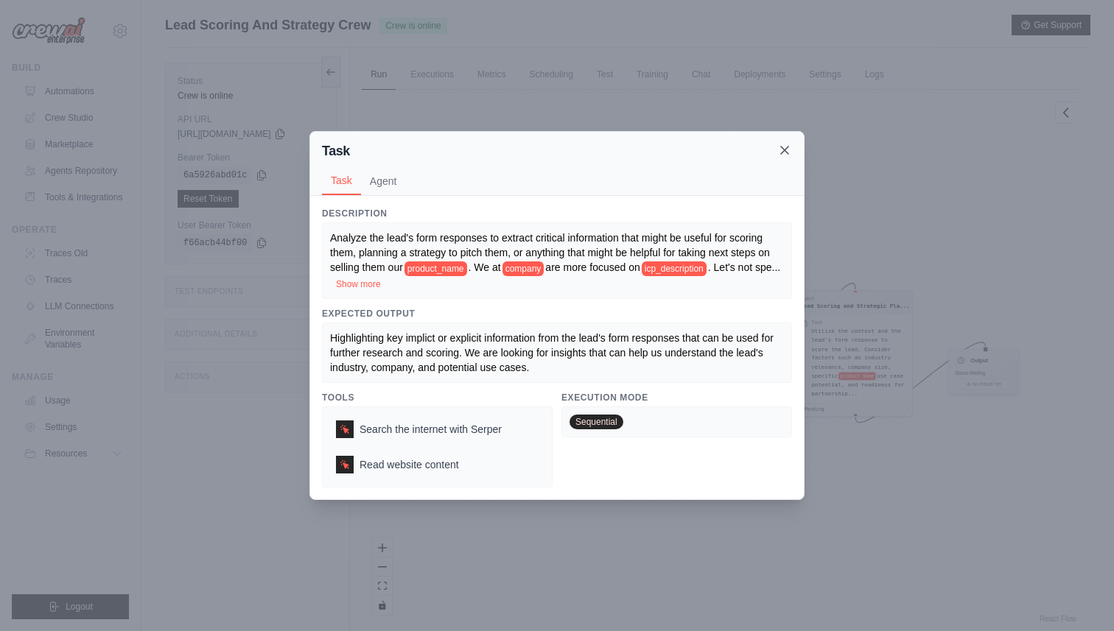
click at [782, 153] on icon at bounding box center [784, 150] width 15 height 15
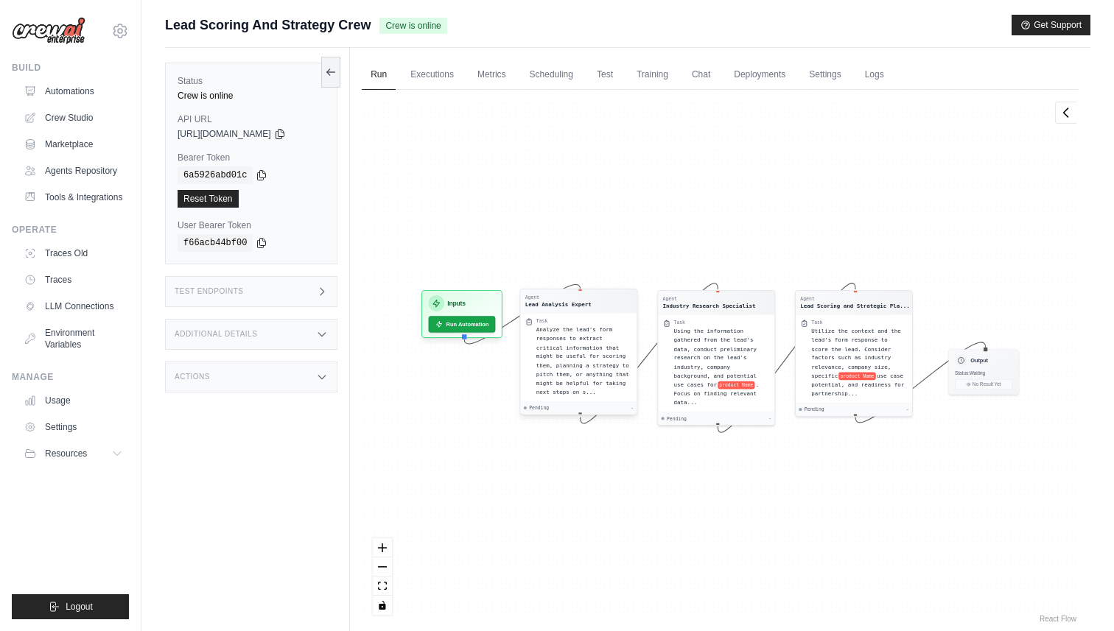
click at [589, 332] on span "Analyze the lead's form responses to extract critical information that might be…" at bounding box center [582, 360] width 93 height 69
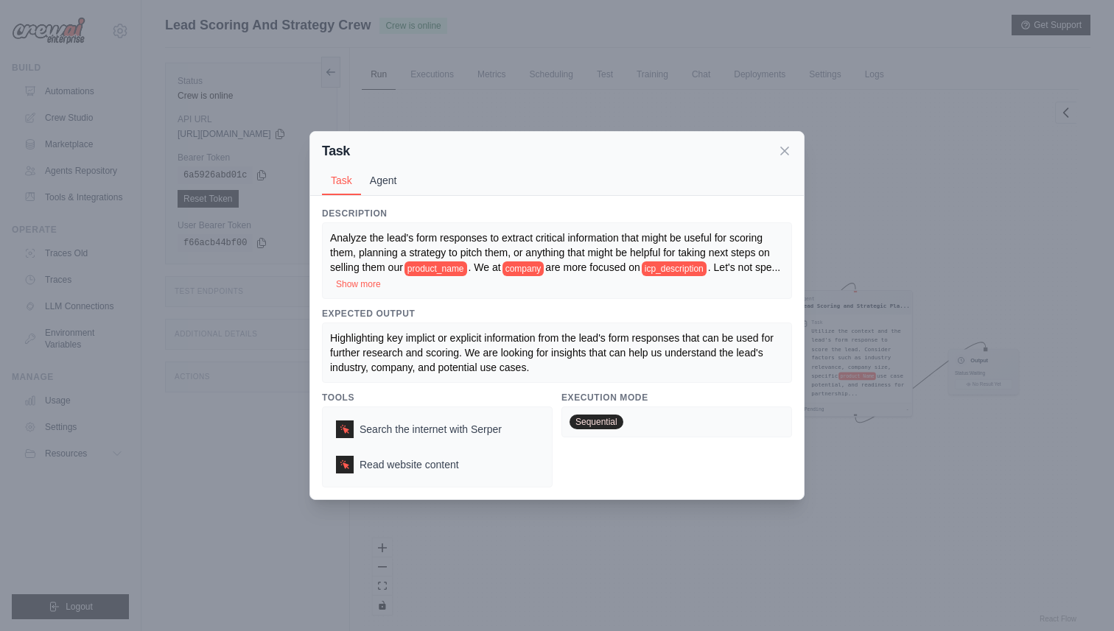
click at [388, 178] on button "Agent" at bounding box center [383, 181] width 45 height 28
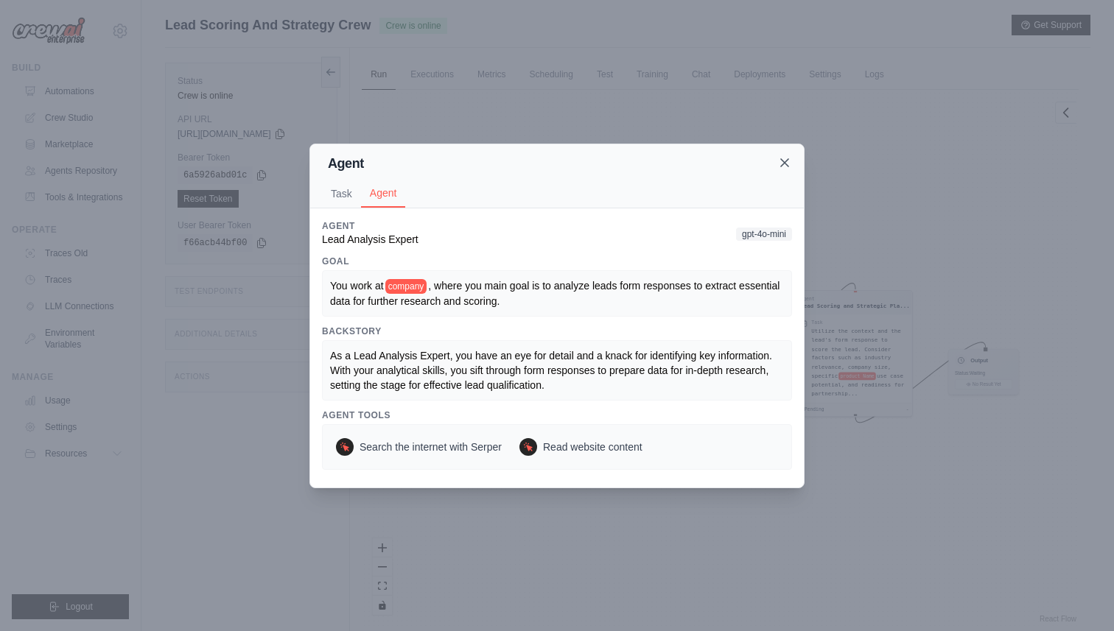
click at [780, 162] on icon at bounding box center [784, 162] width 15 height 15
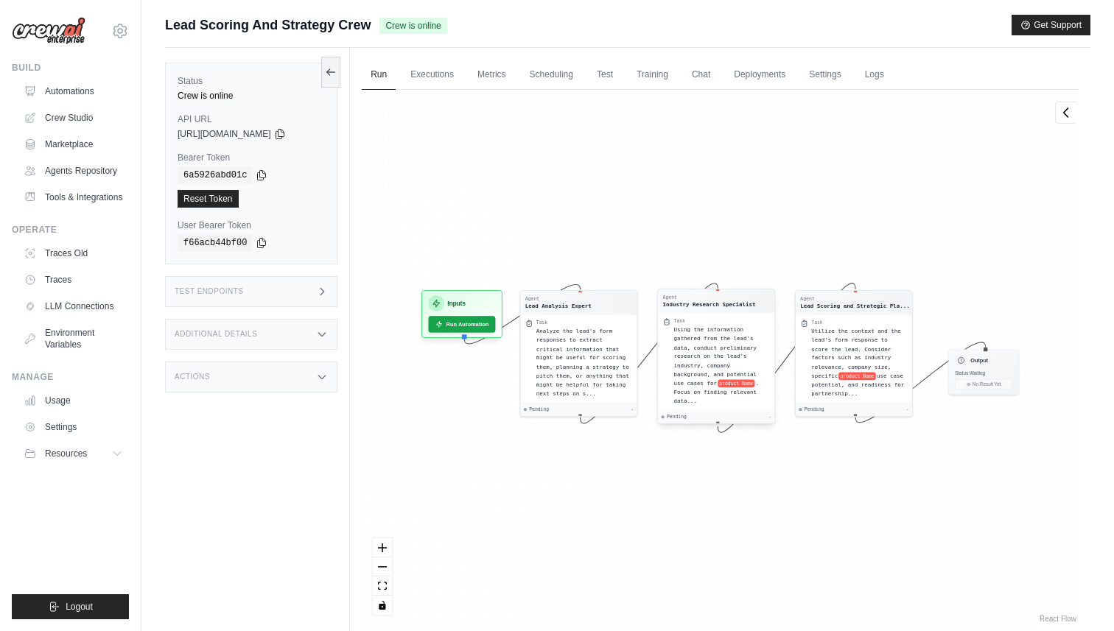
click at [725, 341] on span "Using the information gathered from the lead's data, conduct preliminary resear…" at bounding box center [715, 356] width 83 height 60
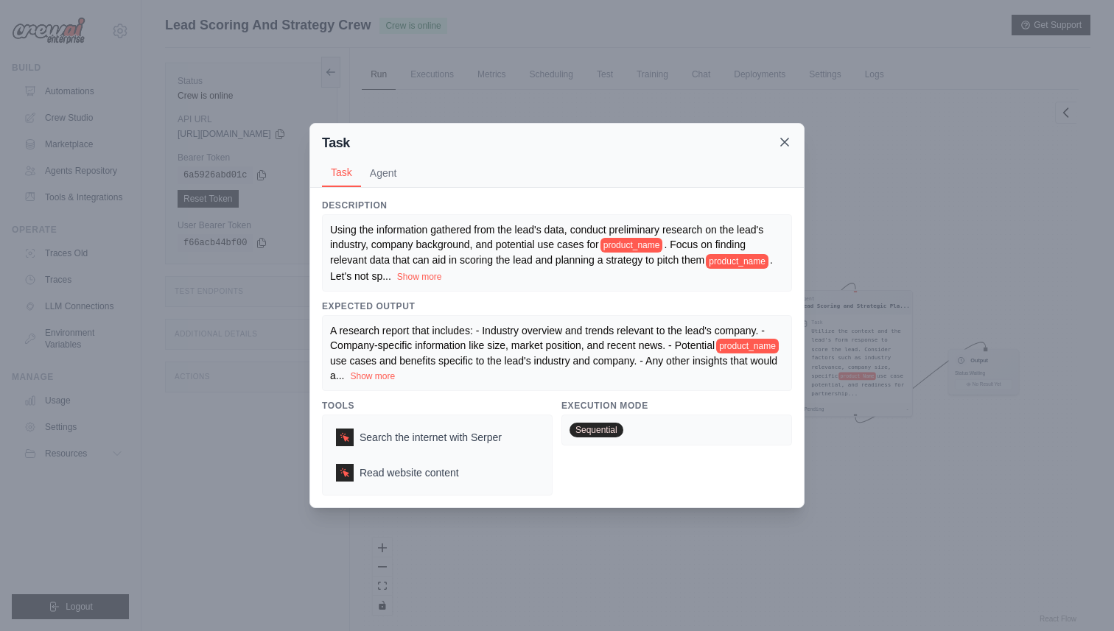
click at [780, 148] on icon at bounding box center [784, 142] width 15 height 15
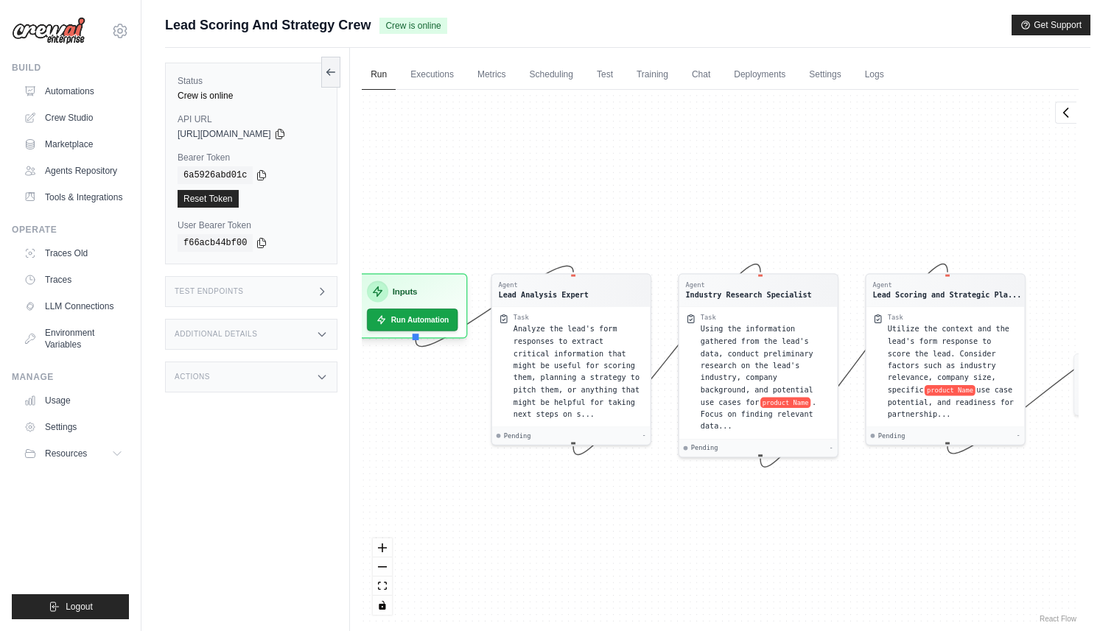
click at [571, 534] on div "Agent Lead Analysis Expert Task Analyze the lead's form responses to extract cr…" at bounding box center [720, 358] width 717 height 536
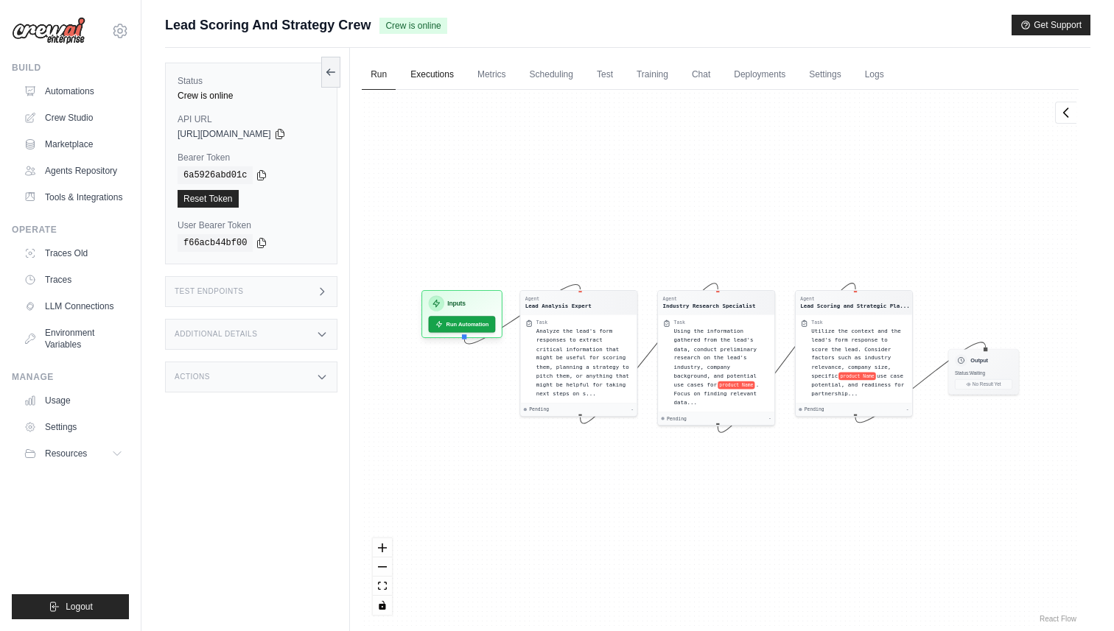
click at [451, 85] on link "Executions" at bounding box center [432, 75] width 61 height 31
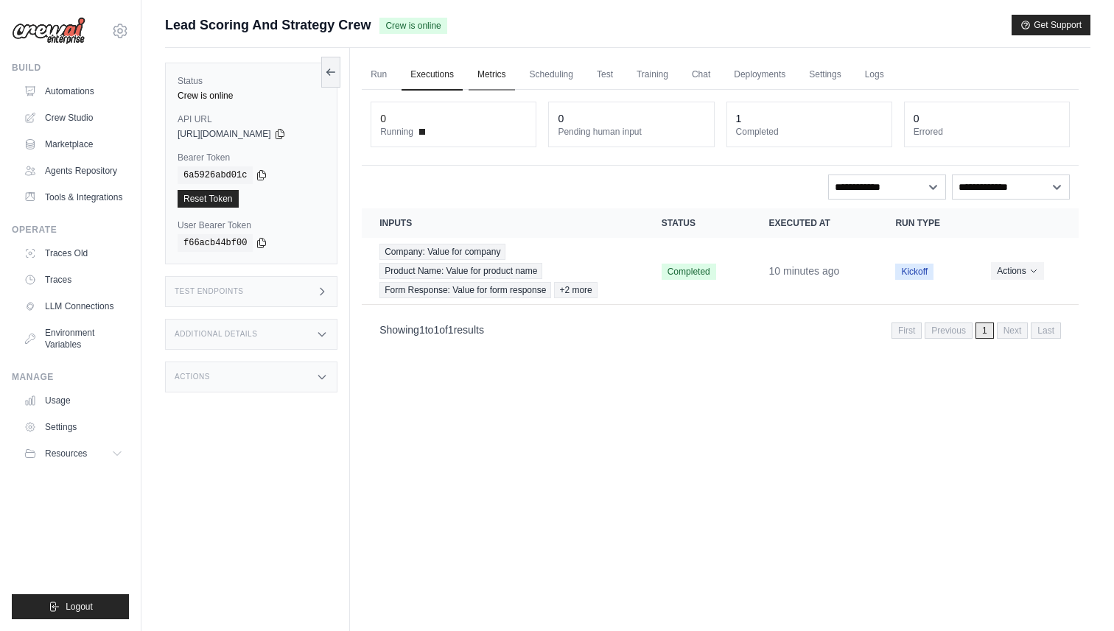
click at [485, 83] on link "Metrics" at bounding box center [492, 75] width 46 height 31
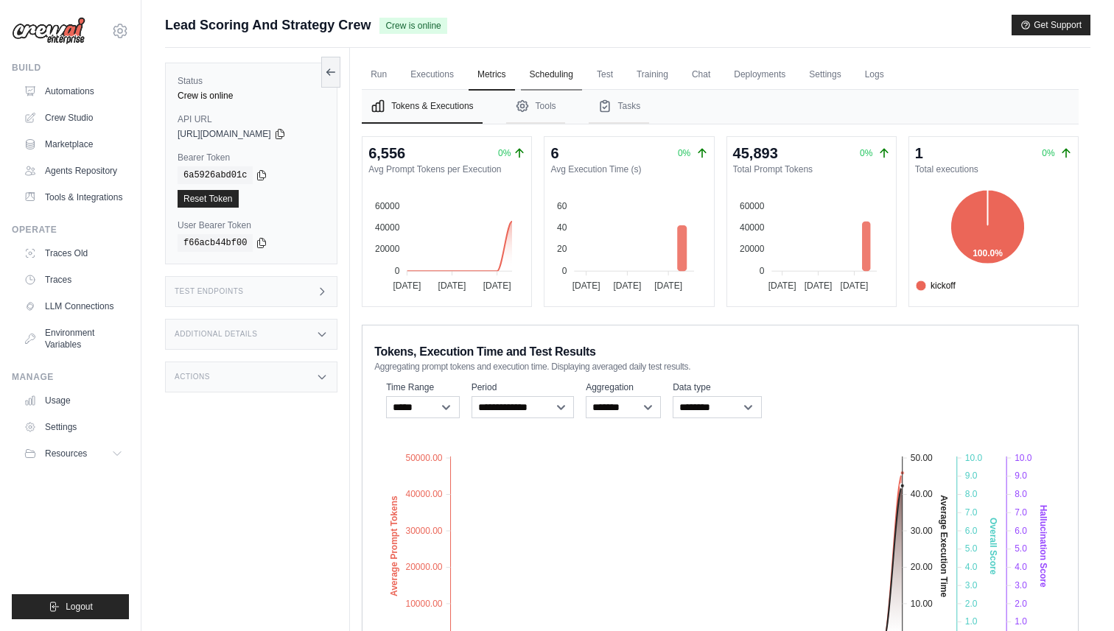
click at [550, 75] on link "Scheduling" at bounding box center [551, 75] width 61 height 31
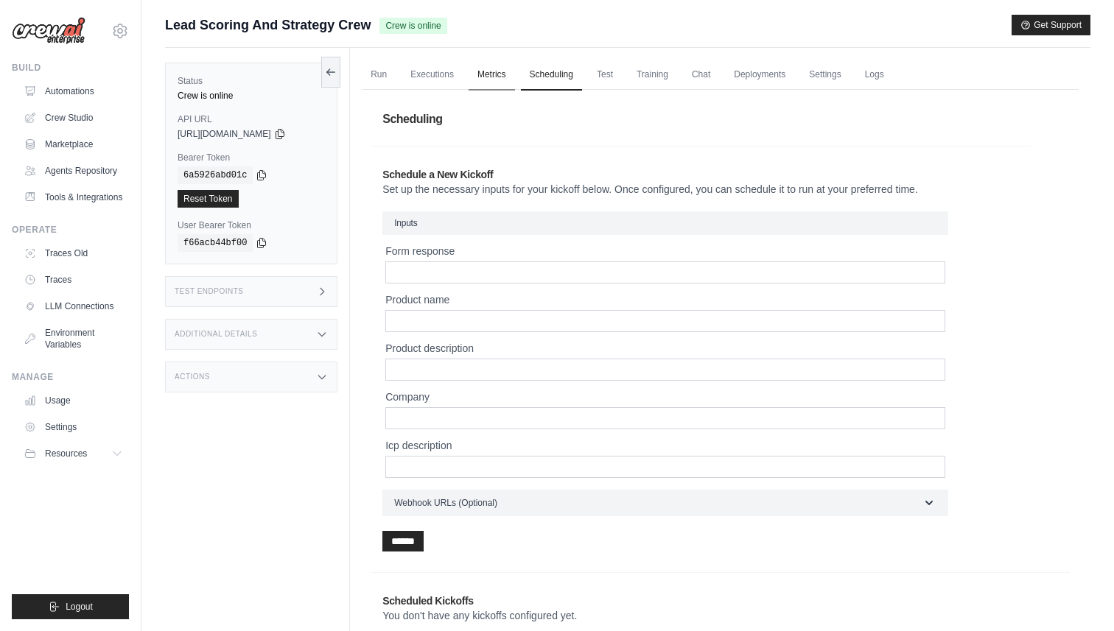
click at [491, 79] on link "Metrics" at bounding box center [492, 75] width 46 height 31
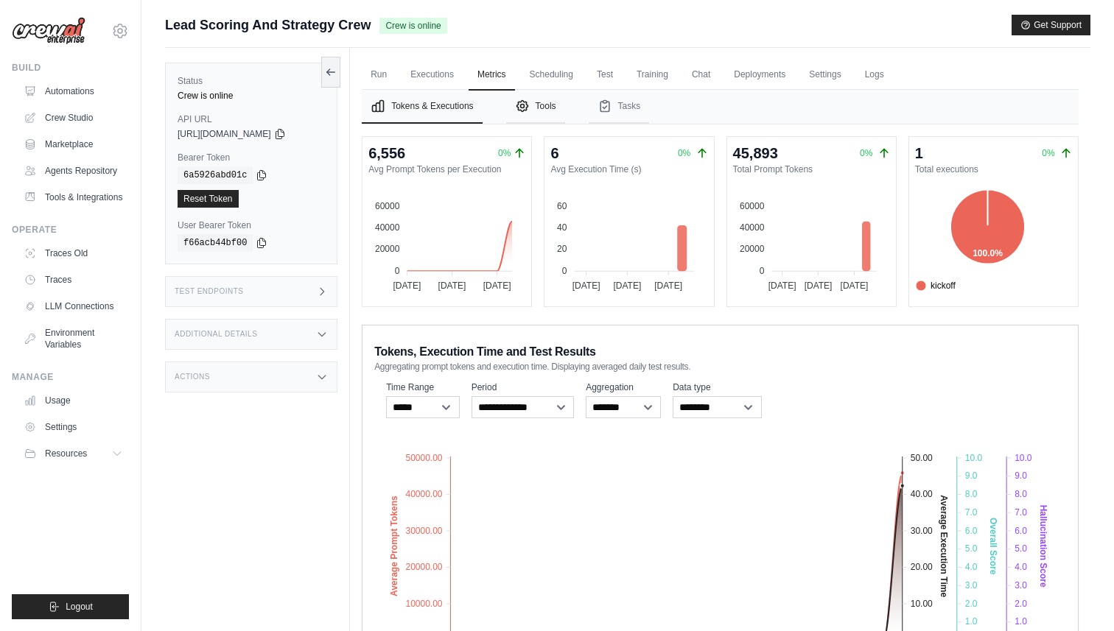
click at [533, 106] on button "Tools" at bounding box center [535, 107] width 59 height 34
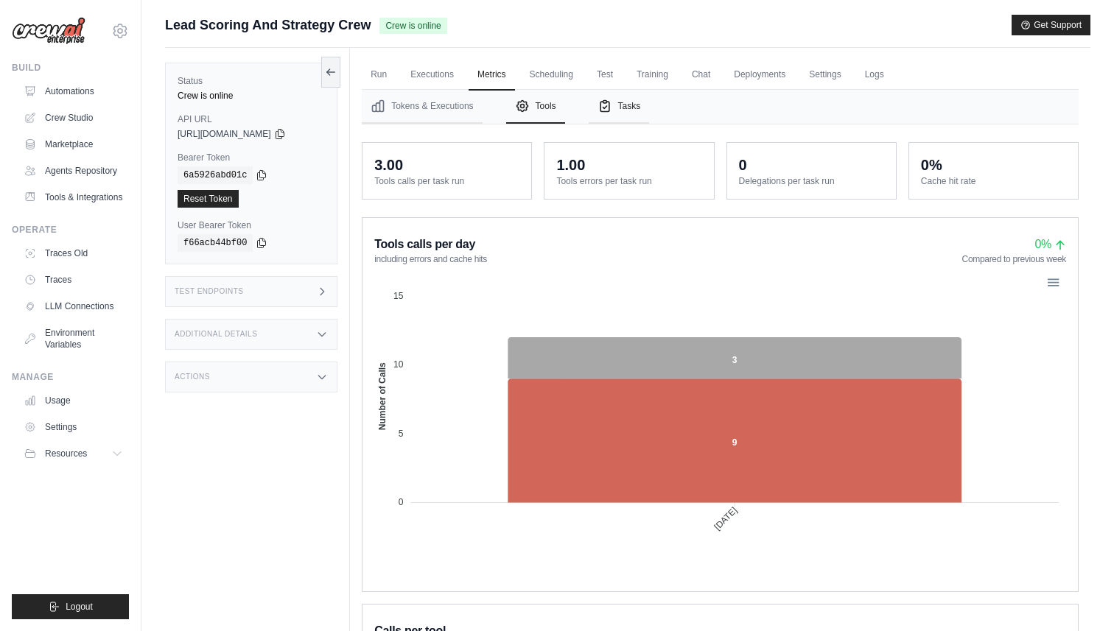
click at [629, 113] on button "Tasks" at bounding box center [619, 107] width 61 height 34
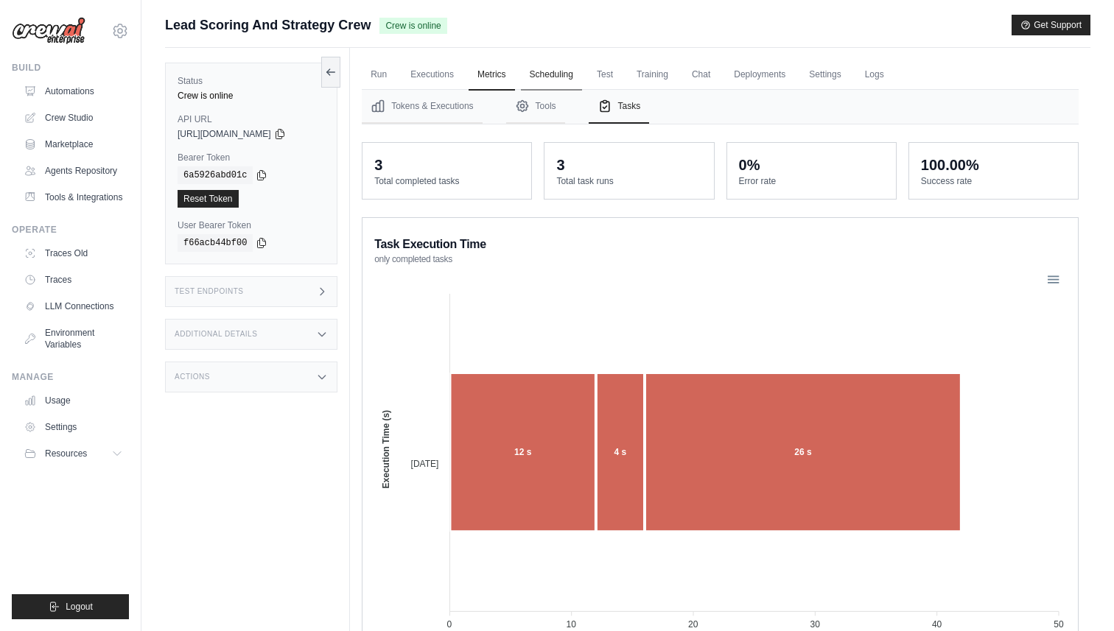
click at [564, 71] on link "Scheduling" at bounding box center [551, 75] width 61 height 31
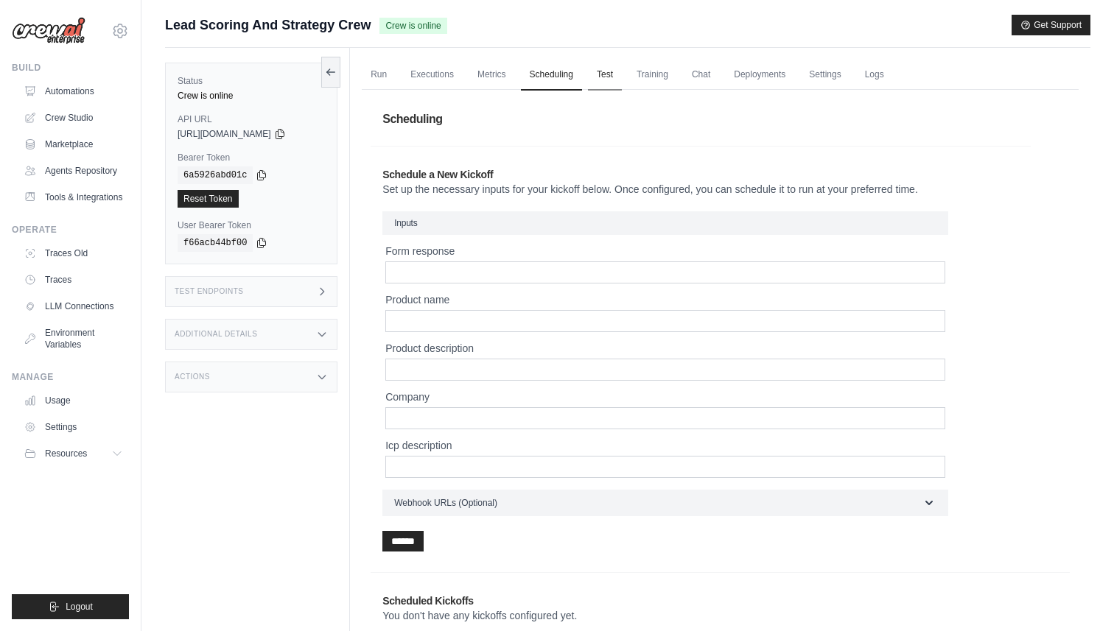
click at [608, 80] on link "Test" at bounding box center [605, 75] width 34 height 31
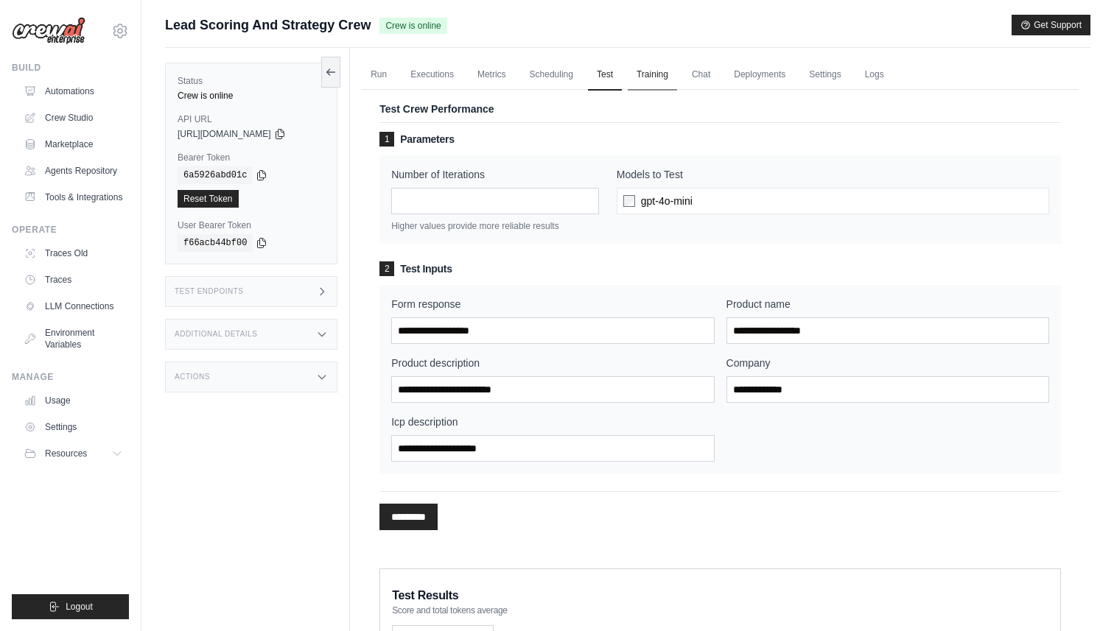
click at [652, 74] on link "Training" at bounding box center [652, 75] width 49 height 31
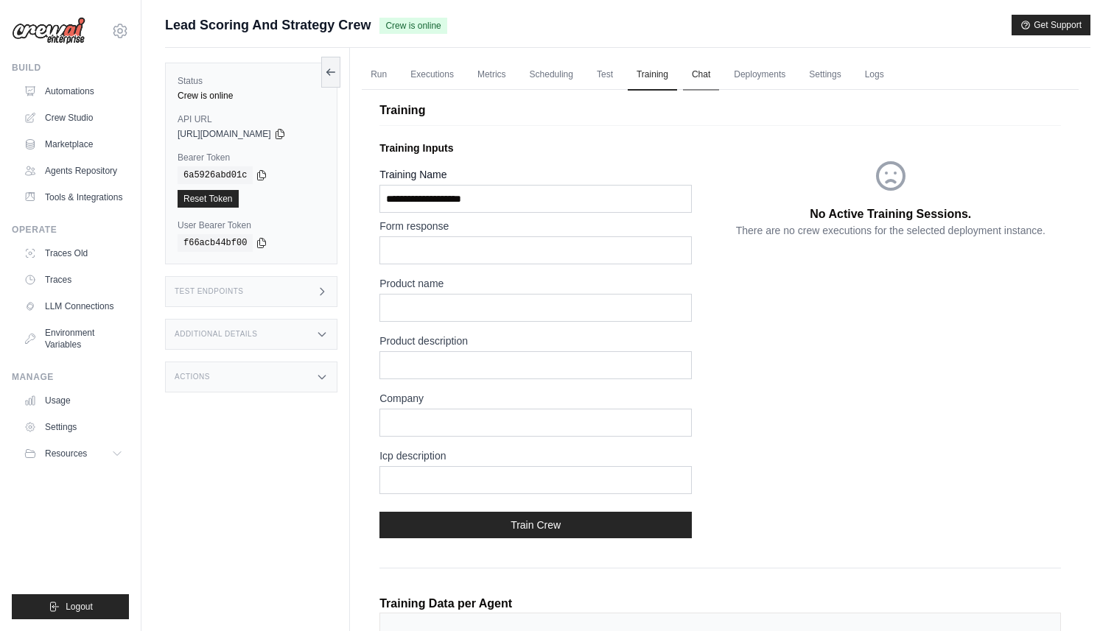
click at [701, 81] on link "Chat" at bounding box center [701, 75] width 36 height 31
click at [768, 84] on link "Deployments" at bounding box center [759, 75] width 69 height 31
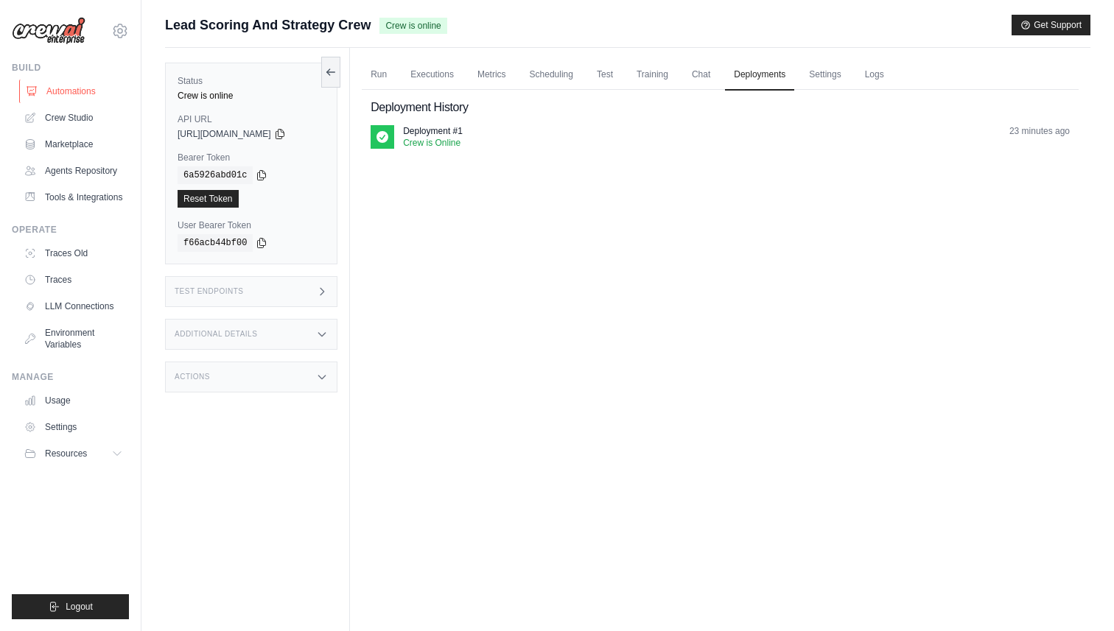
click at [55, 90] on link "Automations" at bounding box center [74, 92] width 111 height 24
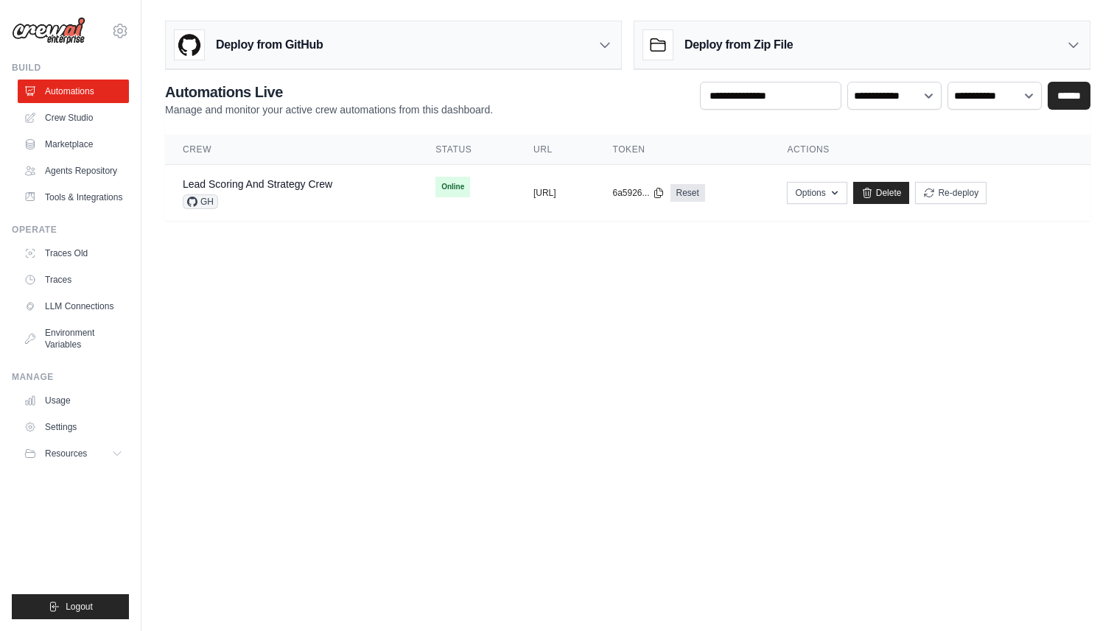
click at [672, 45] on icon at bounding box center [657, 44] width 29 height 29
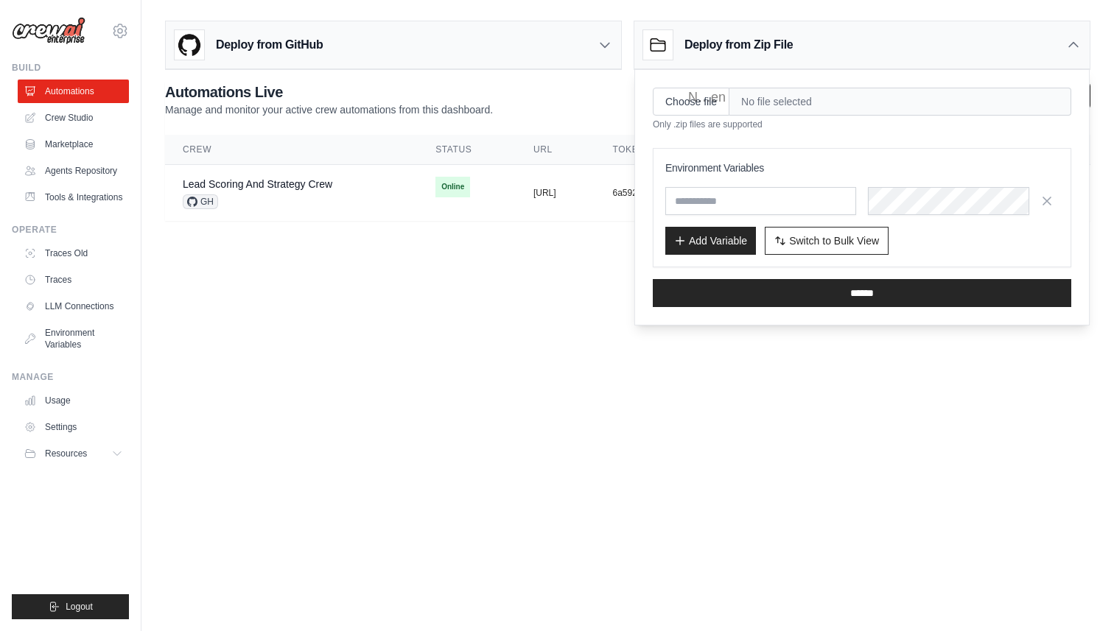
click at [777, 106] on span "No file selected" at bounding box center [900, 102] width 342 height 28
click at [337, 54] on div "Deploy from GitHub" at bounding box center [393, 45] width 455 height 48
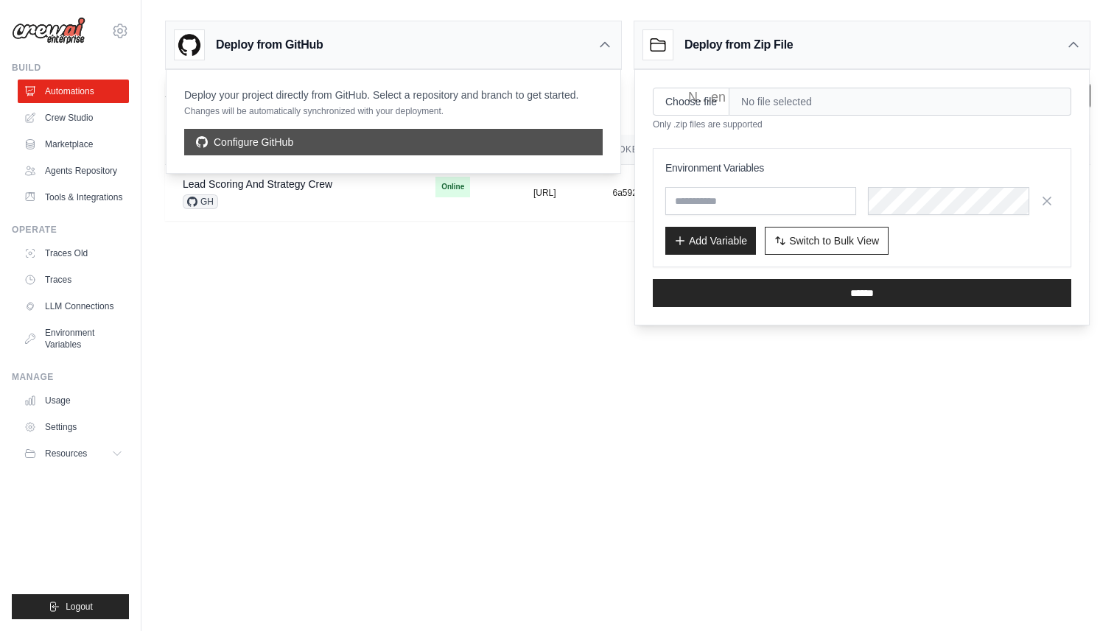
click at [329, 139] on link "Configure GitHub" at bounding box center [393, 142] width 418 height 27
